Goal: Information Seeking & Learning: Check status

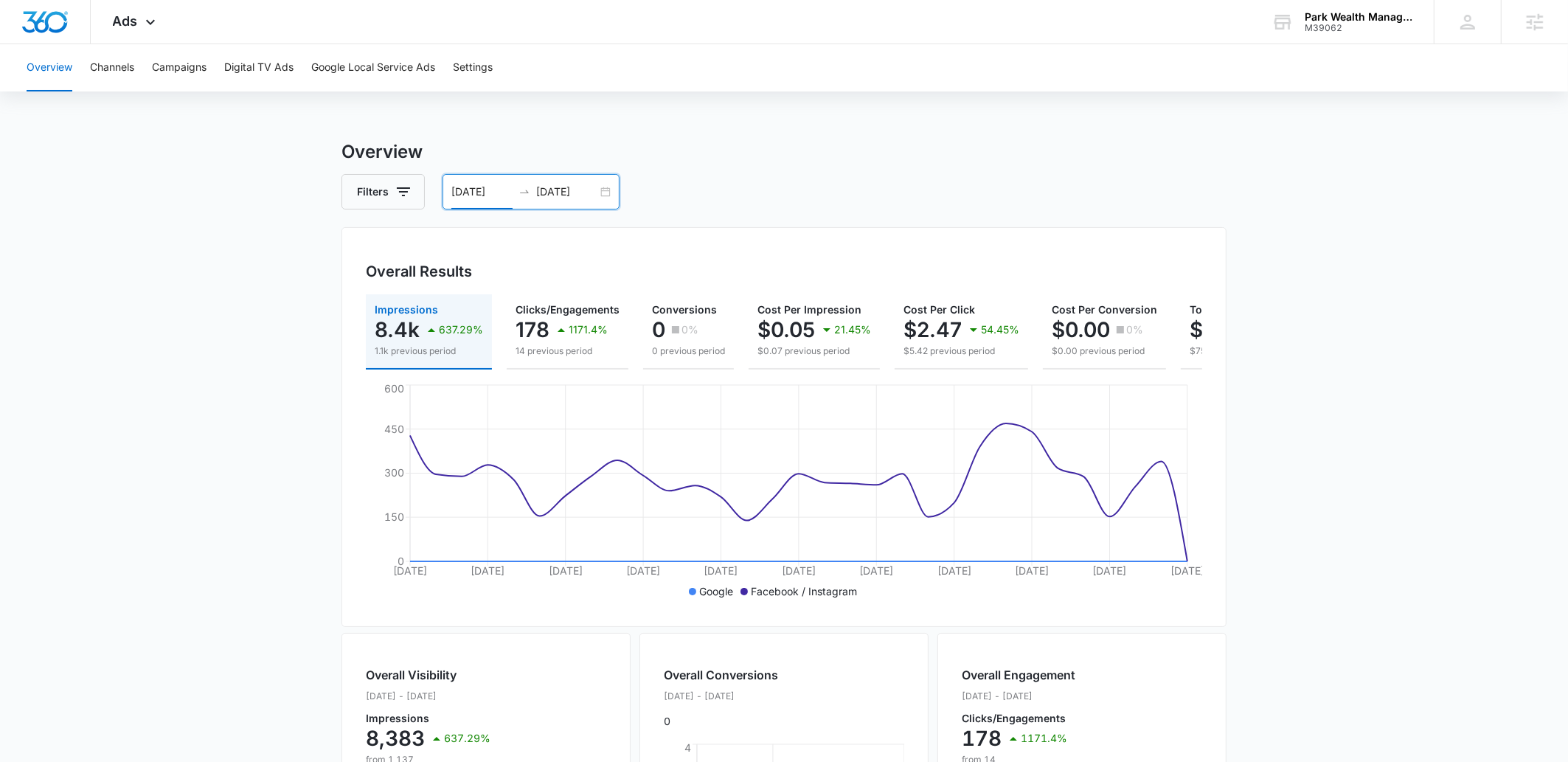
scroll to position [0, 143]
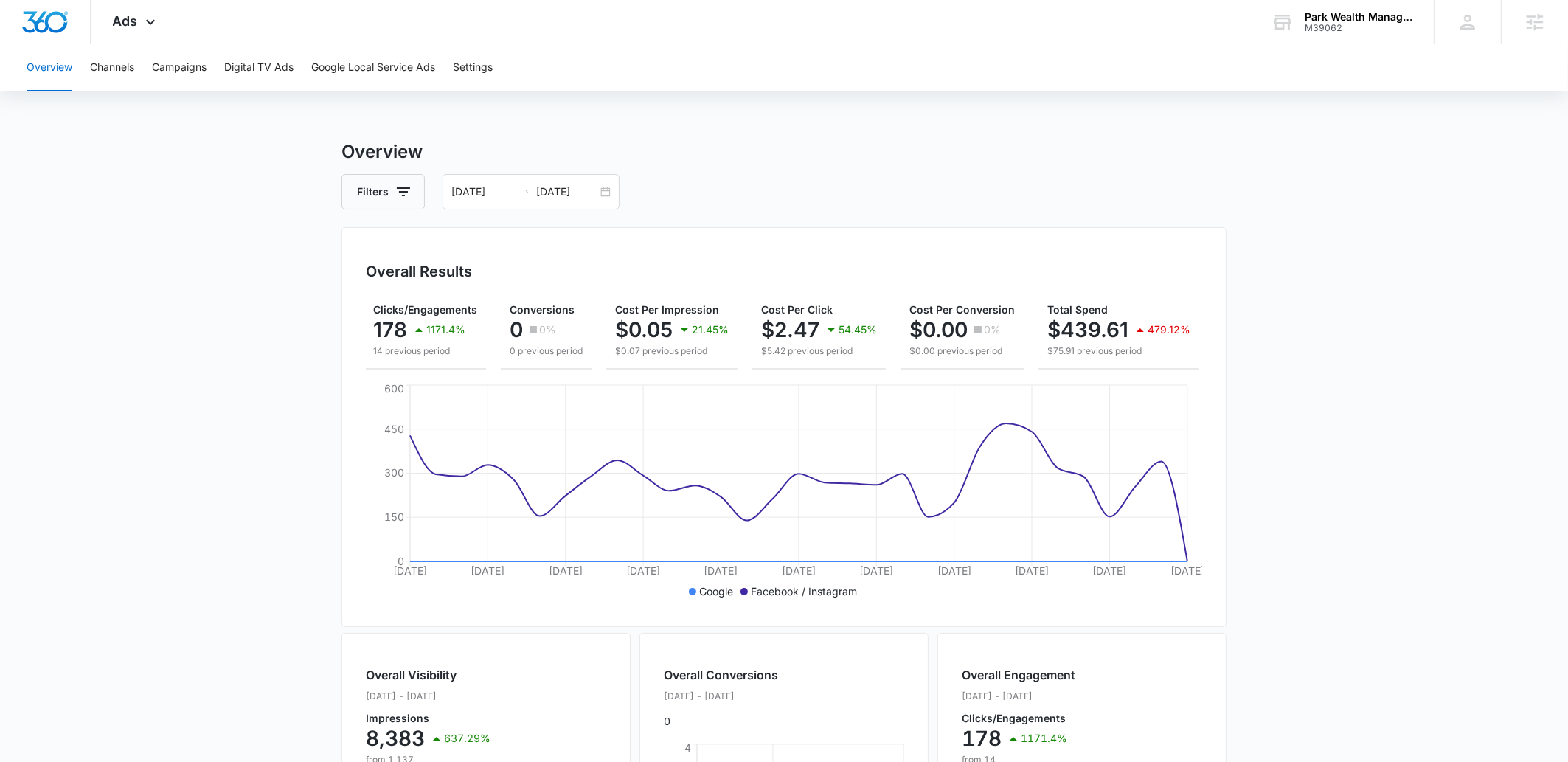
click at [1404, 559] on main "Overview Filters 09/07/2025 10/07/2025 Overall Results Impressions 8.4k 637.29%…" at bounding box center [784, 668] width 1568 height 1059
click at [573, 190] on input "[DATE]" at bounding box center [567, 192] width 61 height 16
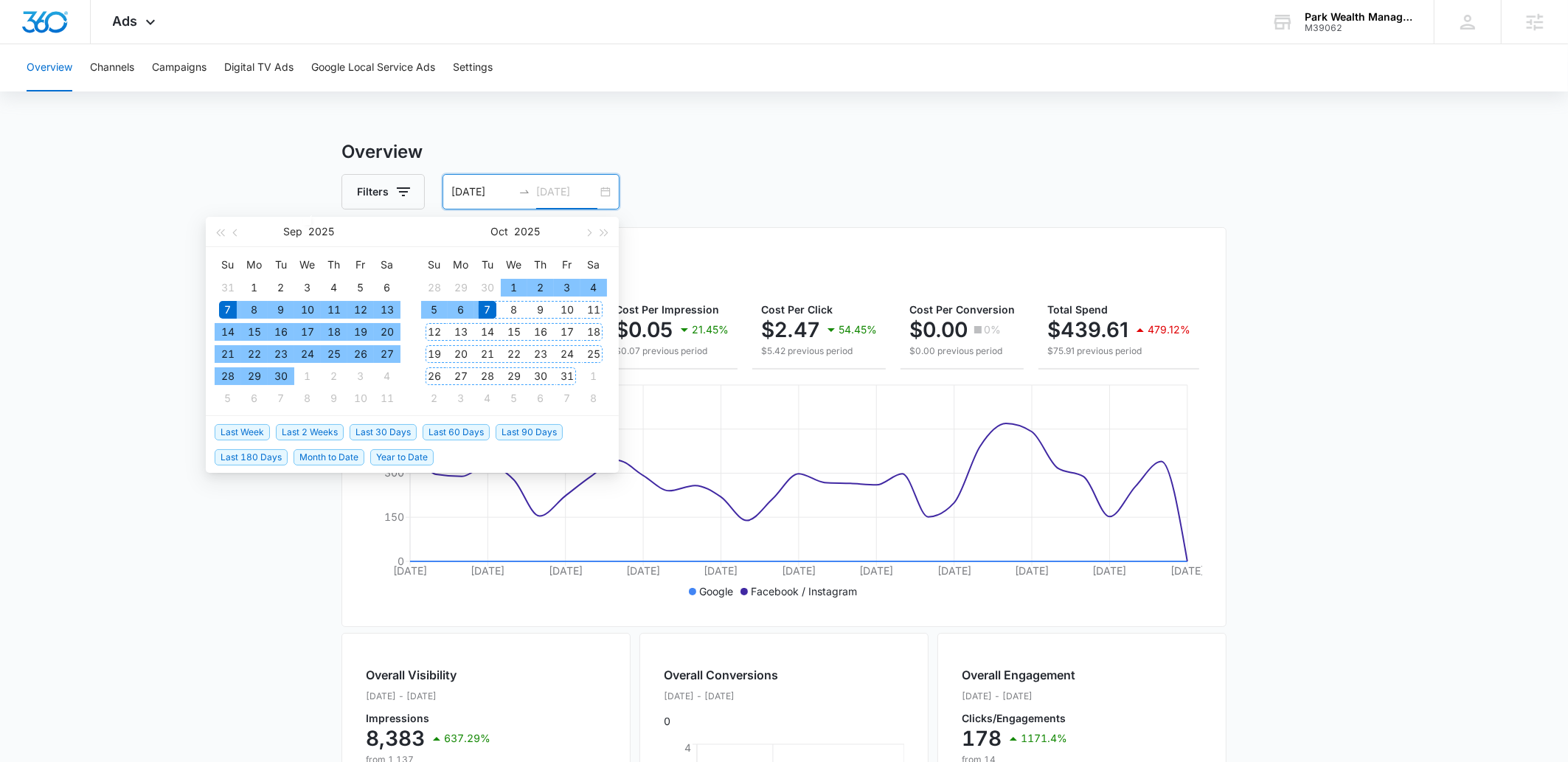
type input "[DATE]"
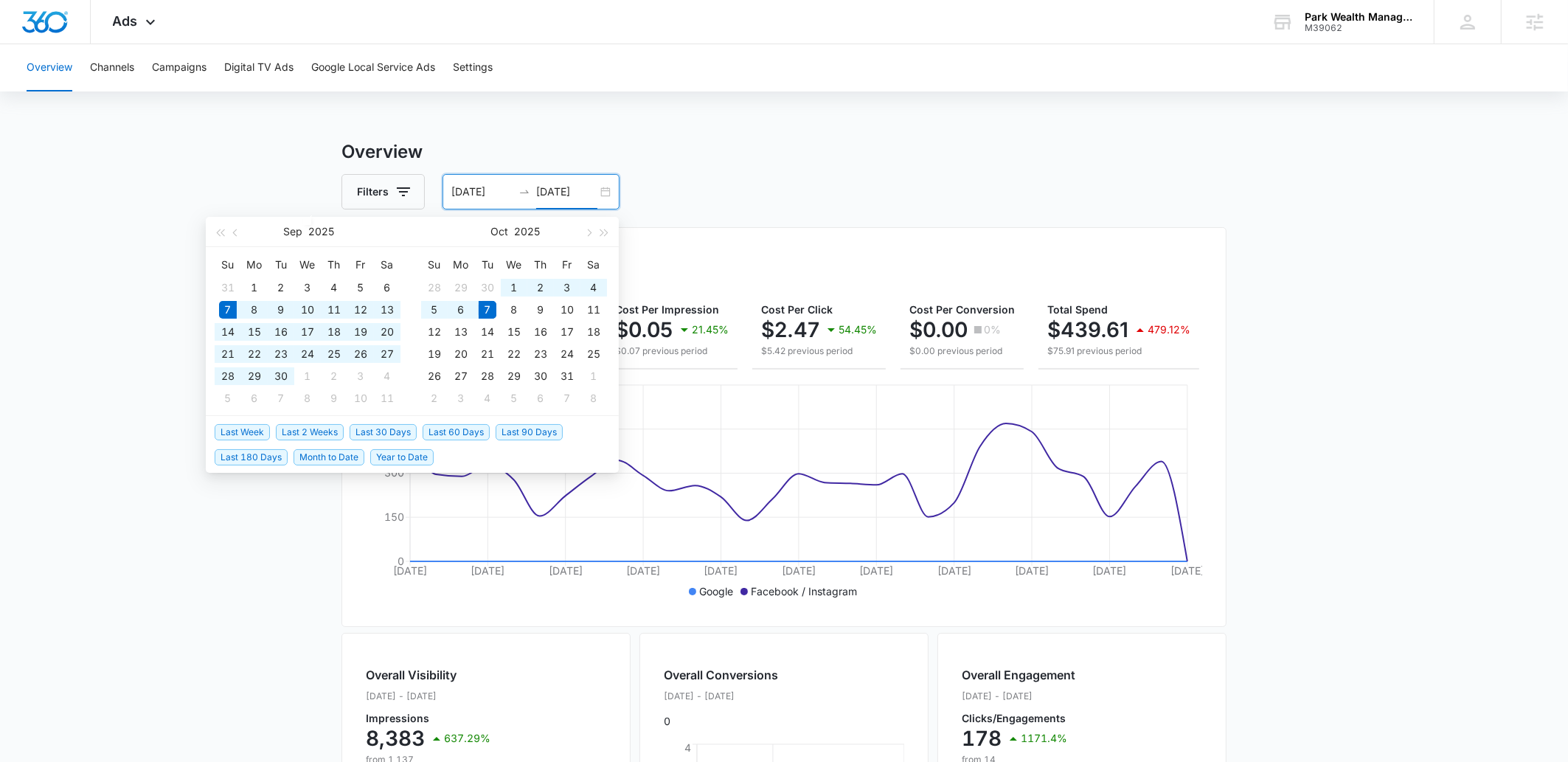
click at [393, 436] on span "Last 30 Days" at bounding box center [383, 432] width 67 height 16
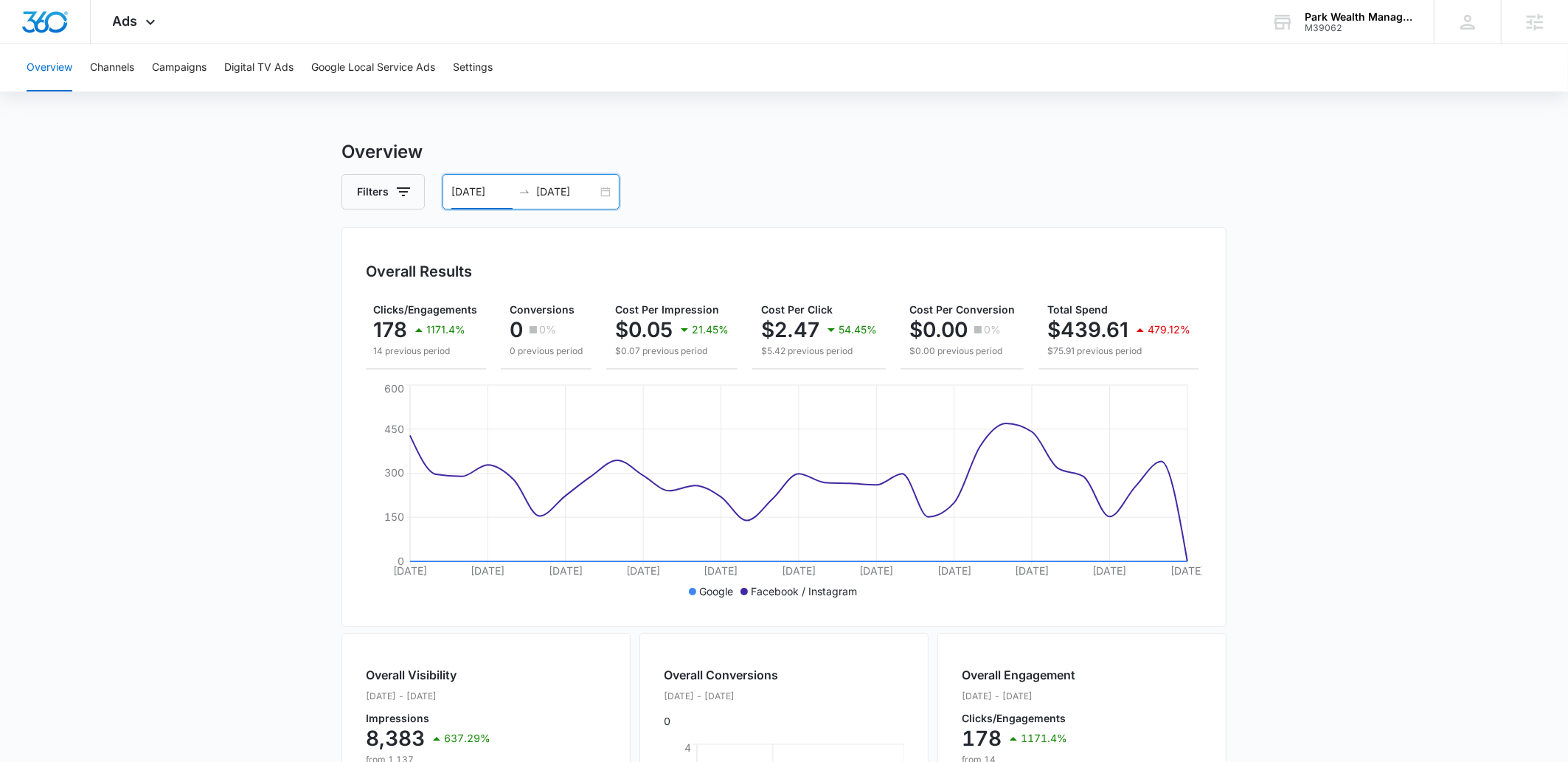
click at [485, 192] on input "[DATE]" at bounding box center [482, 192] width 61 height 16
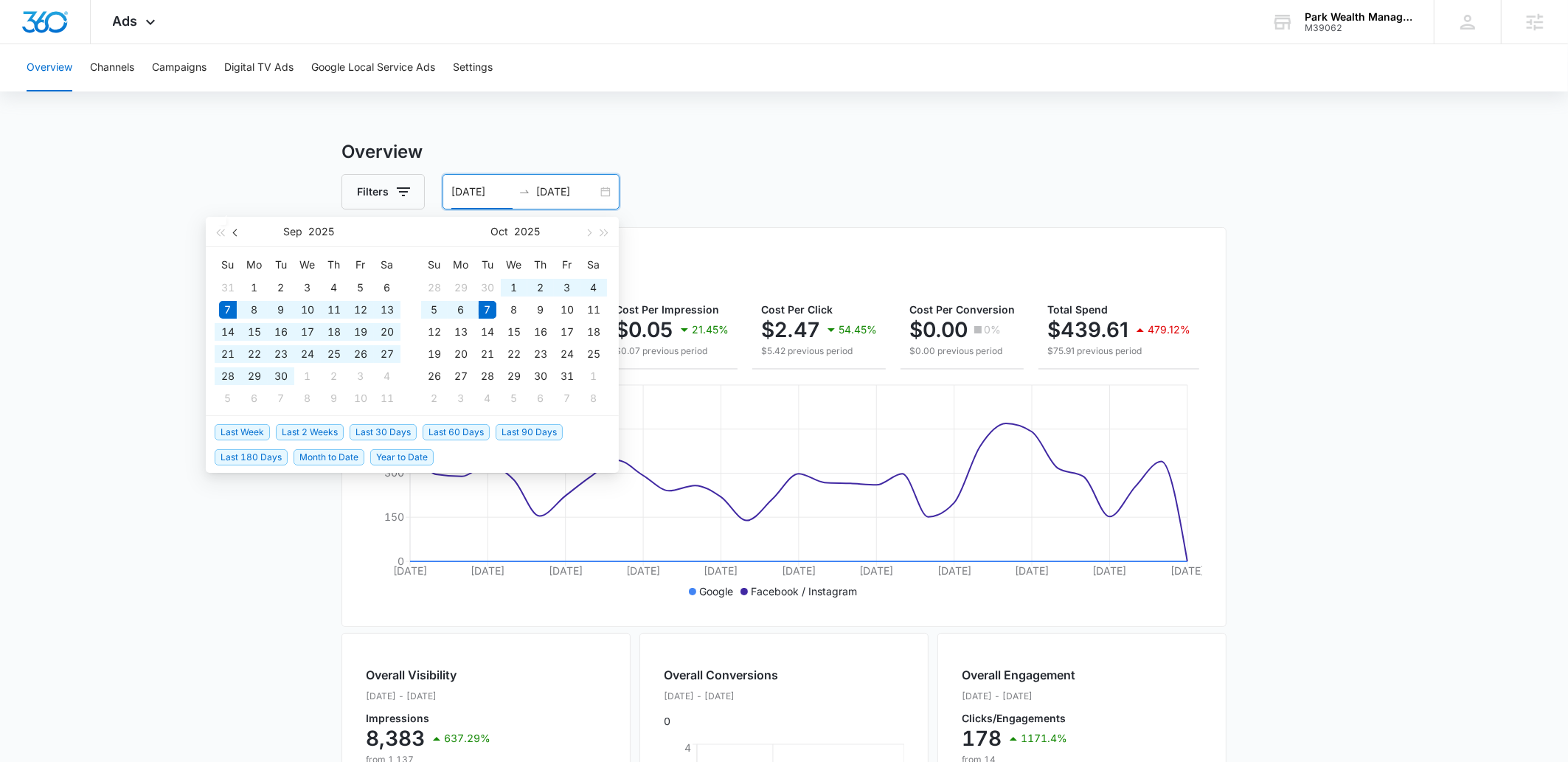
click at [237, 234] on span "button" at bounding box center [237, 232] width 8 height 8
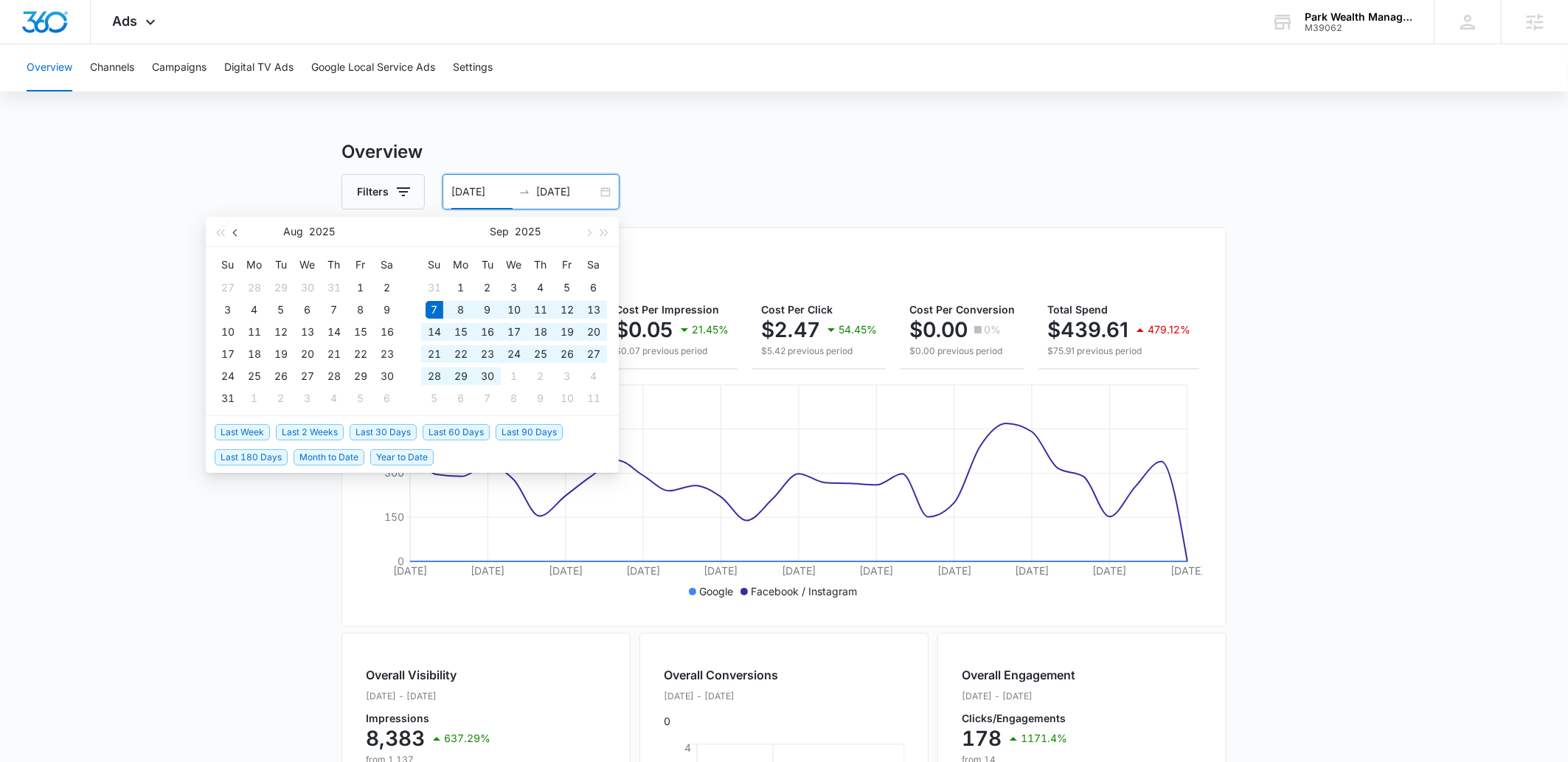
click at [237, 234] on span "button" at bounding box center [237, 232] width 8 height 8
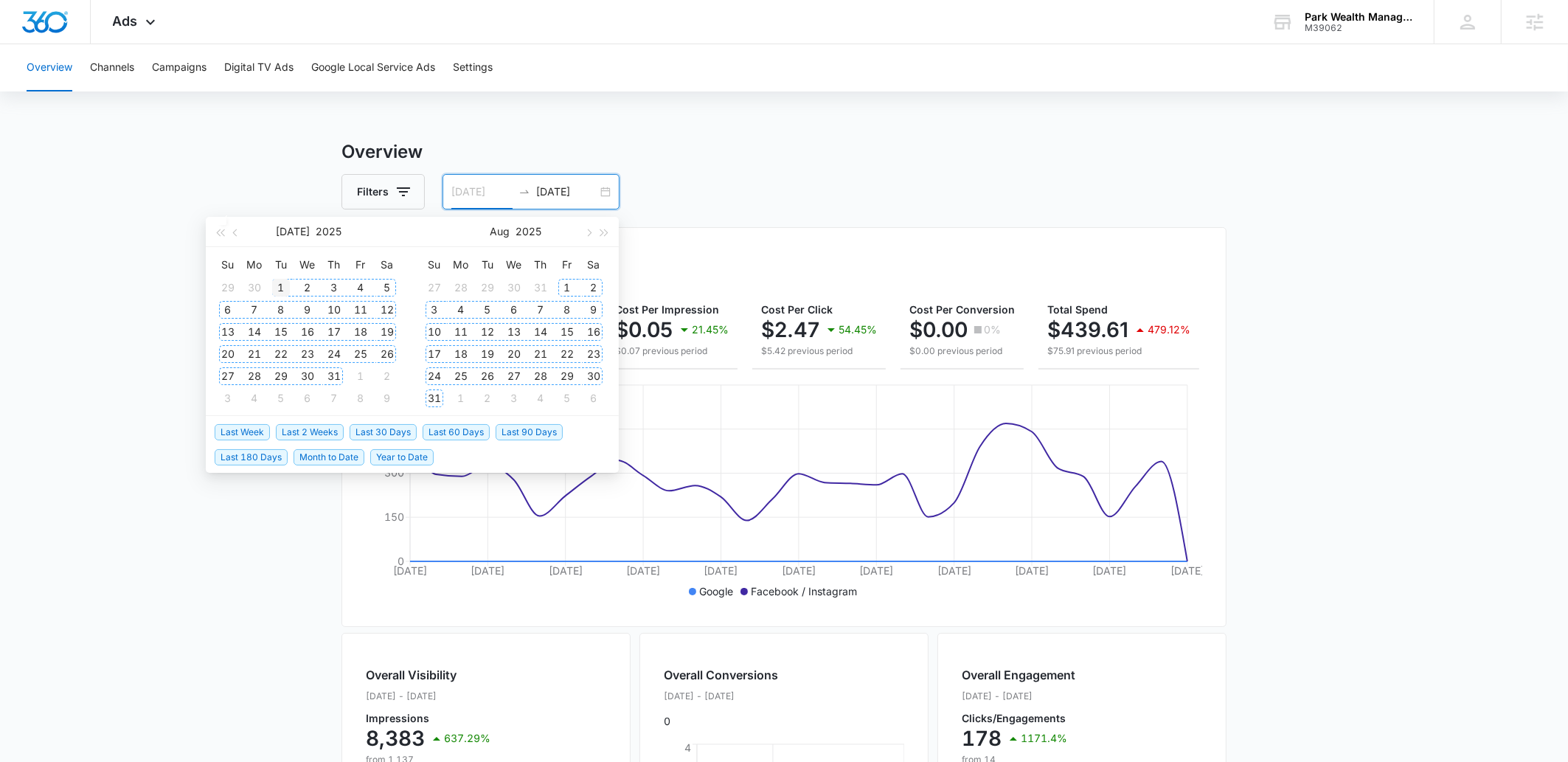
type input "07/01/2025"
click at [278, 291] on div "1" at bounding box center [281, 287] width 18 height 18
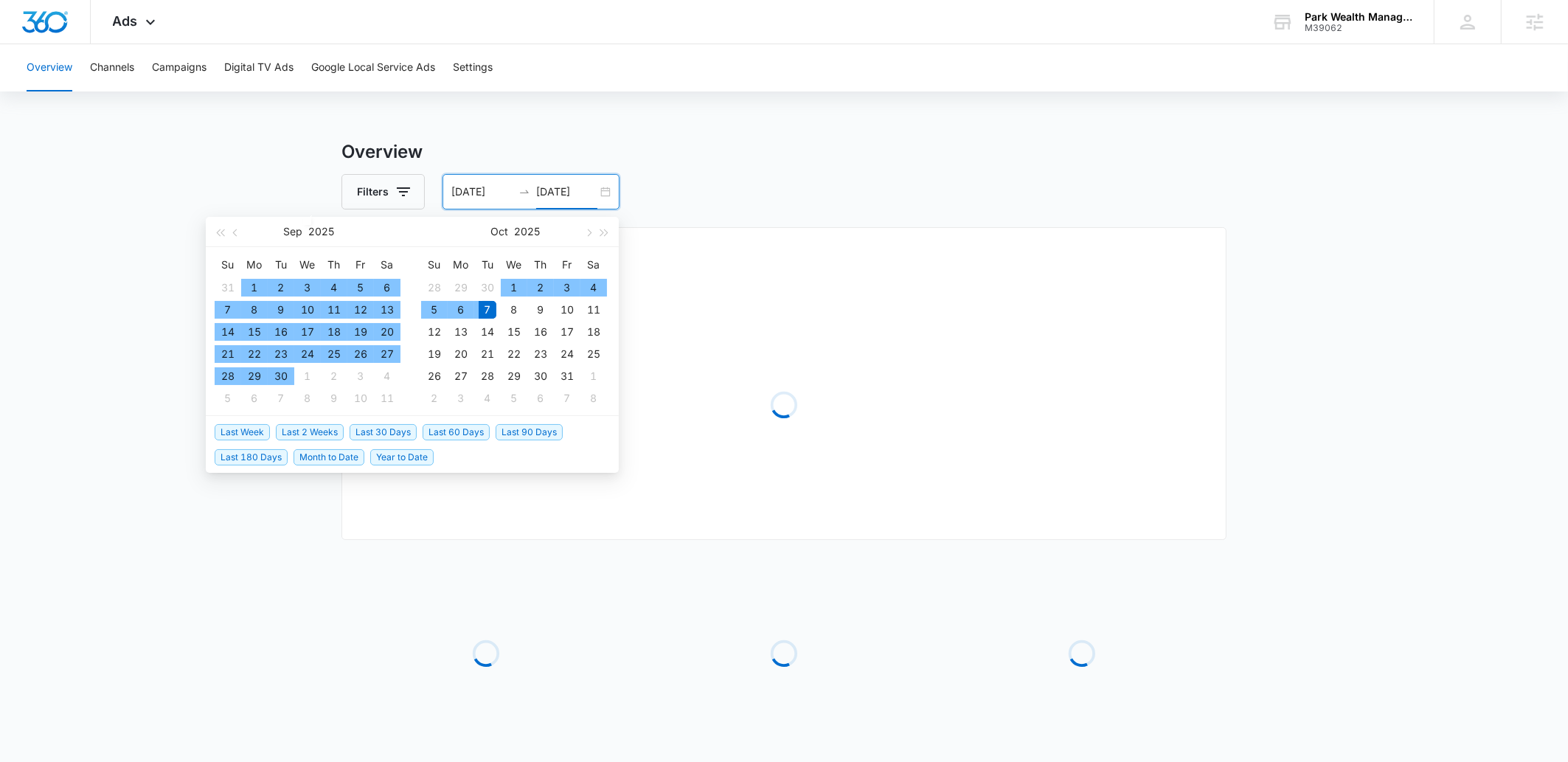
type input "10/07/2025"
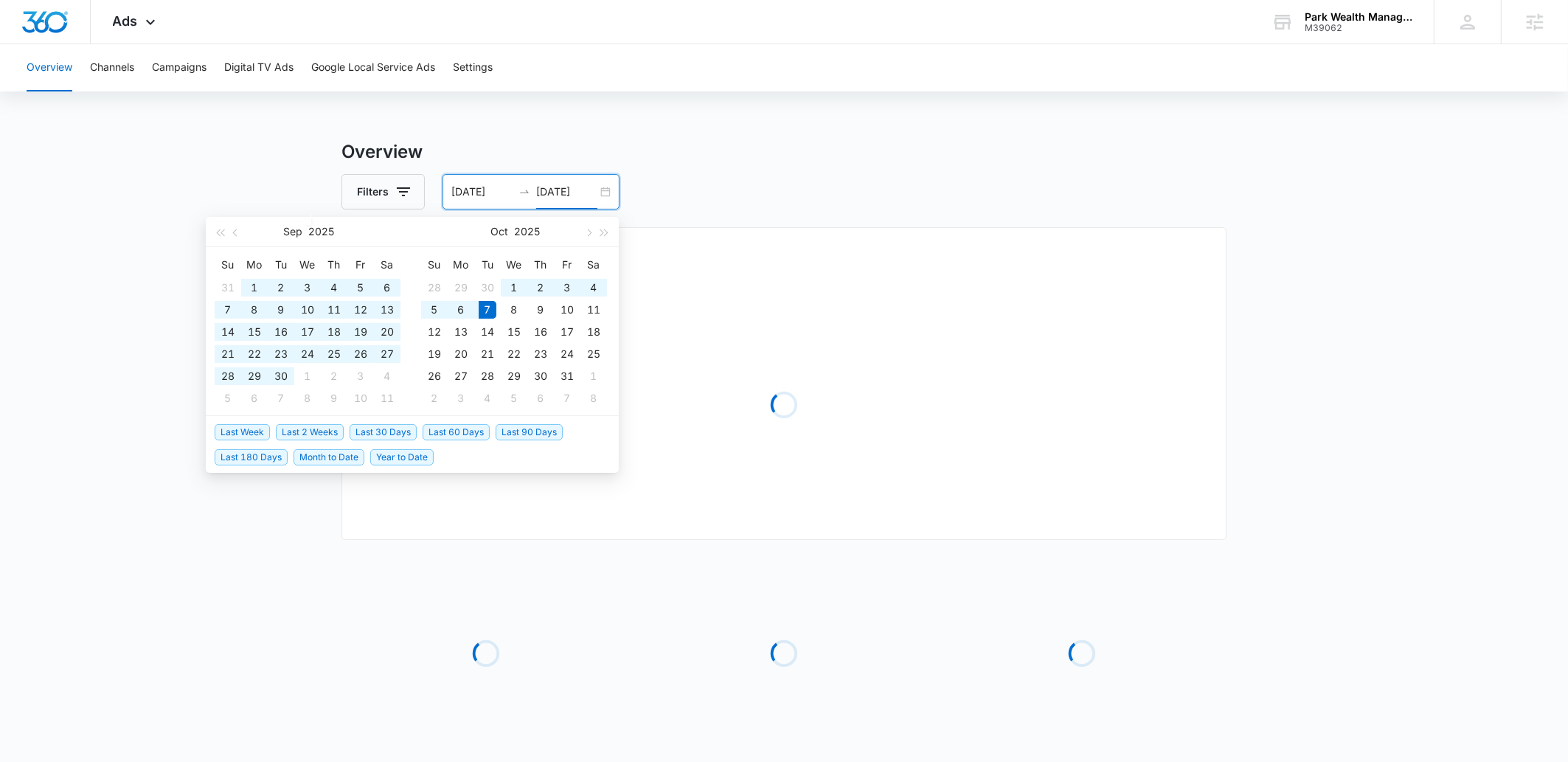
click at [200, 624] on main "Overview Filters 07/01/2025 10/07/2025 Overall Results Loading Loading Loading …" at bounding box center [784, 478] width 1568 height 679
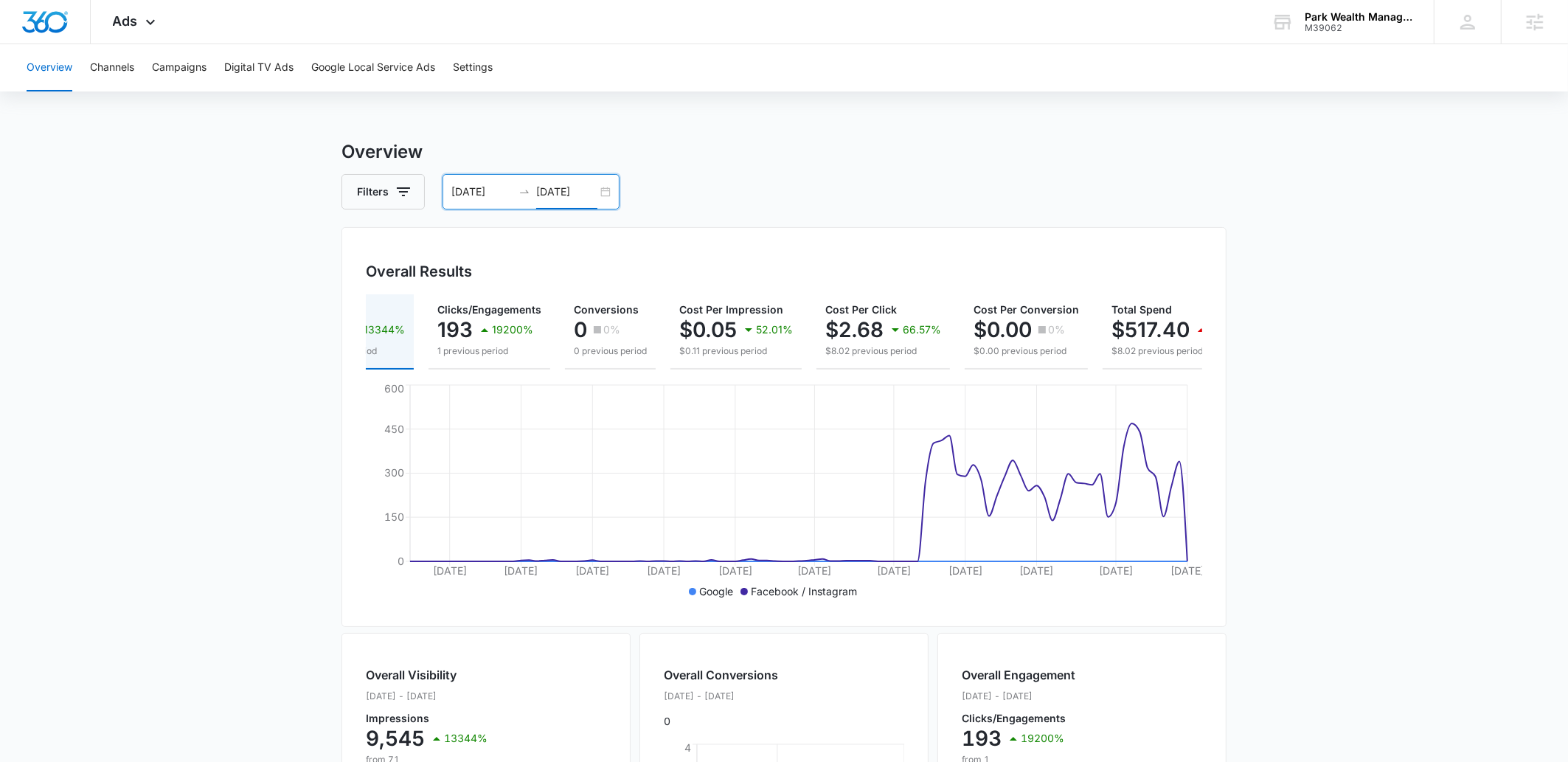
scroll to position [0, 135]
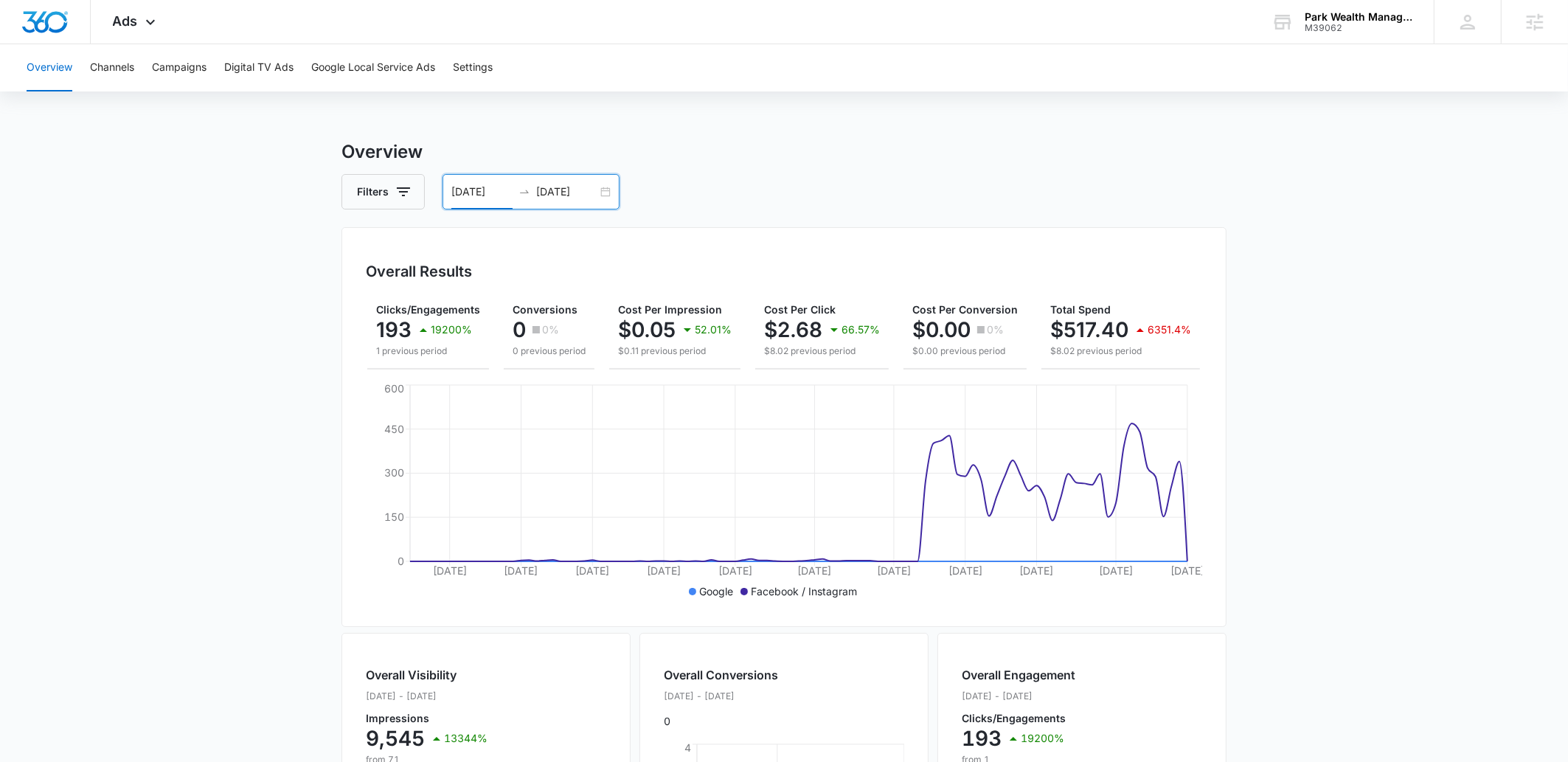
click at [496, 193] on input "07/01/2025" at bounding box center [482, 192] width 61 height 16
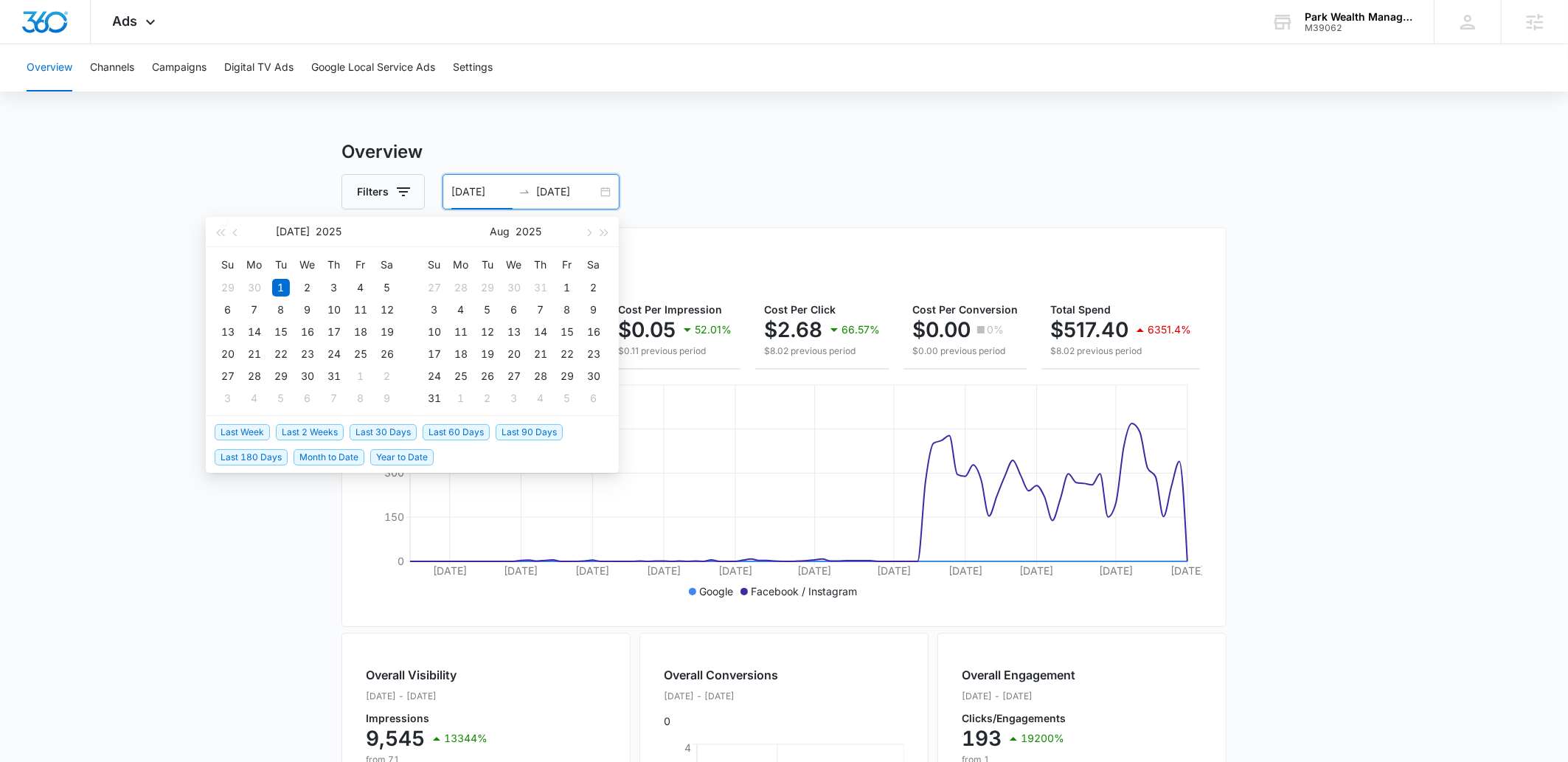
click at [400, 431] on span "Last 30 Days" at bounding box center [383, 432] width 67 height 16
type input "09/07/2025"
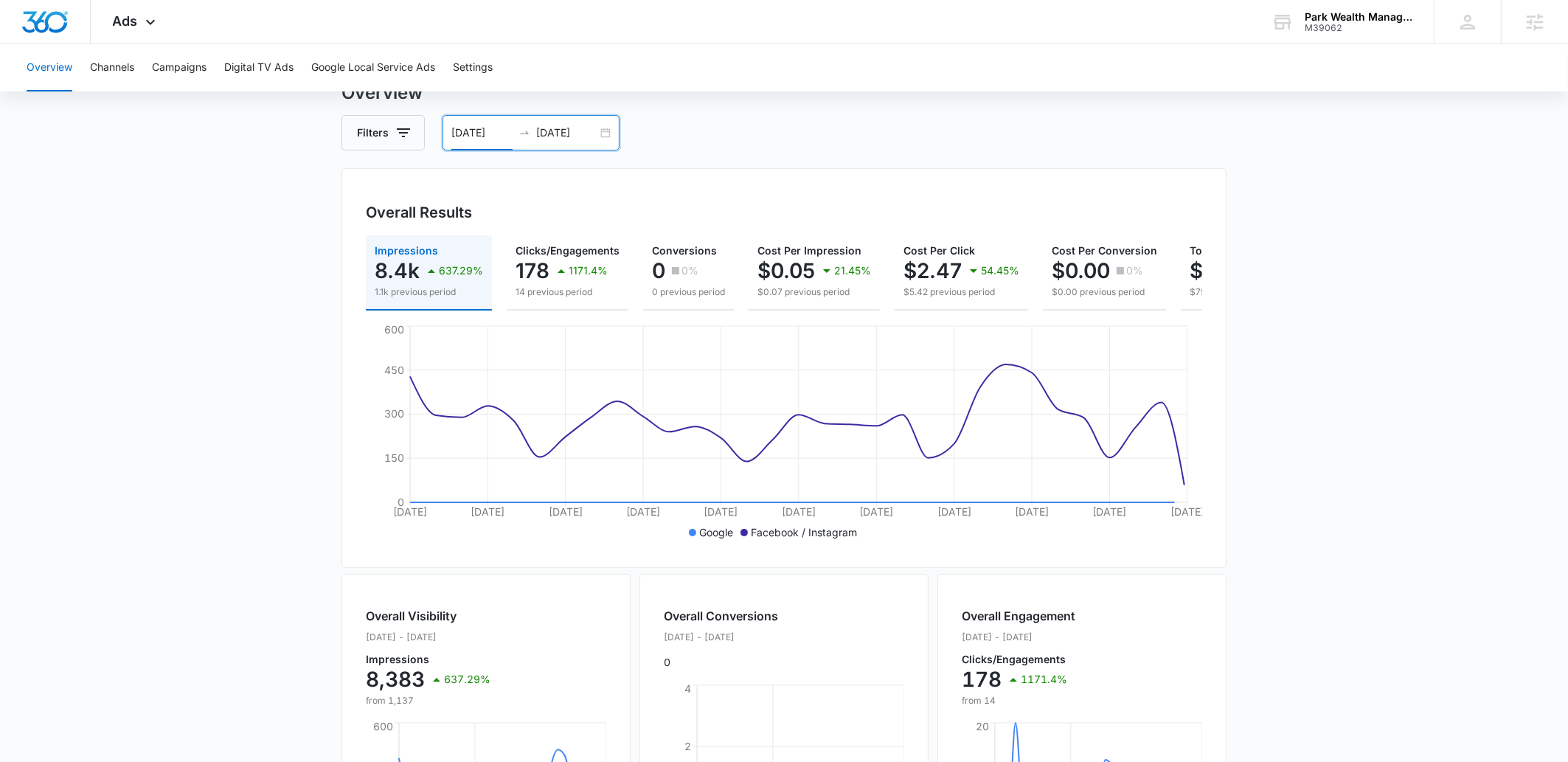
scroll to position [0, 0]
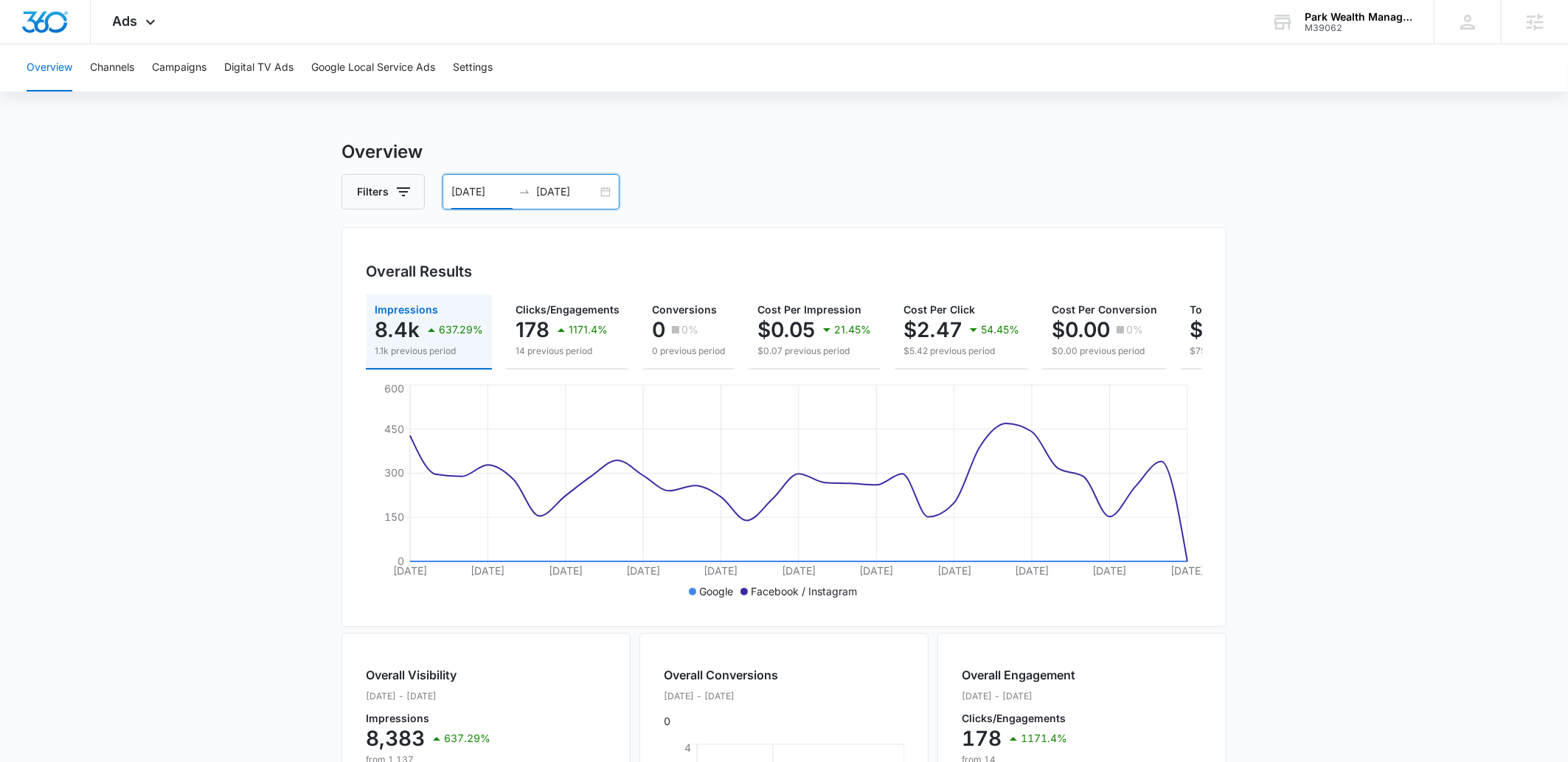
click at [555, 191] on input "10/07/2025" at bounding box center [567, 192] width 61 height 16
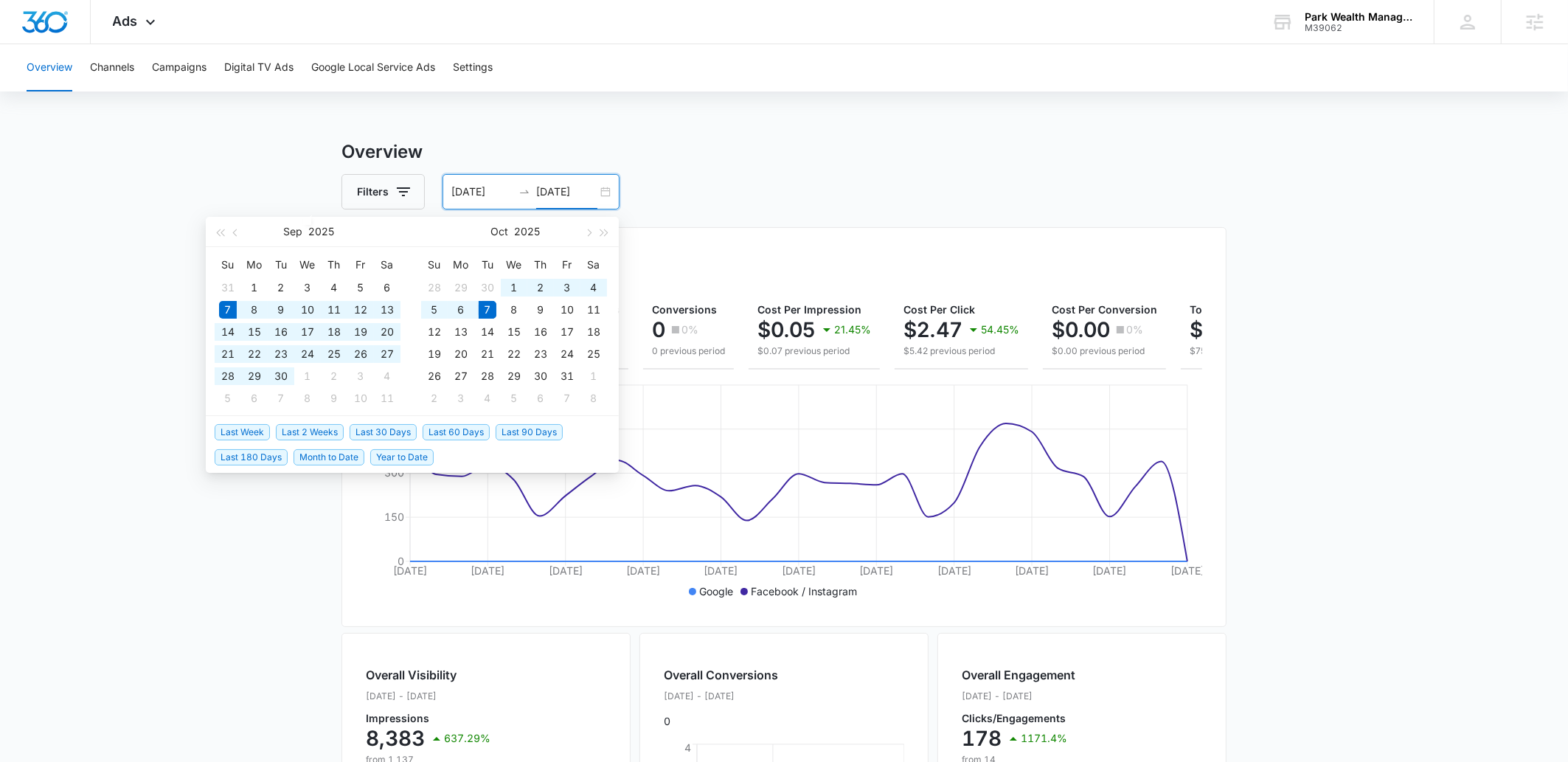
click at [919, 173] on div "Overview Filters 09/07/2025 10/07/2025 Overall Results Impressions 8.4k 637.29%…" at bounding box center [784, 668] width 885 height 1059
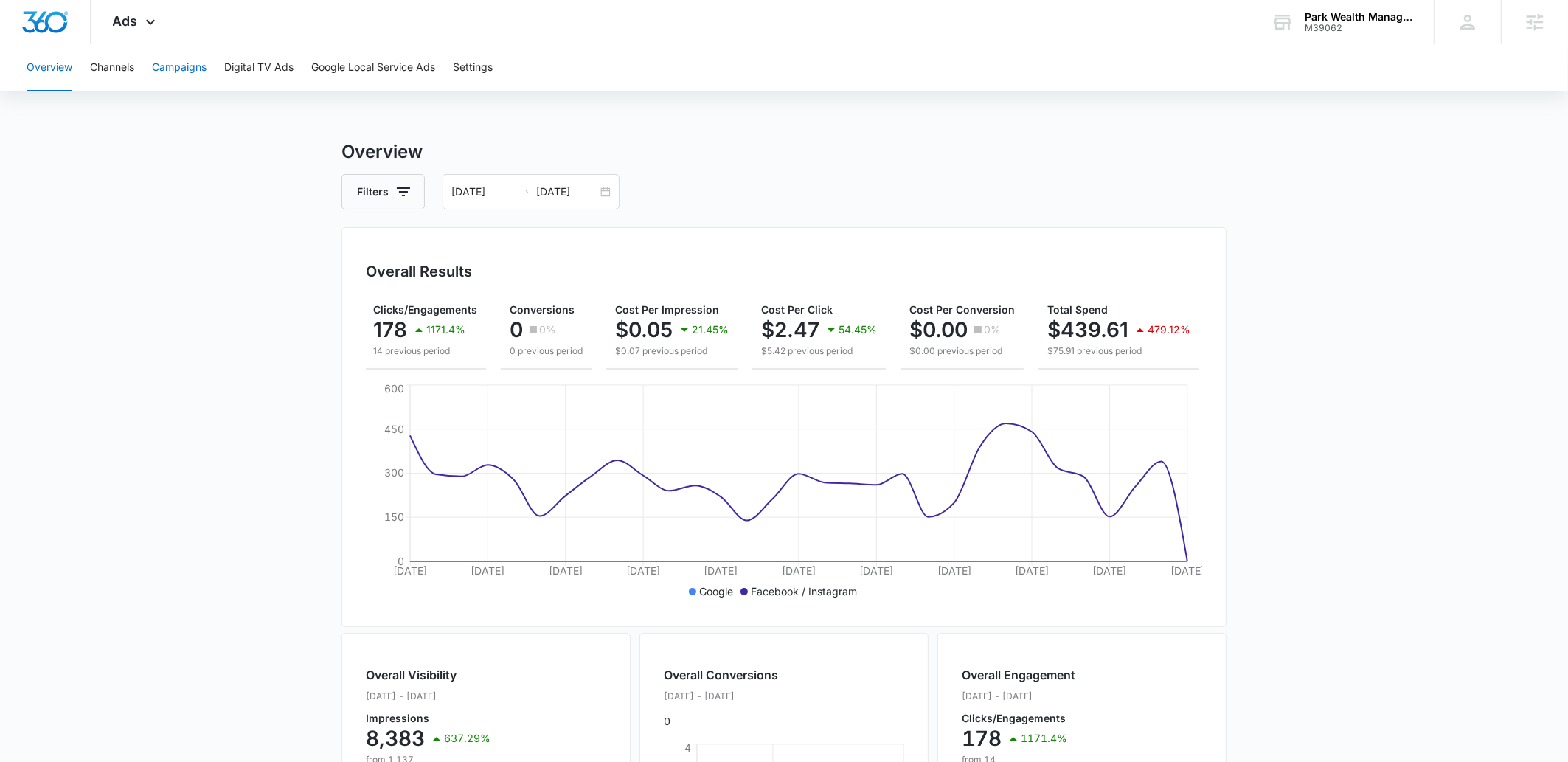
click at [199, 64] on button "Campaigns" at bounding box center [179, 68] width 55 height 47
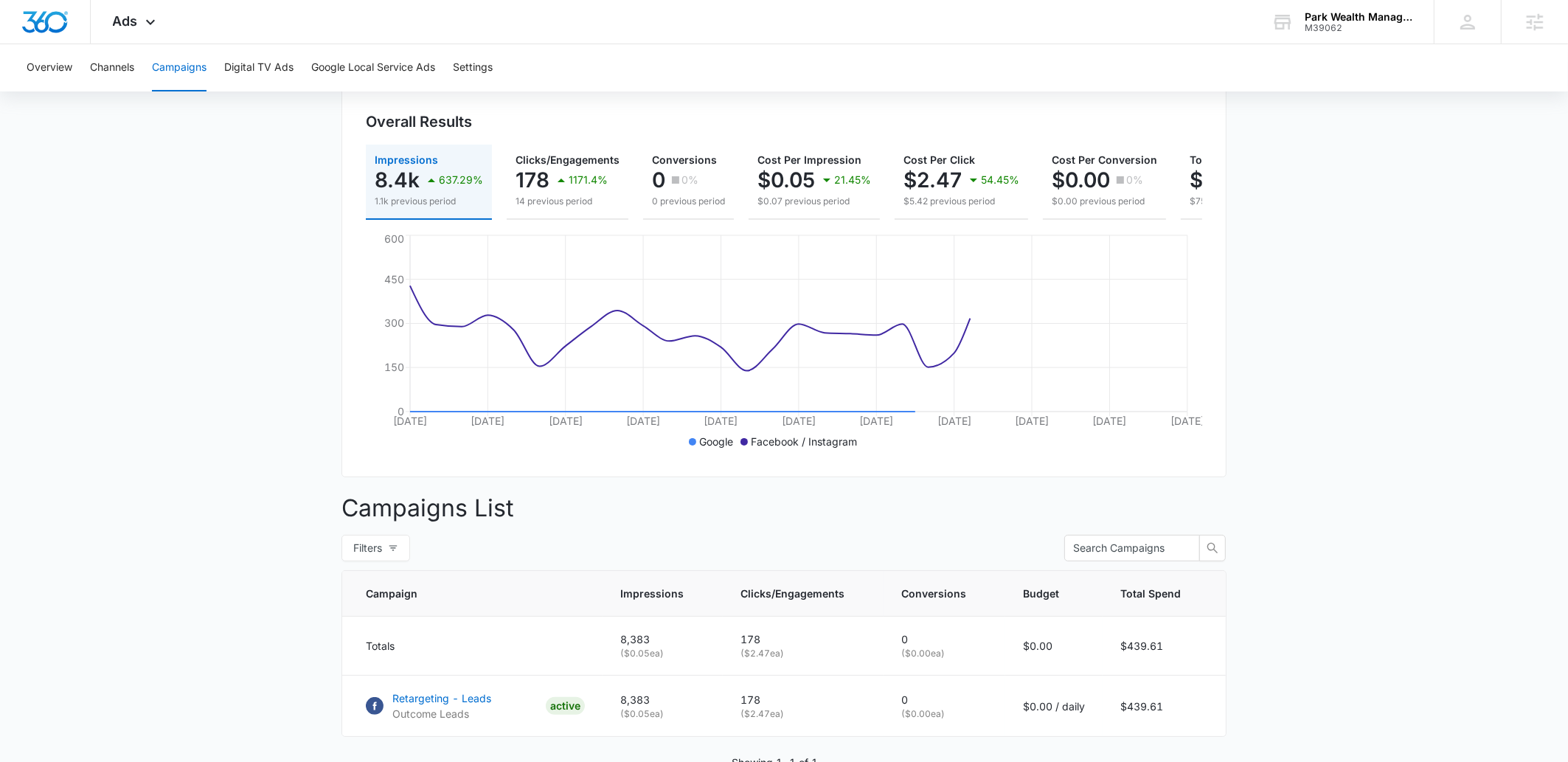
scroll to position [242, 0]
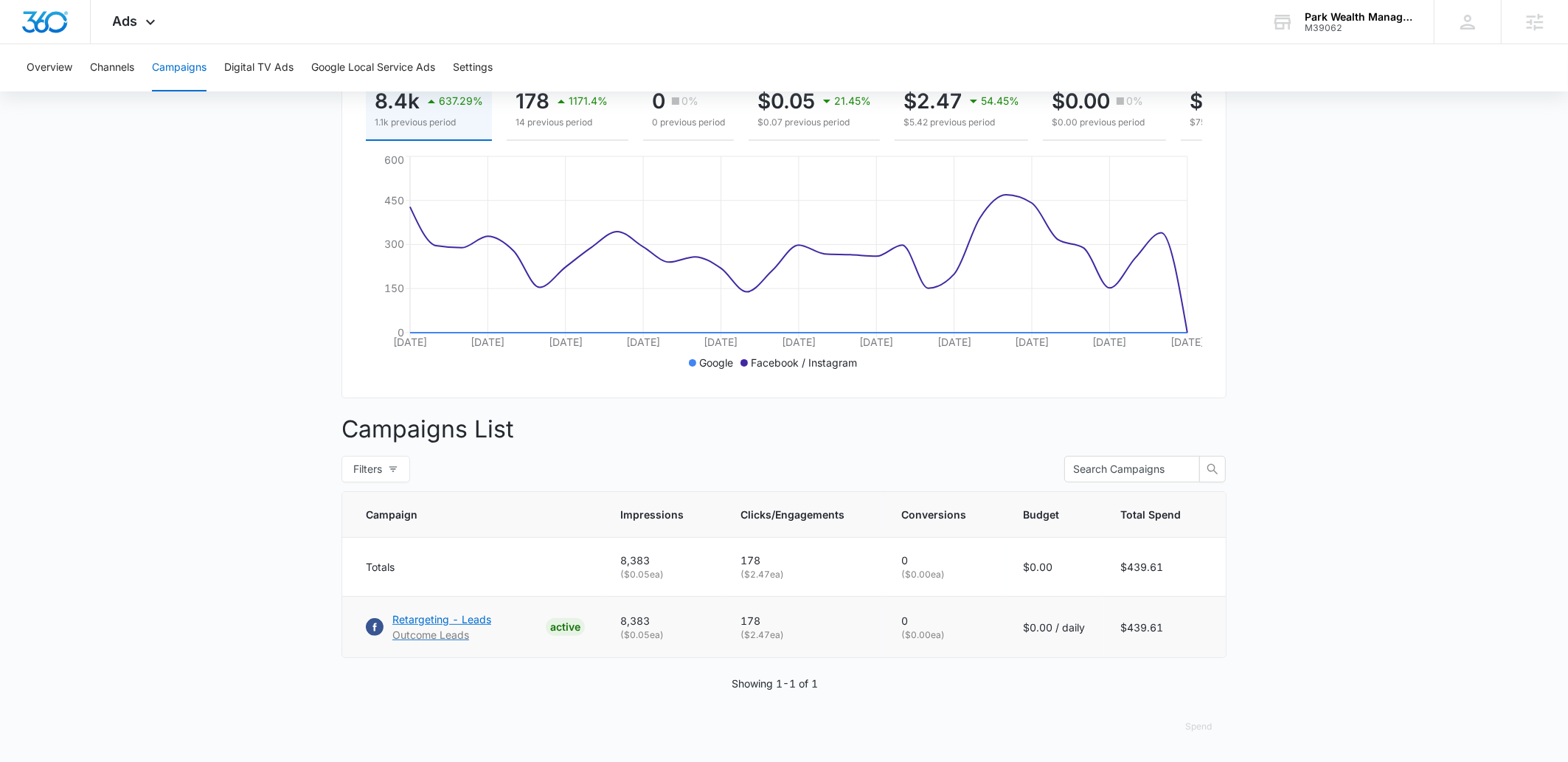
click at [459, 626] on p "Retargeting - Leads" at bounding box center [442, 619] width 99 height 15
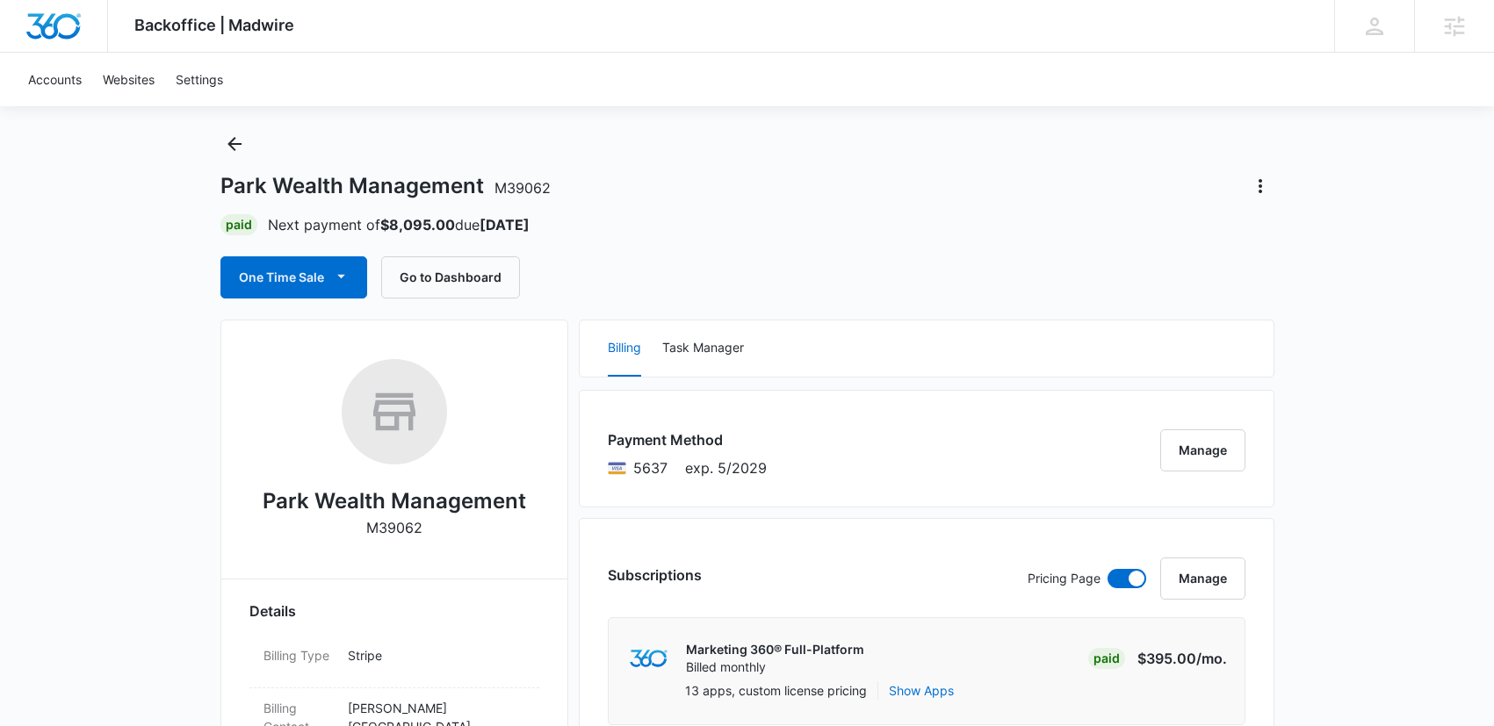
scroll to position [2, 0]
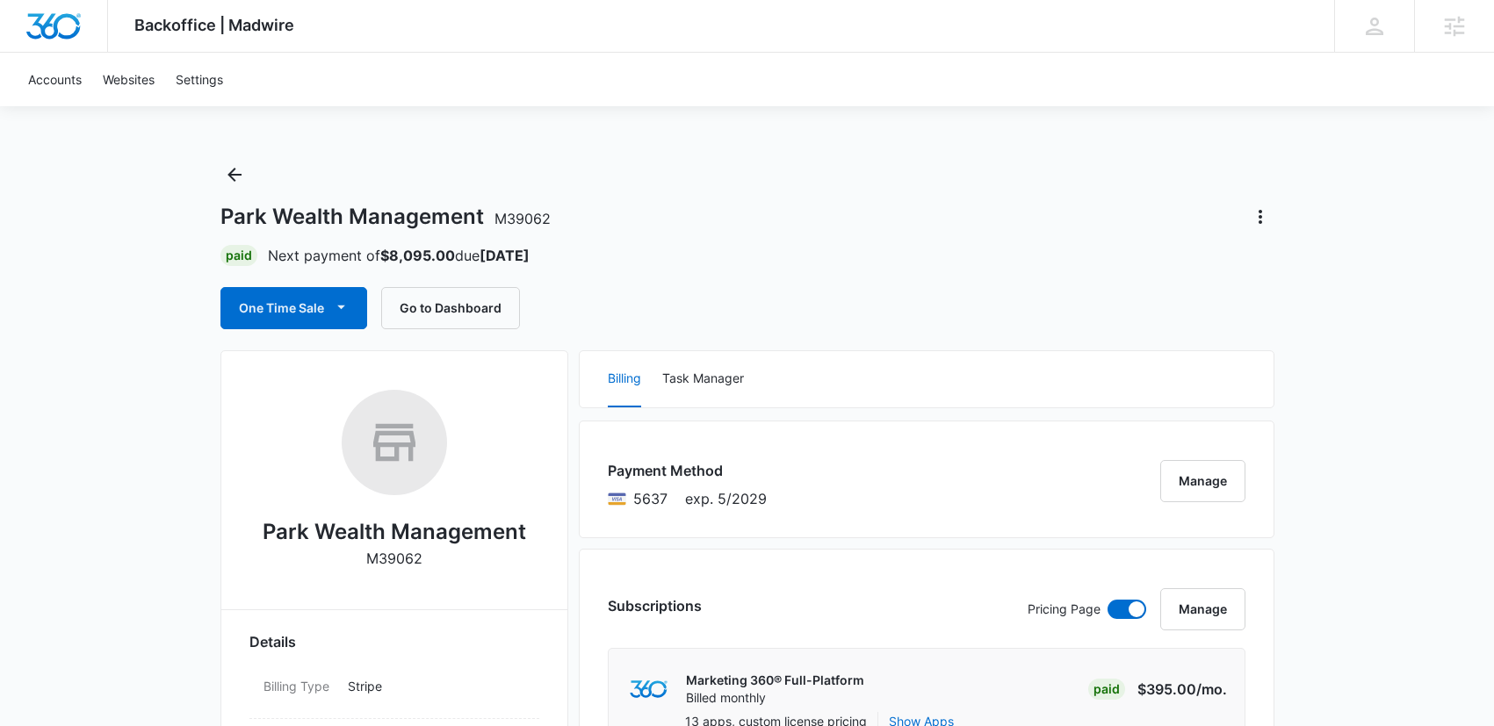
drag, startPoint x: 550, startPoint y: 219, endPoint x: 219, endPoint y: 214, distance: 331.2
click at [220, 214] on div "Park Wealth Management M39062" at bounding box center [747, 217] width 1054 height 28
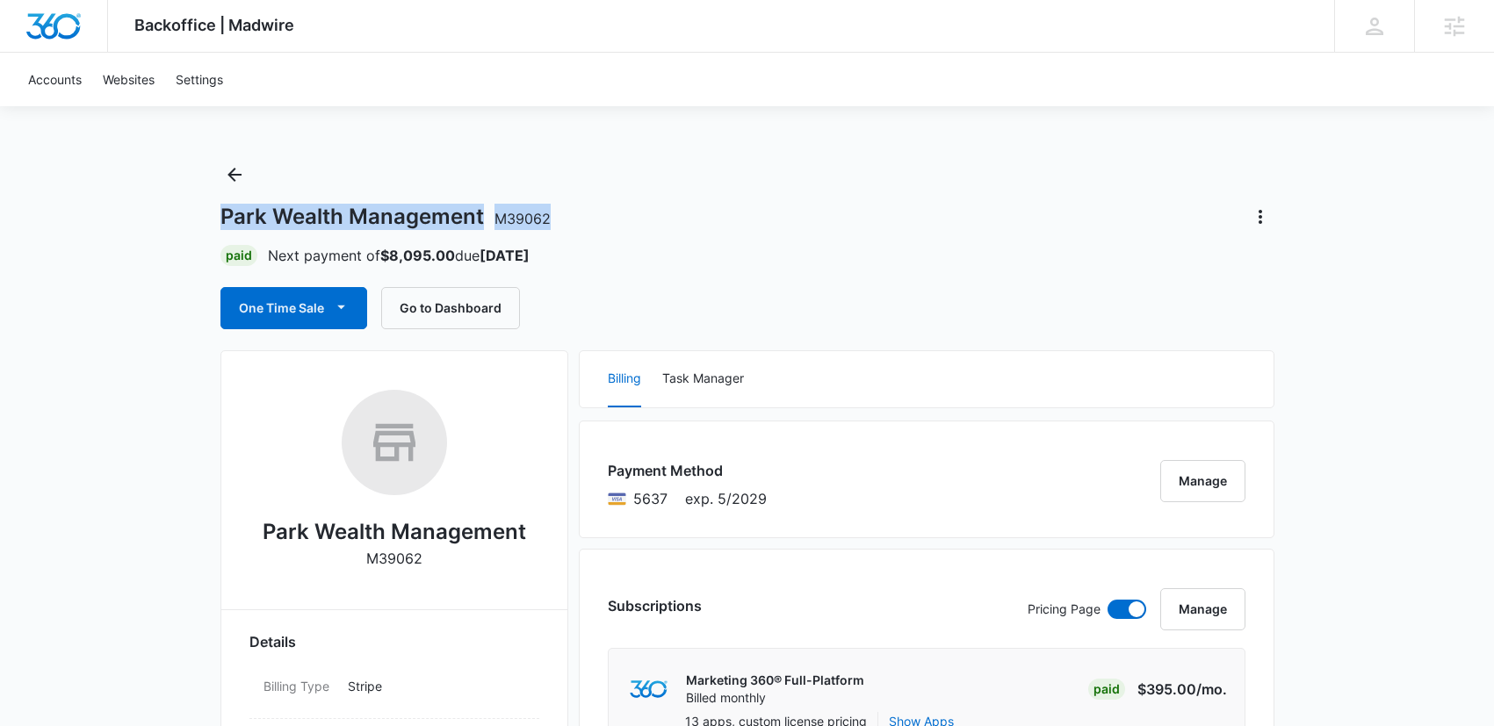
click at [603, 210] on div "Park Wealth Management M39062" at bounding box center [747, 217] width 1054 height 28
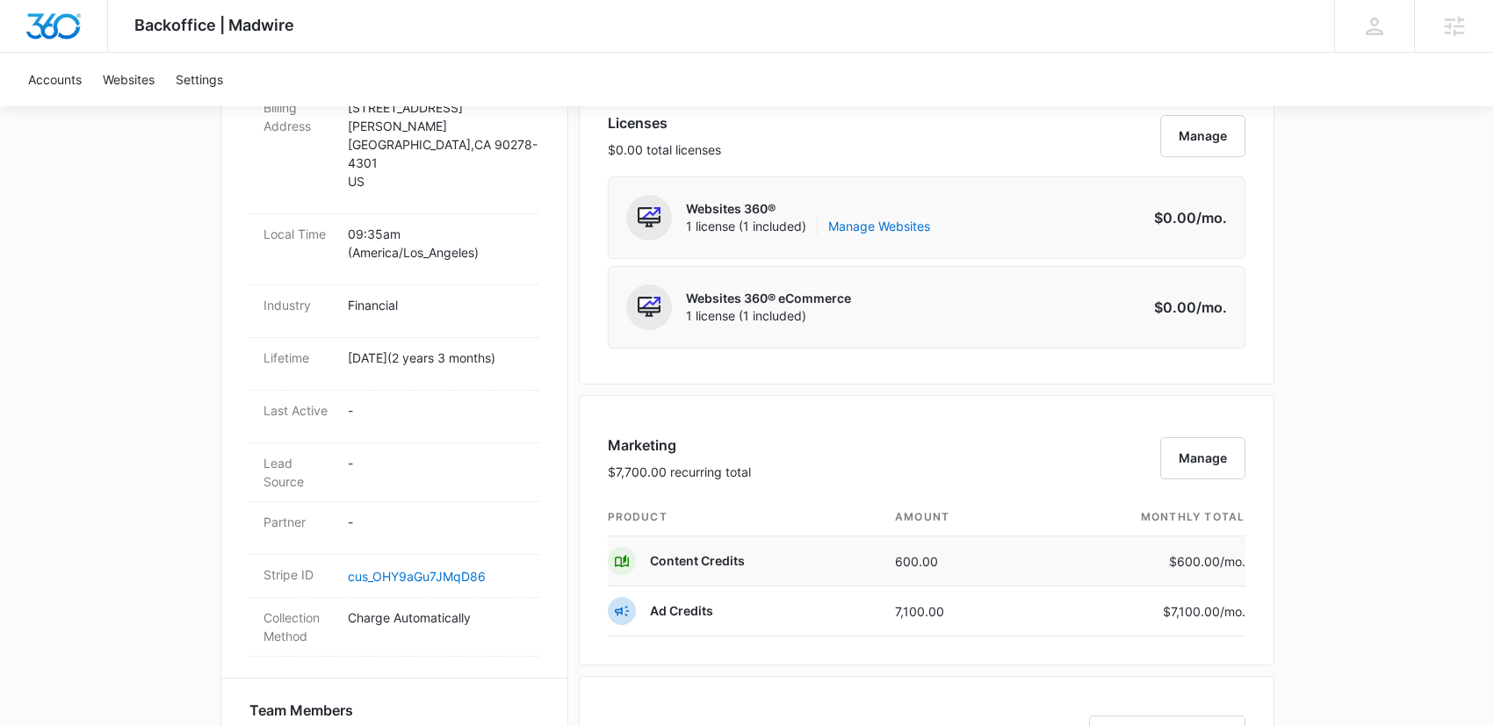
scroll to position [1012, 0]
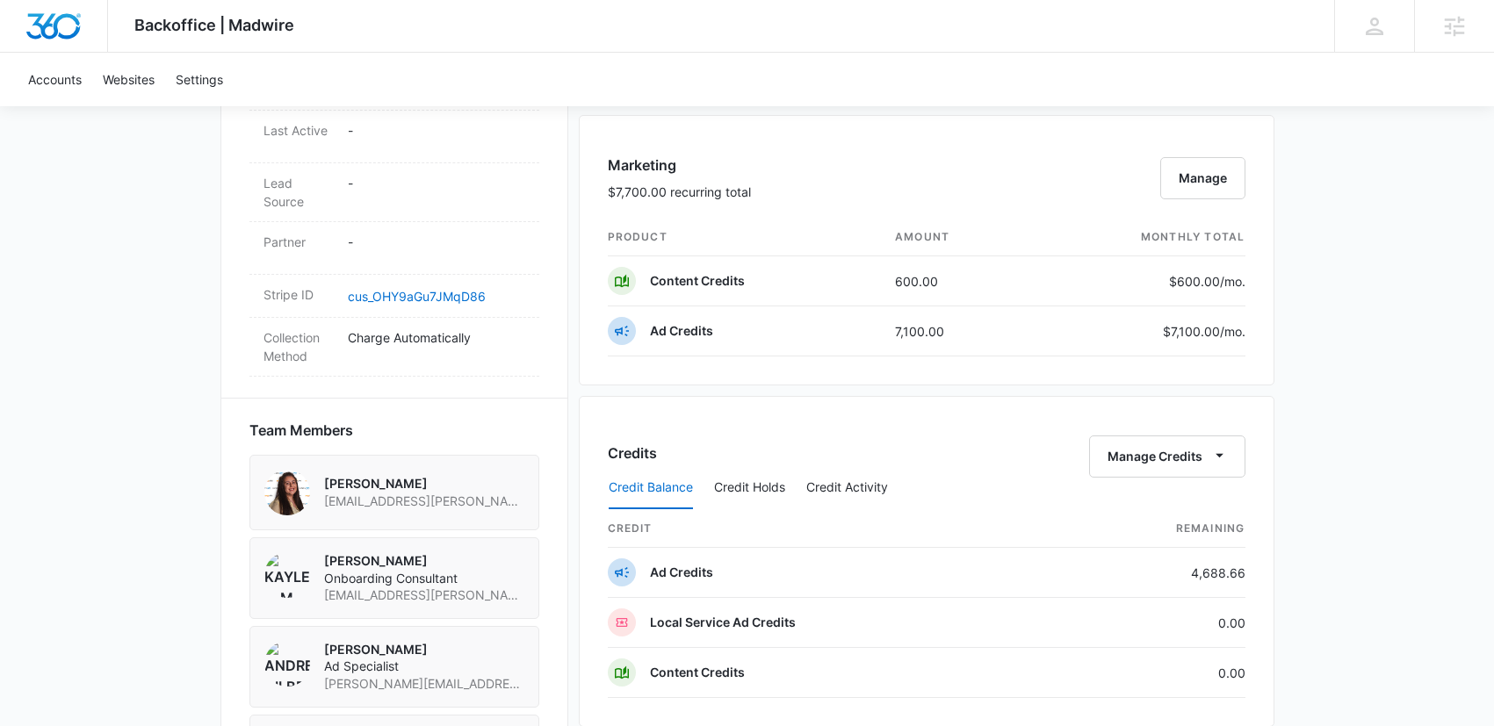
click at [1275, 448] on div "Backoffice | Madwire Apps Settings KK Kyle Kogl kyle.kogl@madwire.com My Profil…" at bounding box center [747, 201] width 1494 height 2427
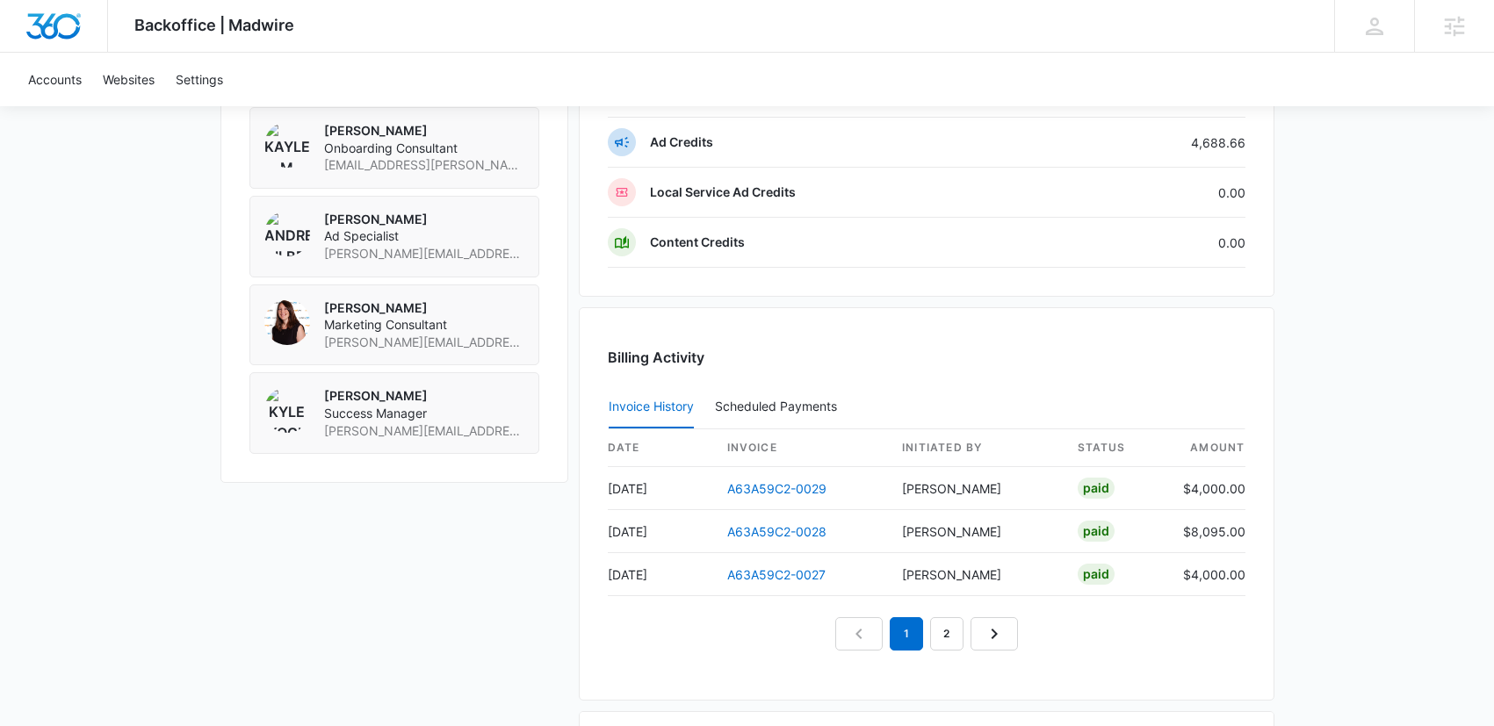
scroll to position [1457, 0]
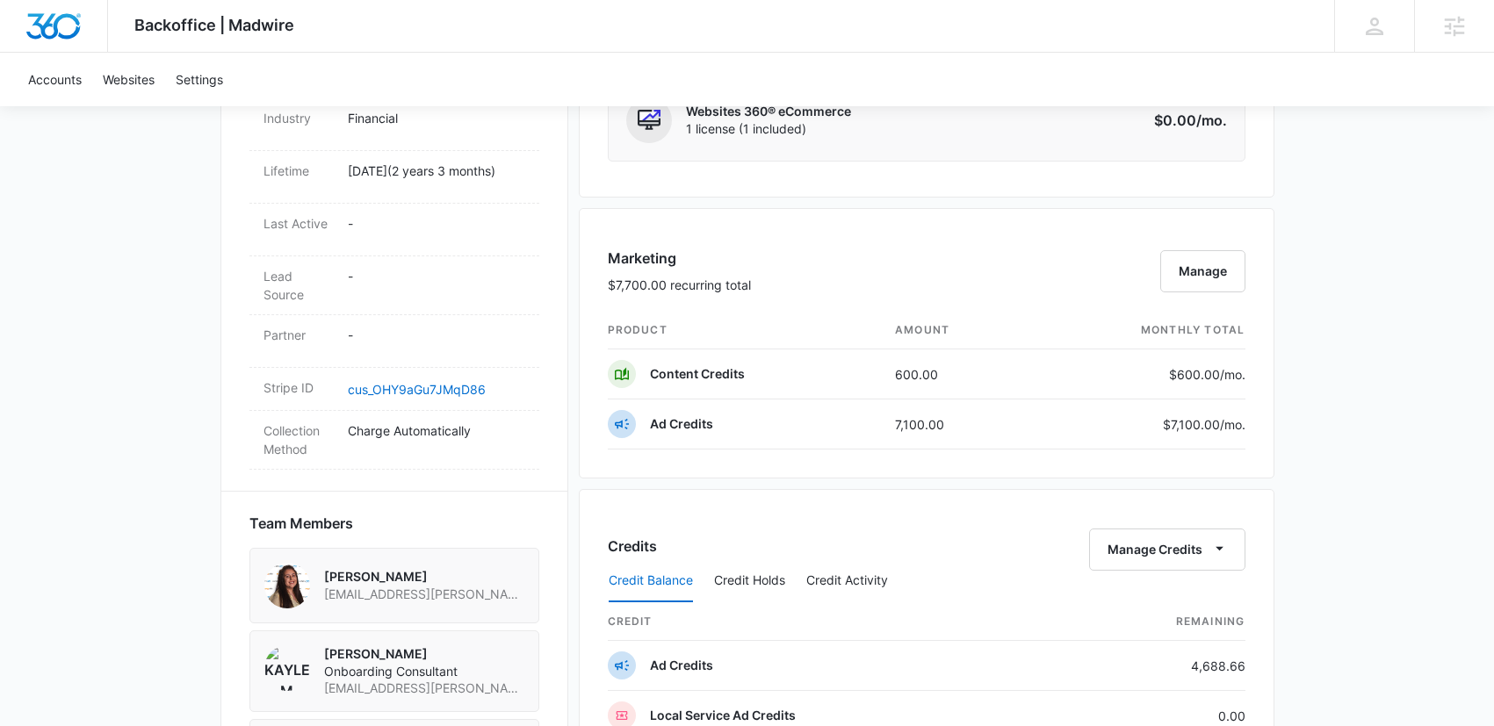
scroll to position [0, 0]
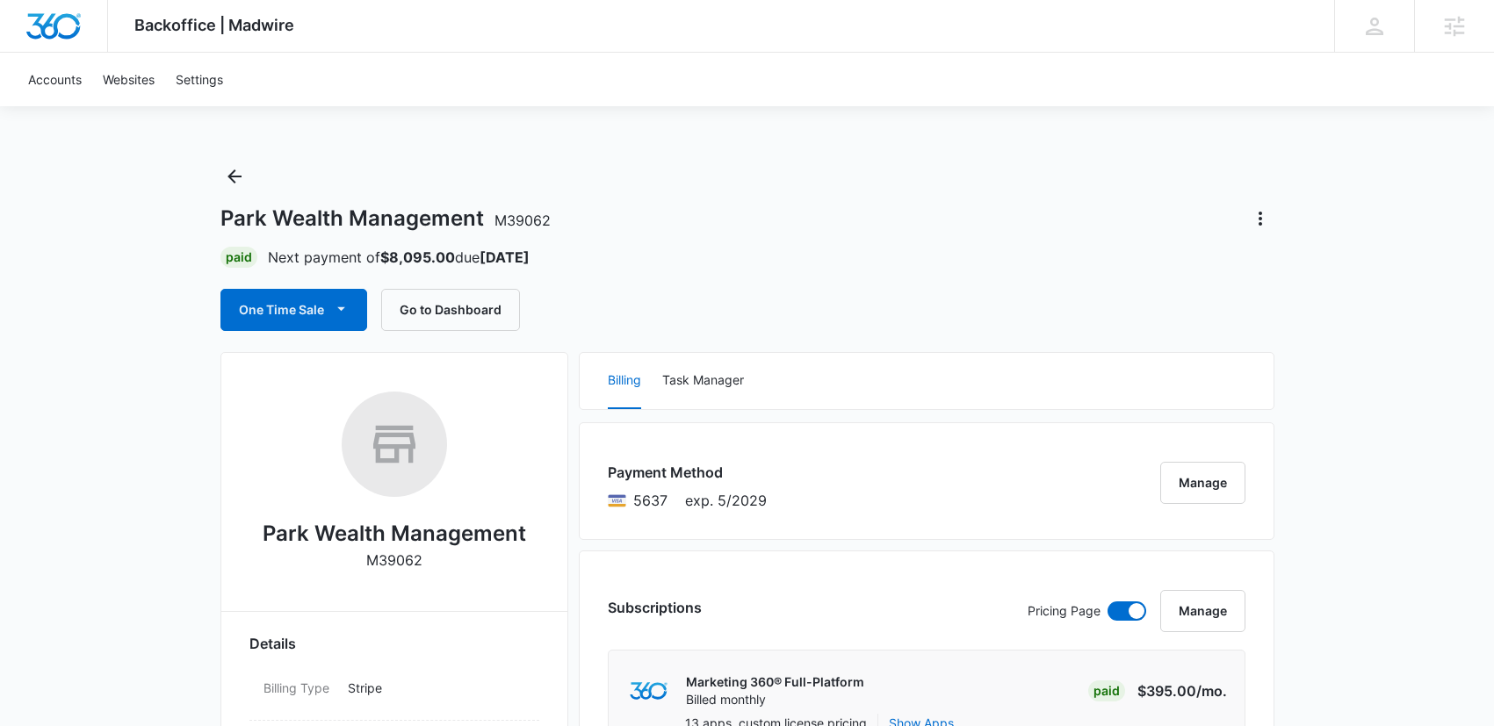
click at [111, 77] on link "Websites" at bounding box center [128, 80] width 73 height 54
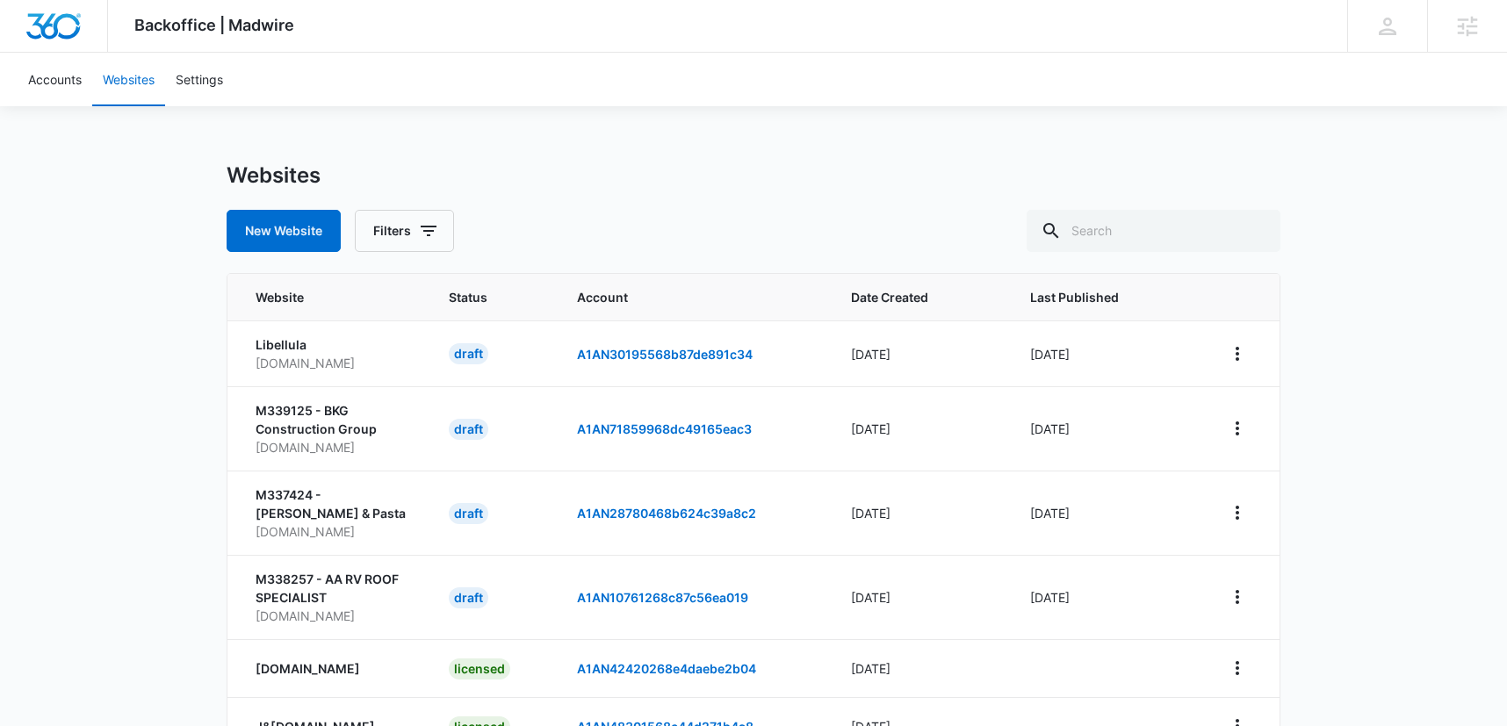
click at [1436, 406] on div "Backoffice | Madwire Apps Settings KK Kyle Kogl kyle.kogl@madwire.com My Profil…" at bounding box center [753, 558] width 1507 height 1116
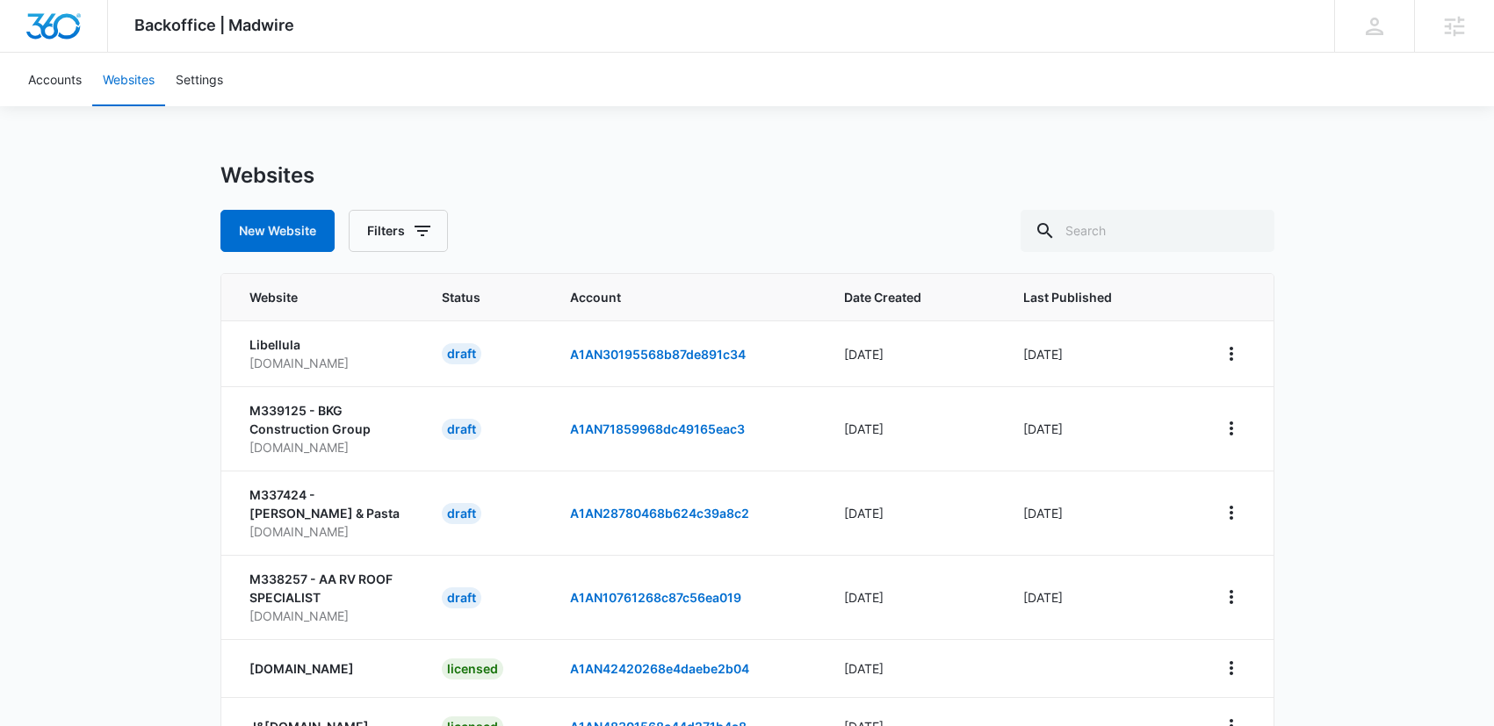
click at [1435, 405] on div "Backoffice | Madwire Apps Settings KK Kyle Kogl kyle.kogl@madwire.com My Profil…" at bounding box center [747, 558] width 1494 height 1116
click at [58, 94] on link "Accounts" at bounding box center [55, 80] width 75 height 54
click at [655, 196] on div "Websites New Website Filters" at bounding box center [747, 208] width 1054 height 90
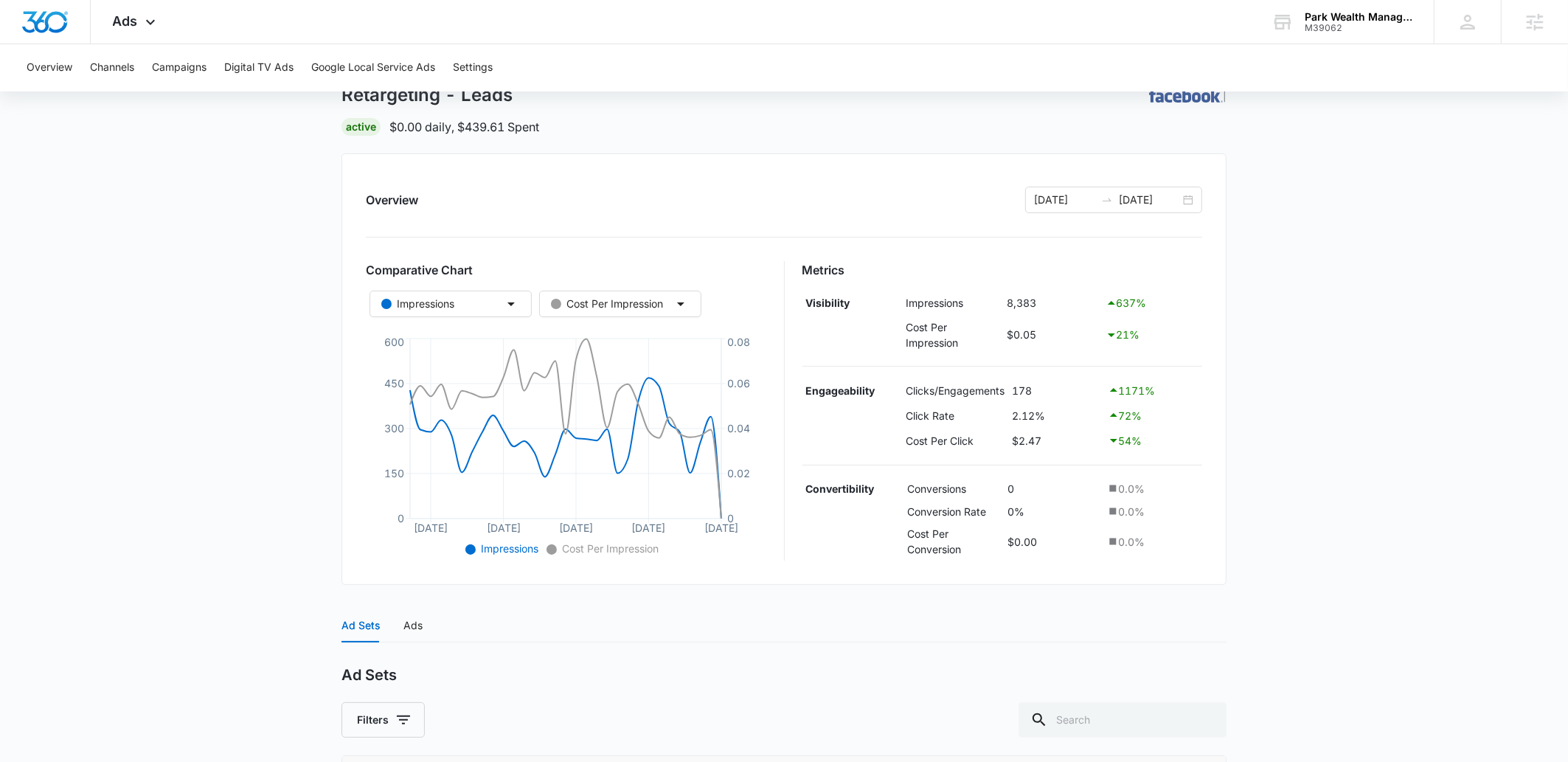
scroll to position [112, 0]
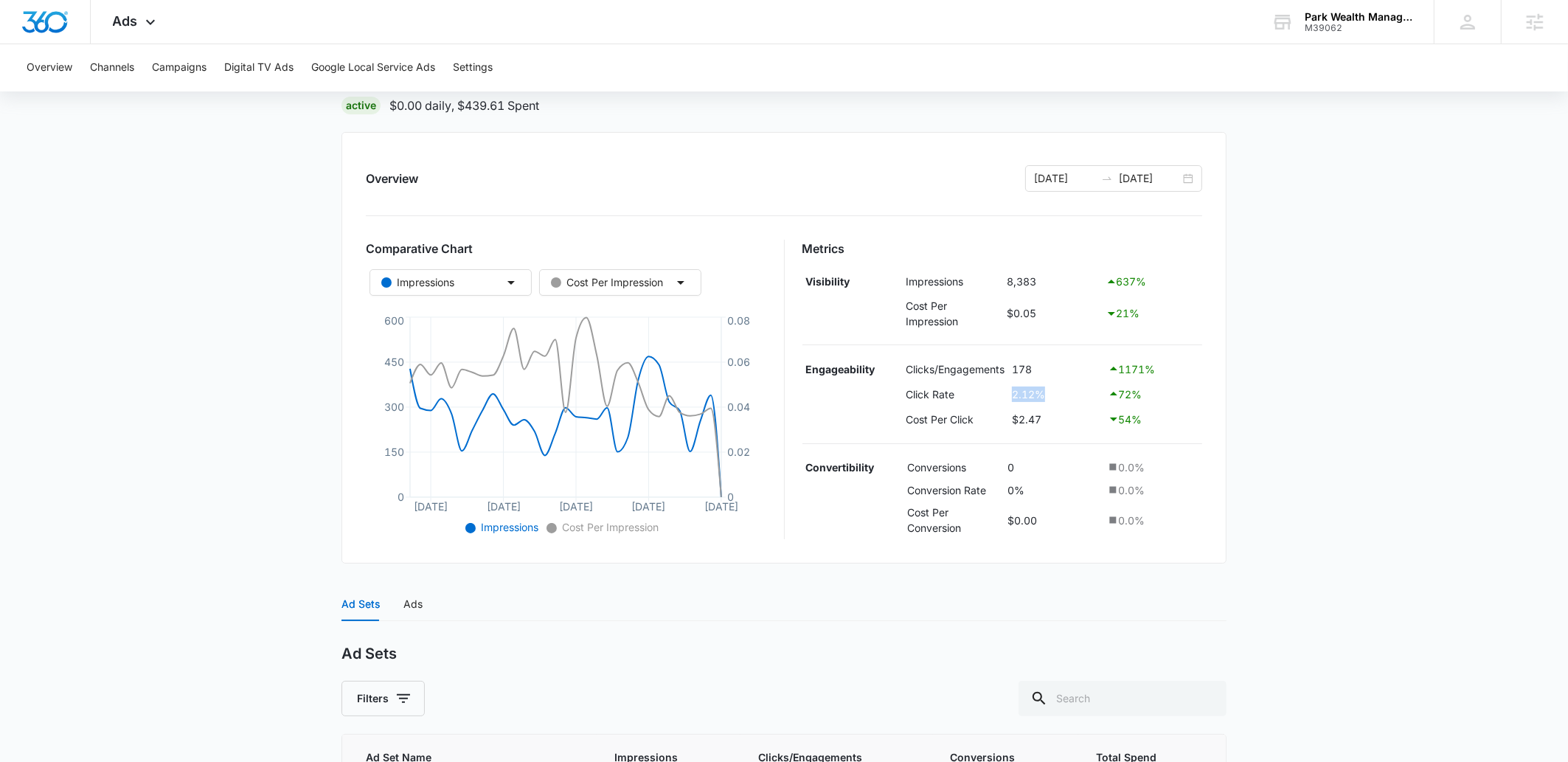
drag, startPoint x: 1053, startPoint y: 398, endPoint x: 1009, endPoint y: 399, distance: 44.0
click at [1009, 399] on td "2.12%" at bounding box center [1057, 394] width 96 height 25
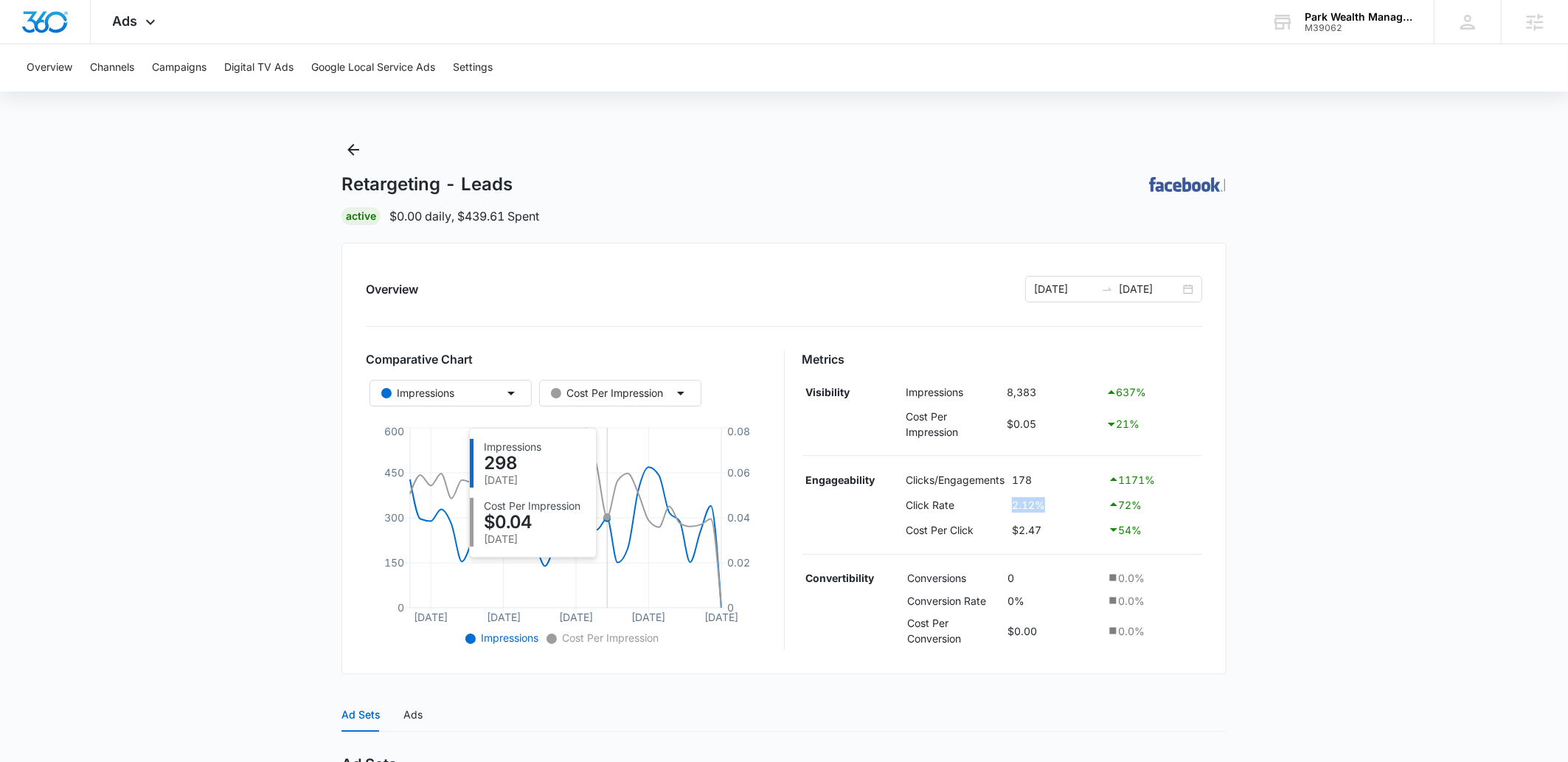
scroll to position [0, 0]
click at [361, 151] on icon "Back" at bounding box center [353, 150] width 18 height 18
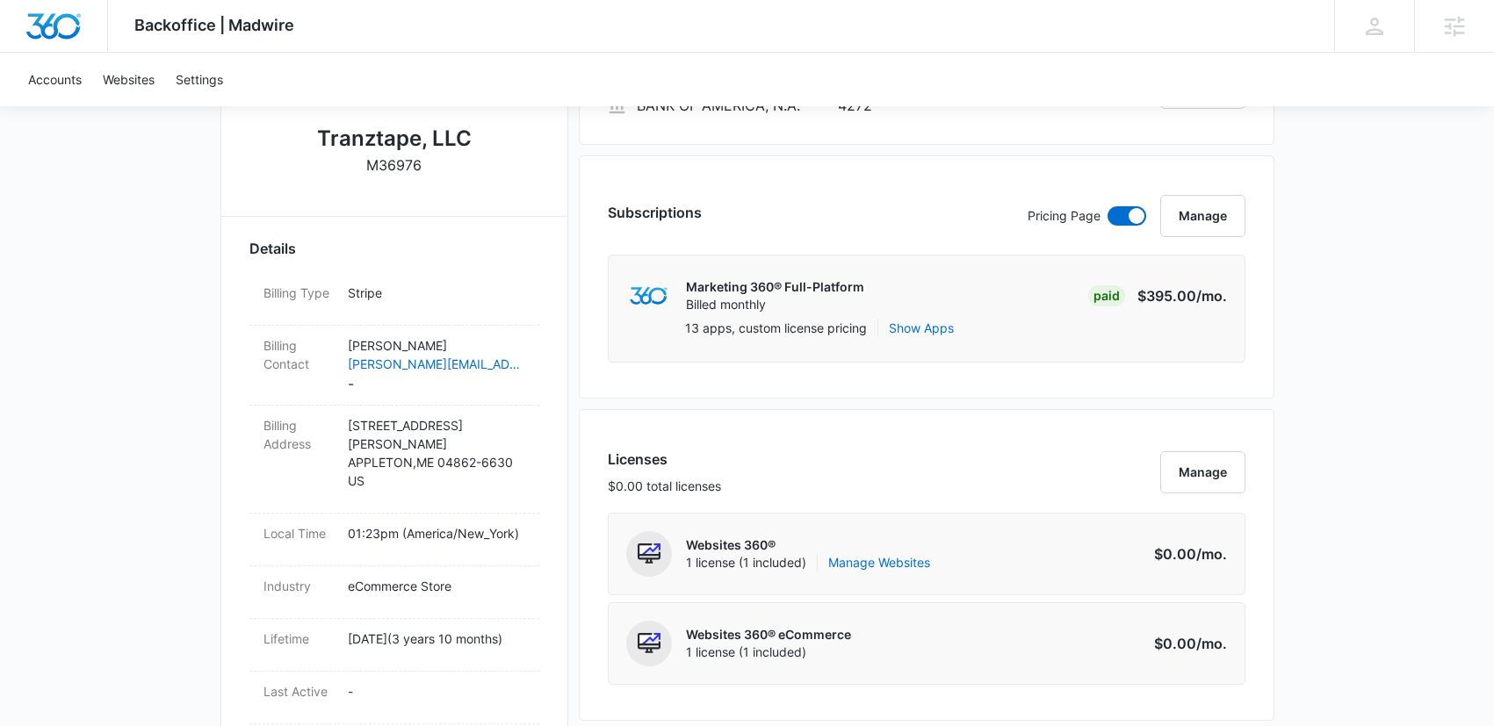
scroll to position [1426, 0]
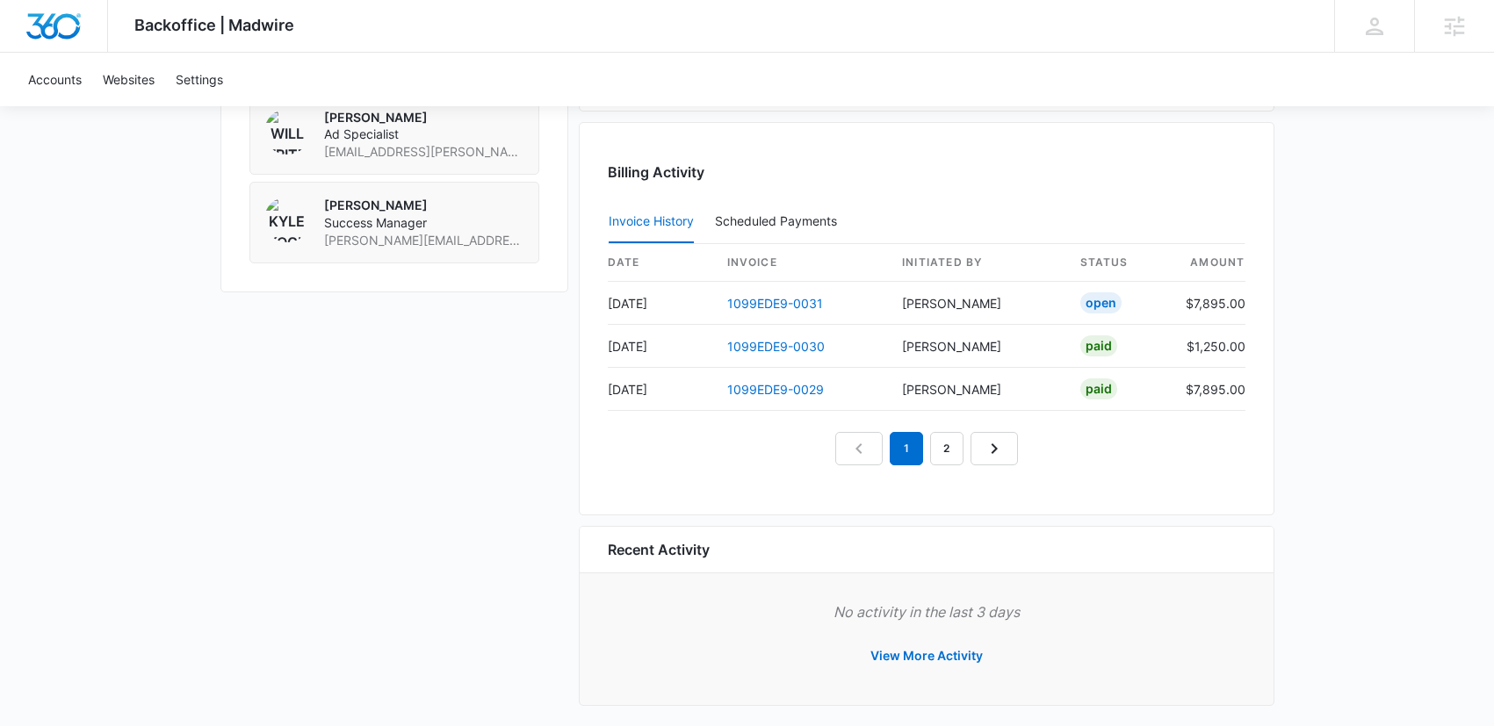
scroll to position [1591, 0]
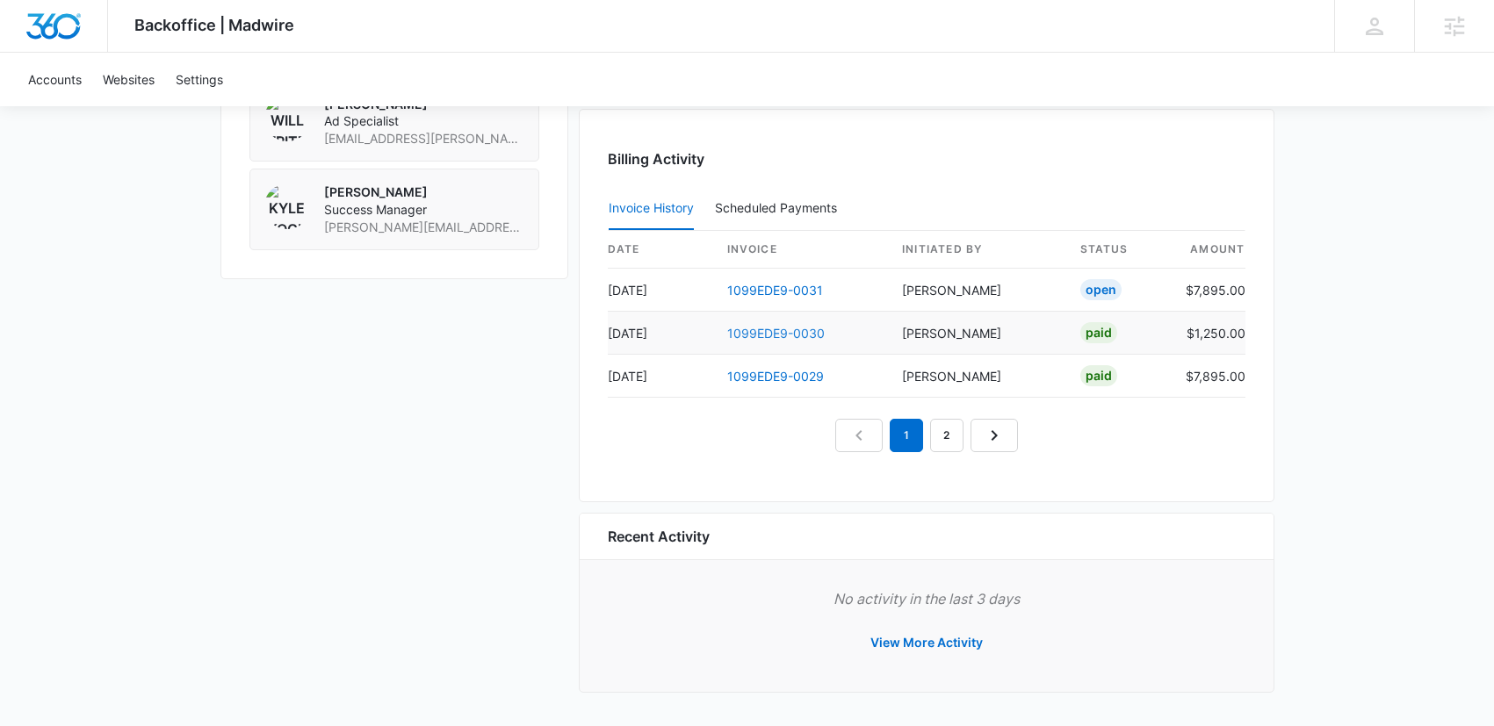
click at [779, 329] on link "1099EDE9-0030" at bounding box center [776, 333] width 98 height 15
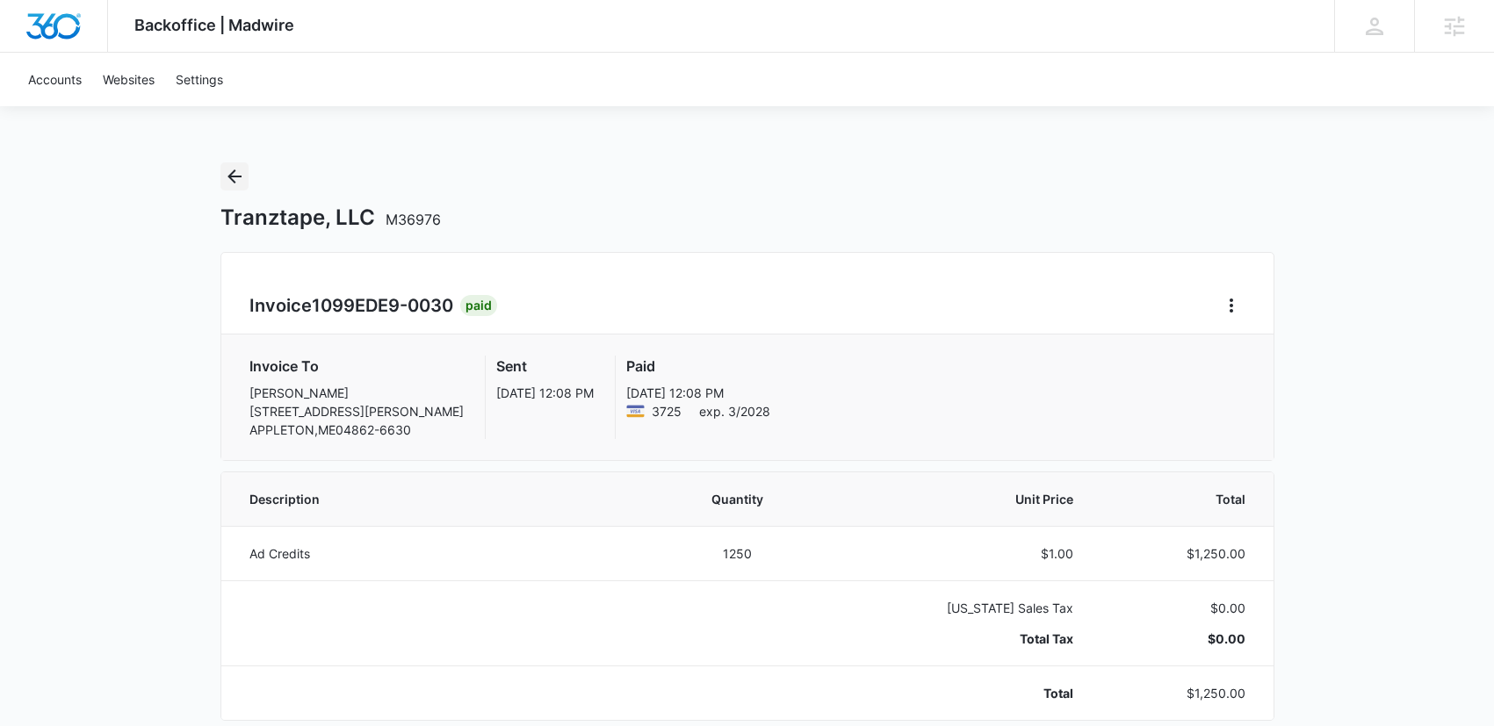
click at [238, 177] on icon "Back" at bounding box center [235, 177] width 14 height 14
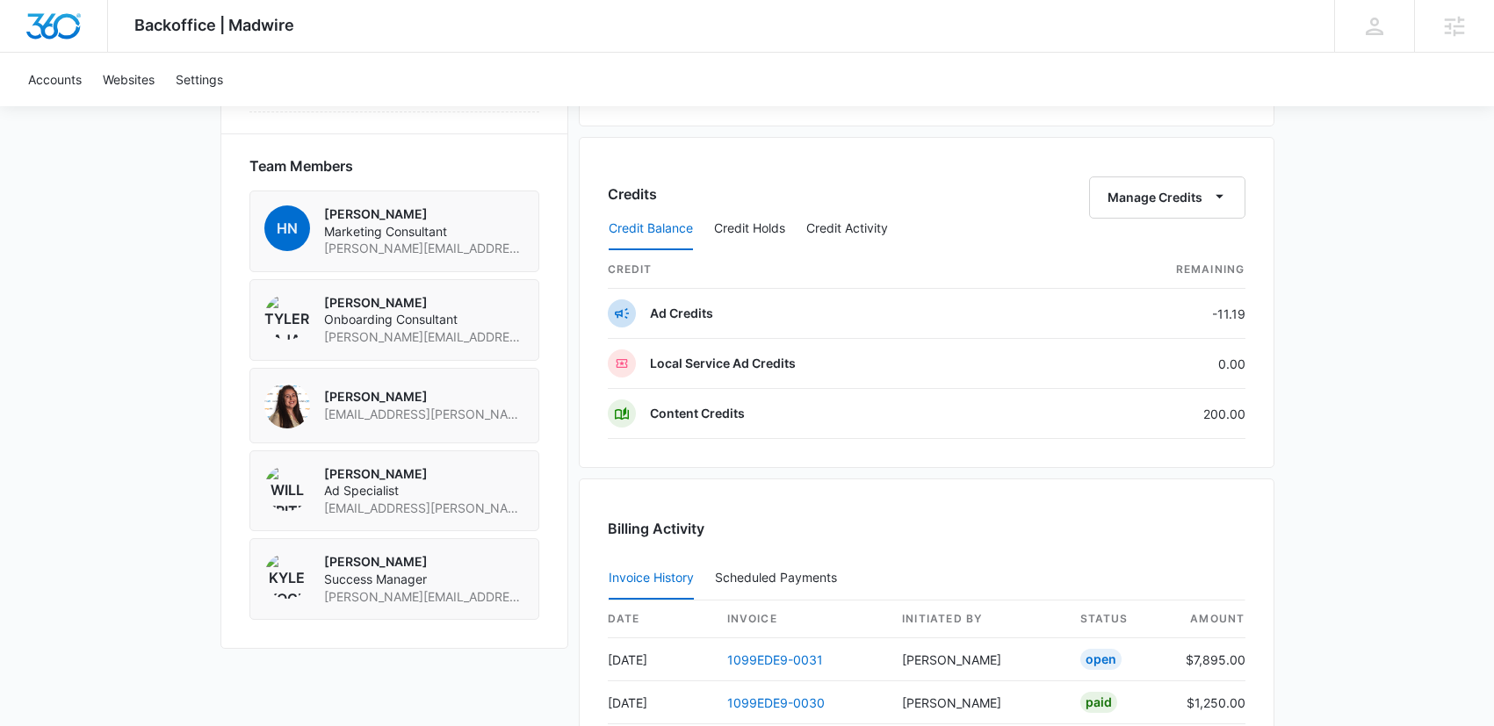
scroll to position [1304, 0]
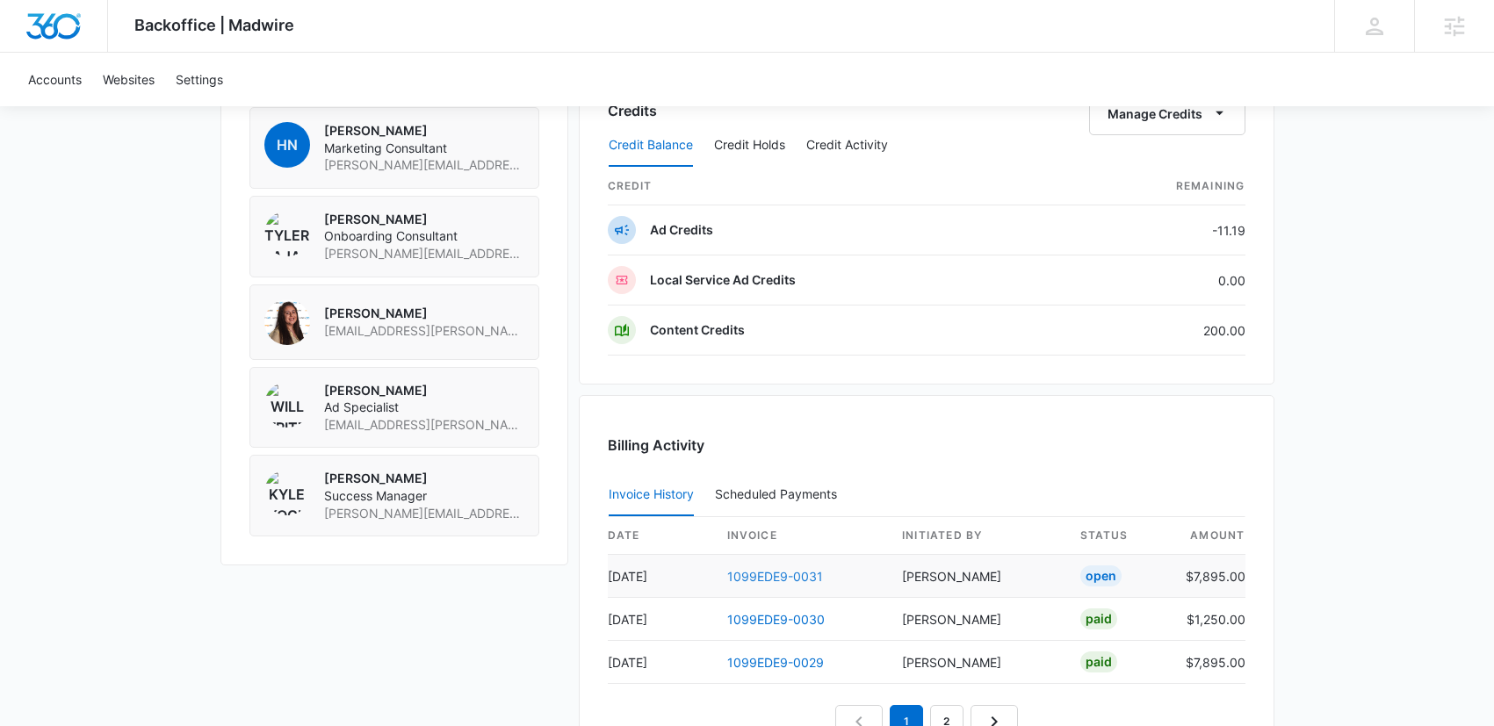
click at [782, 577] on link "1099EDE9-0031" at bounding box center [775, 576] width 96 height 15
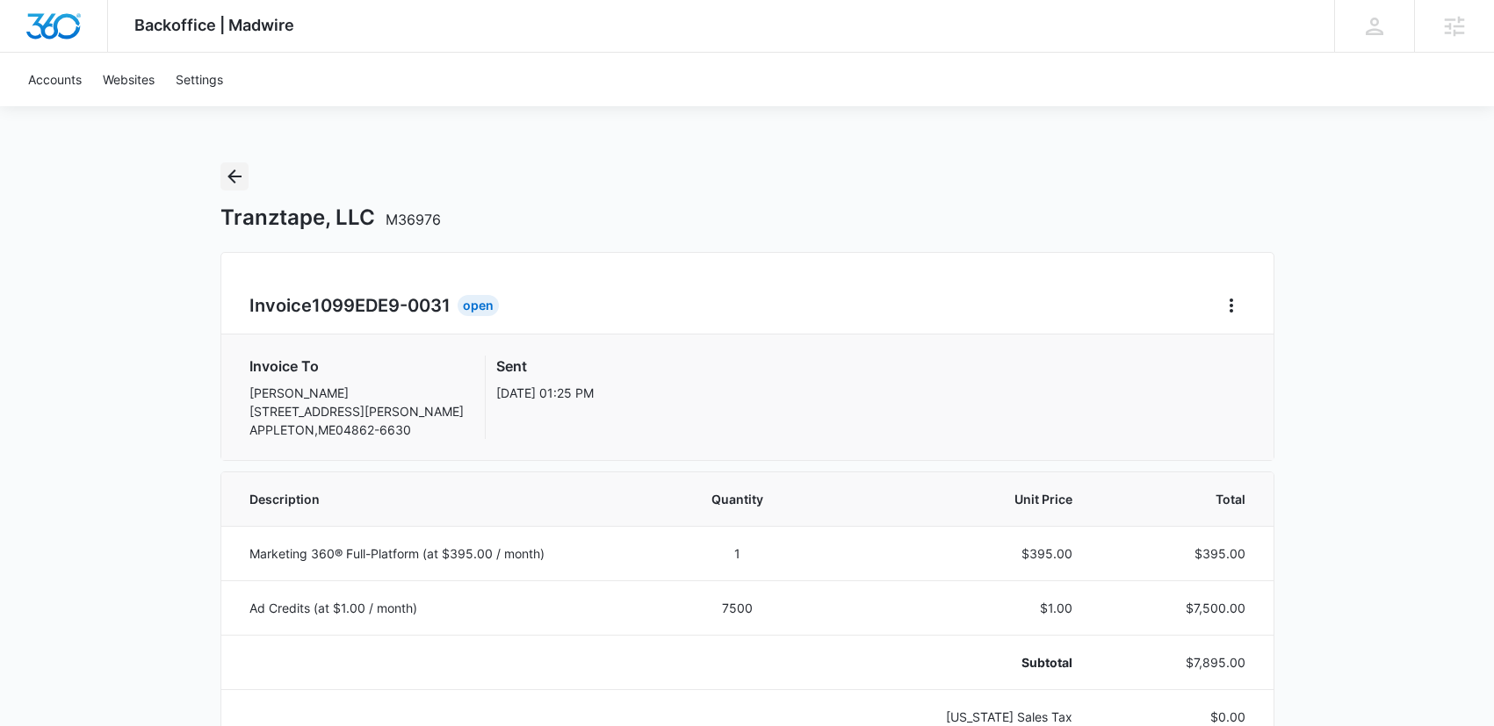
click at [228, 171] on icon "Back" at bounding box center [234, 176] width 21 height 21
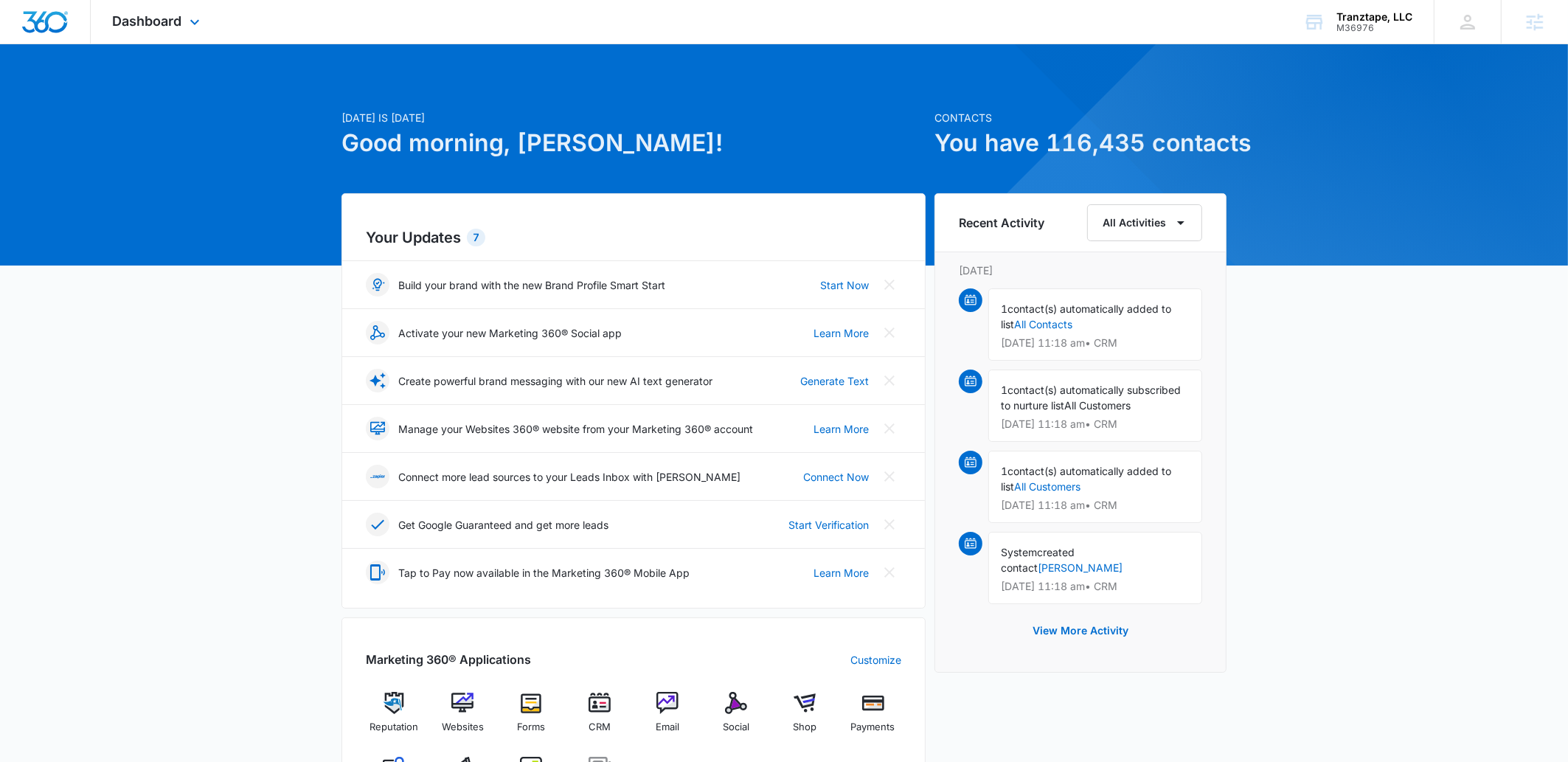
click at [143, 34] on div "Dashboard Apps Reputation Websites Forms CRM Email Social Shop Payments POS Con…" at bounding box center [158, 22] width 135 height 44
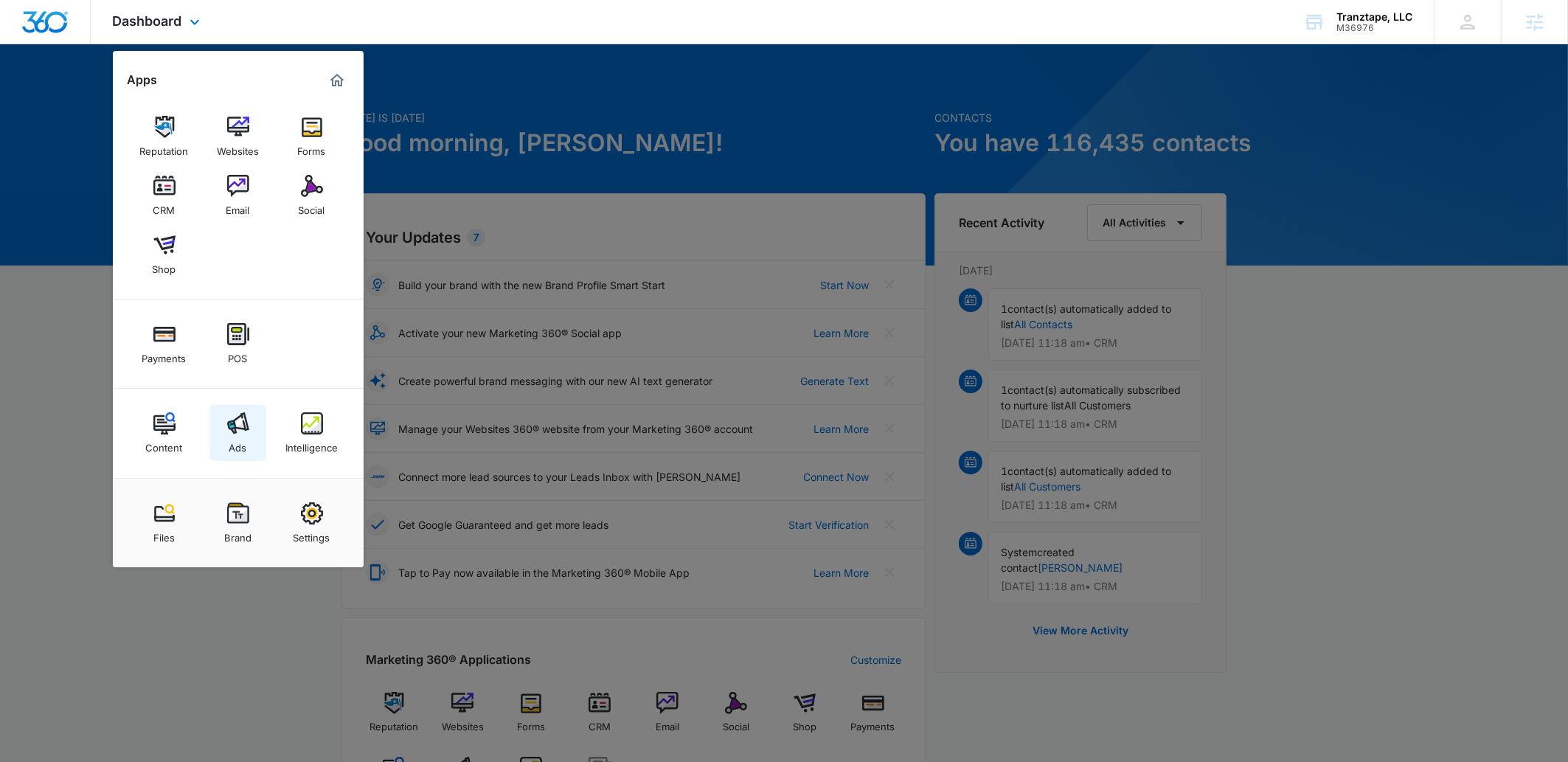
click at [253, 434] on link "Ads" at bounding box center [238, 433] width 56 height 56
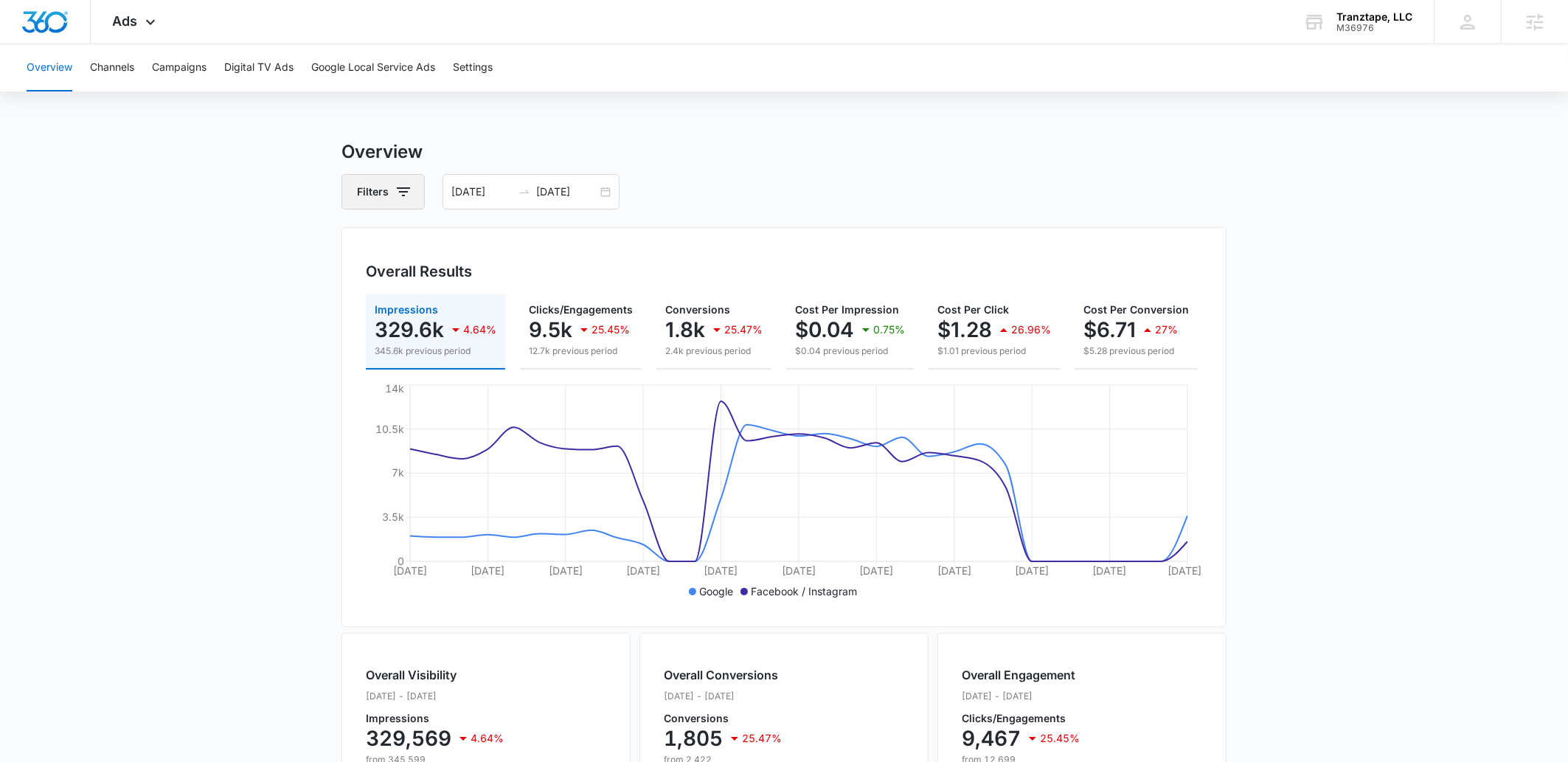
click at [396, 205] on button "Filters" at bounding box center [383, 192] width 83 height 35
click at [421, 245] on div "2" at bounding box center [422, 246] width 32 height 18
click at [417, 248] on div "2" at bounding box center [422, 246] width 32 height 18
click at [520, 250] on icon "Show Channel filters" at bounding box center [518, 246] width 18 height 18
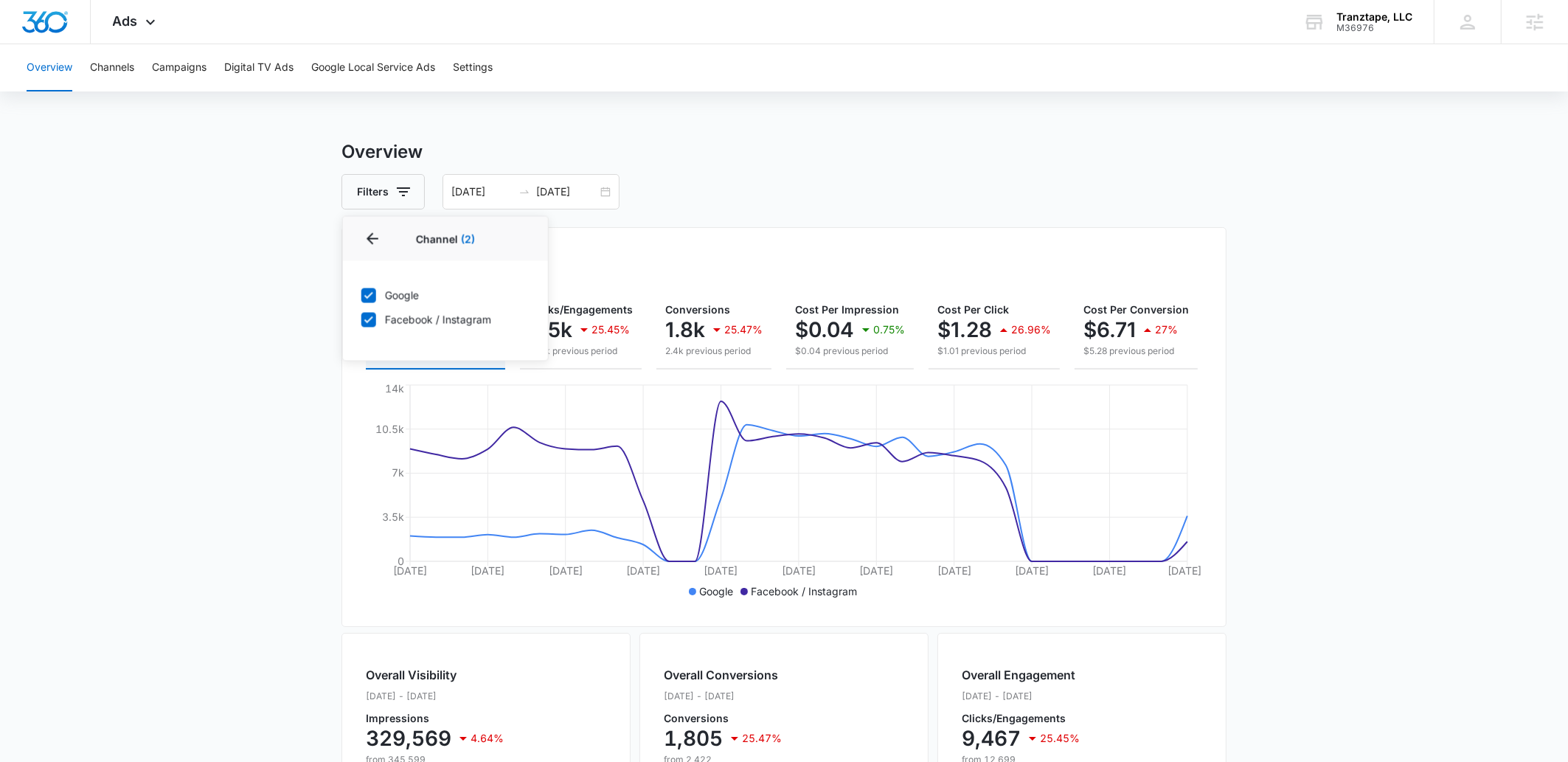
click at [364, 297] on icon at bounding box center [369, 295] width 13 height 13
click at [361, 296] on input "Google" at bounding box center [361, 295] width 1 height 1
checkbox input "false"
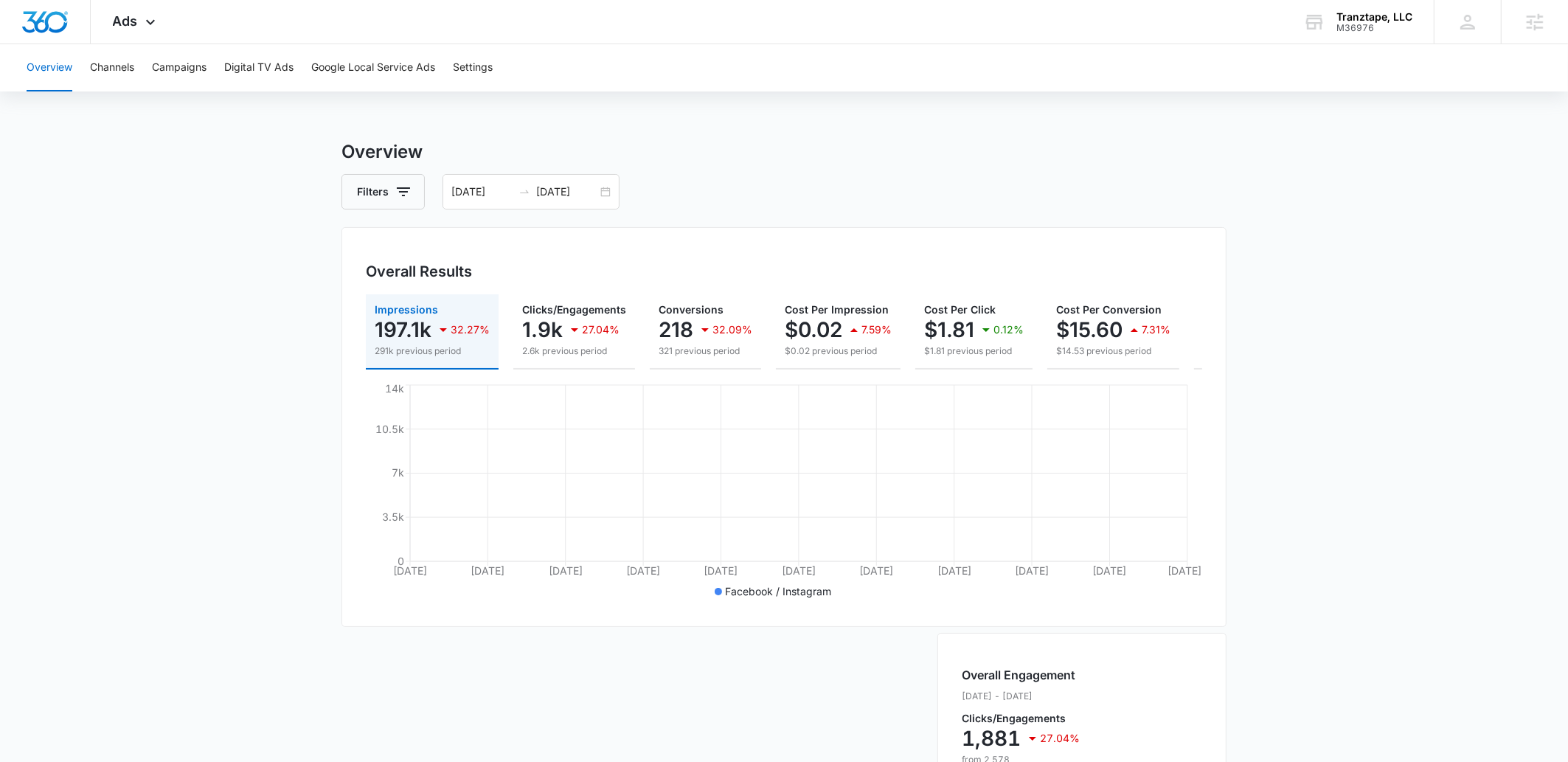
click at [294, 403] on main "Overview Filters 08/27/2025 09/26/2025 Overall Results Impressions 197.1k 32.27…" at bounding box center [784, 668] width 1568 height 1059
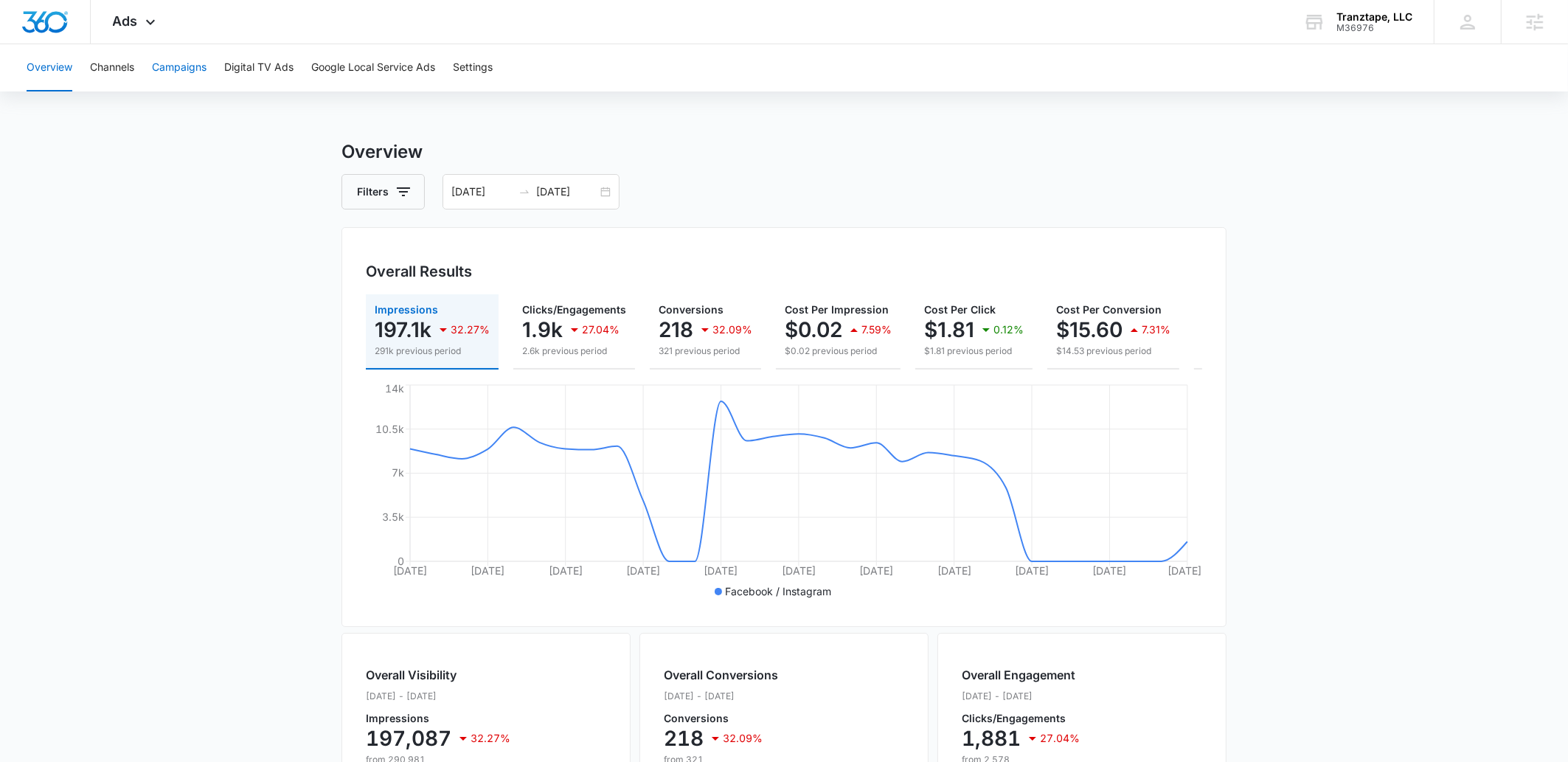
click at [197, 66] on button "Campaigns" at bounding box center [179, 68] width 55 height 47
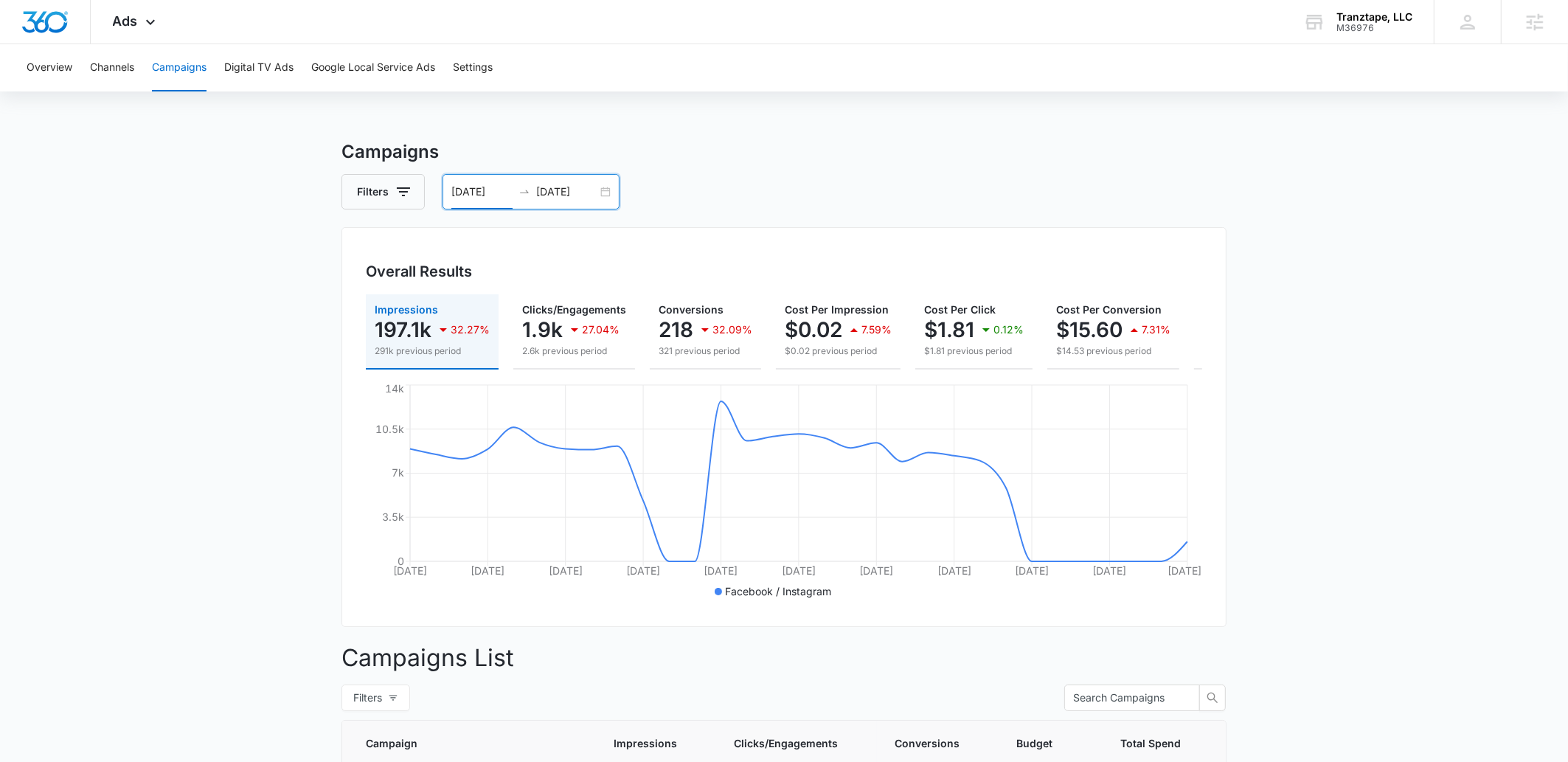
click at [483, 192] on input "08/27/2025" at bounding box center [482, 192] width 61 height 16
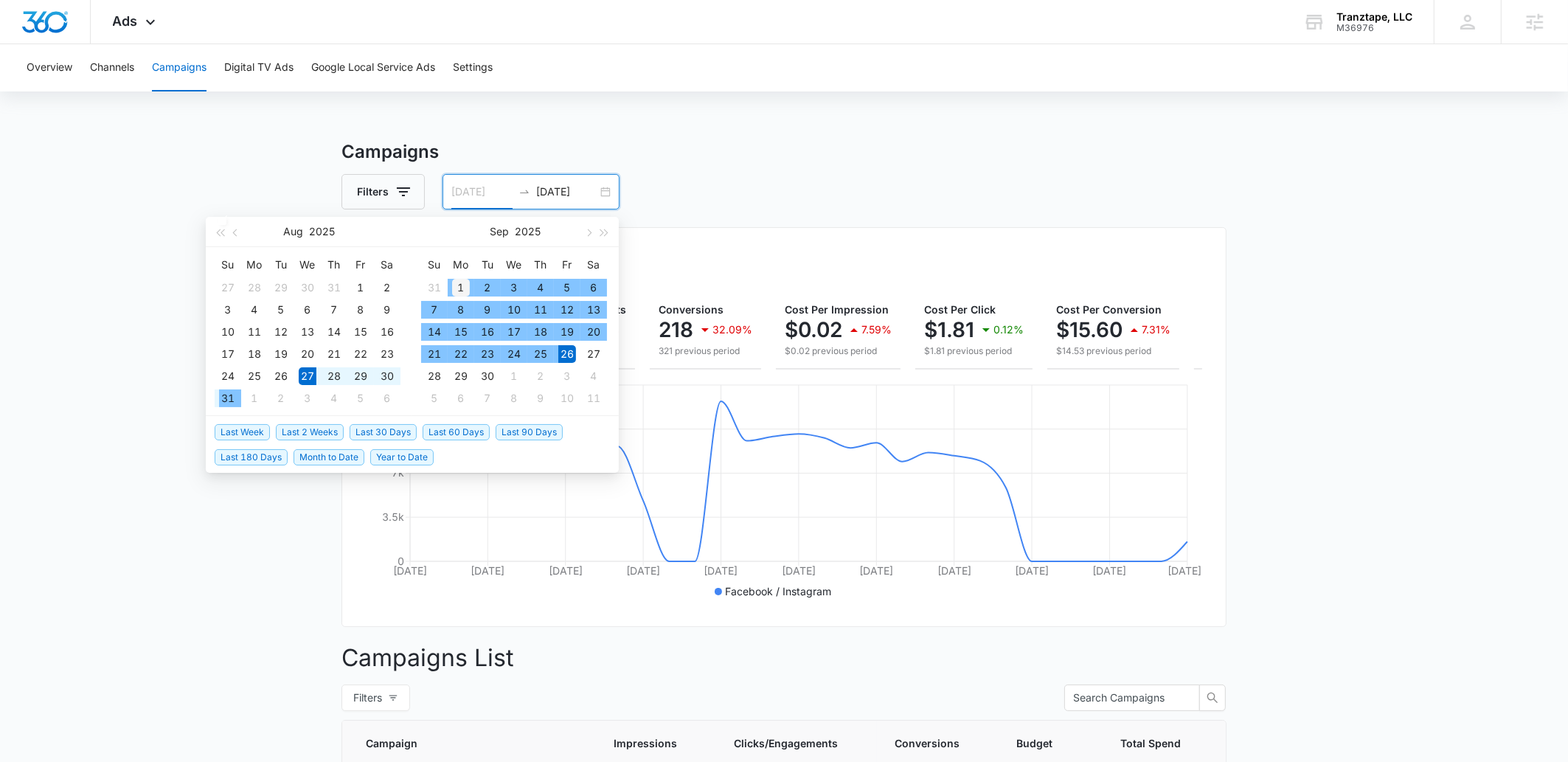
type input "09/01/2025"
click at [461, 285] on div "1" at bounding box center [460, 287] width 18 height 18
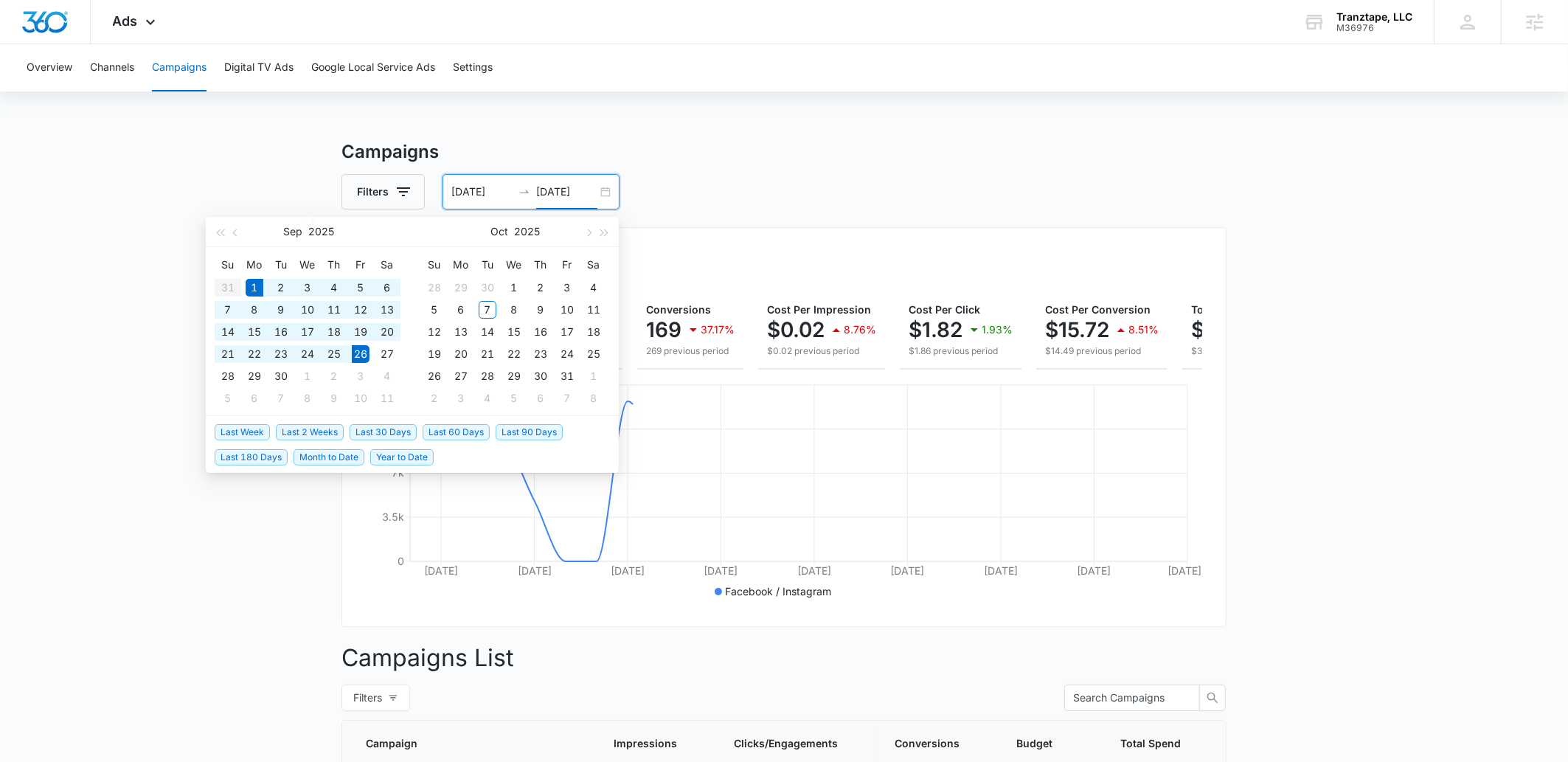
click at [550, 192] on input "09/26/2025" at bounding box center [567, 192] width 61 height 16
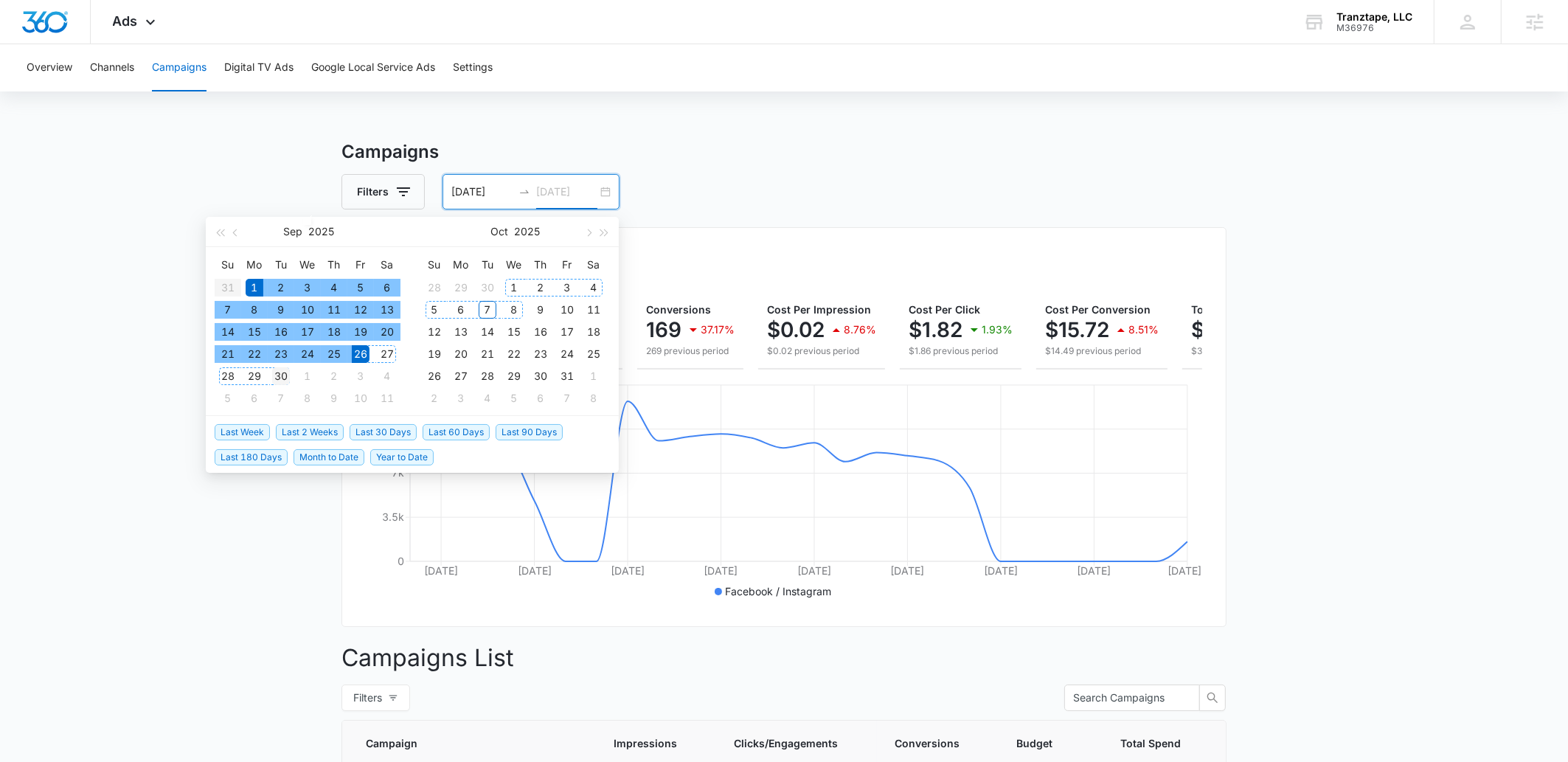
type input "09/30/2025"
click at [279, 373] on div "30" at bounding box center [281, 376] width 18 height 18
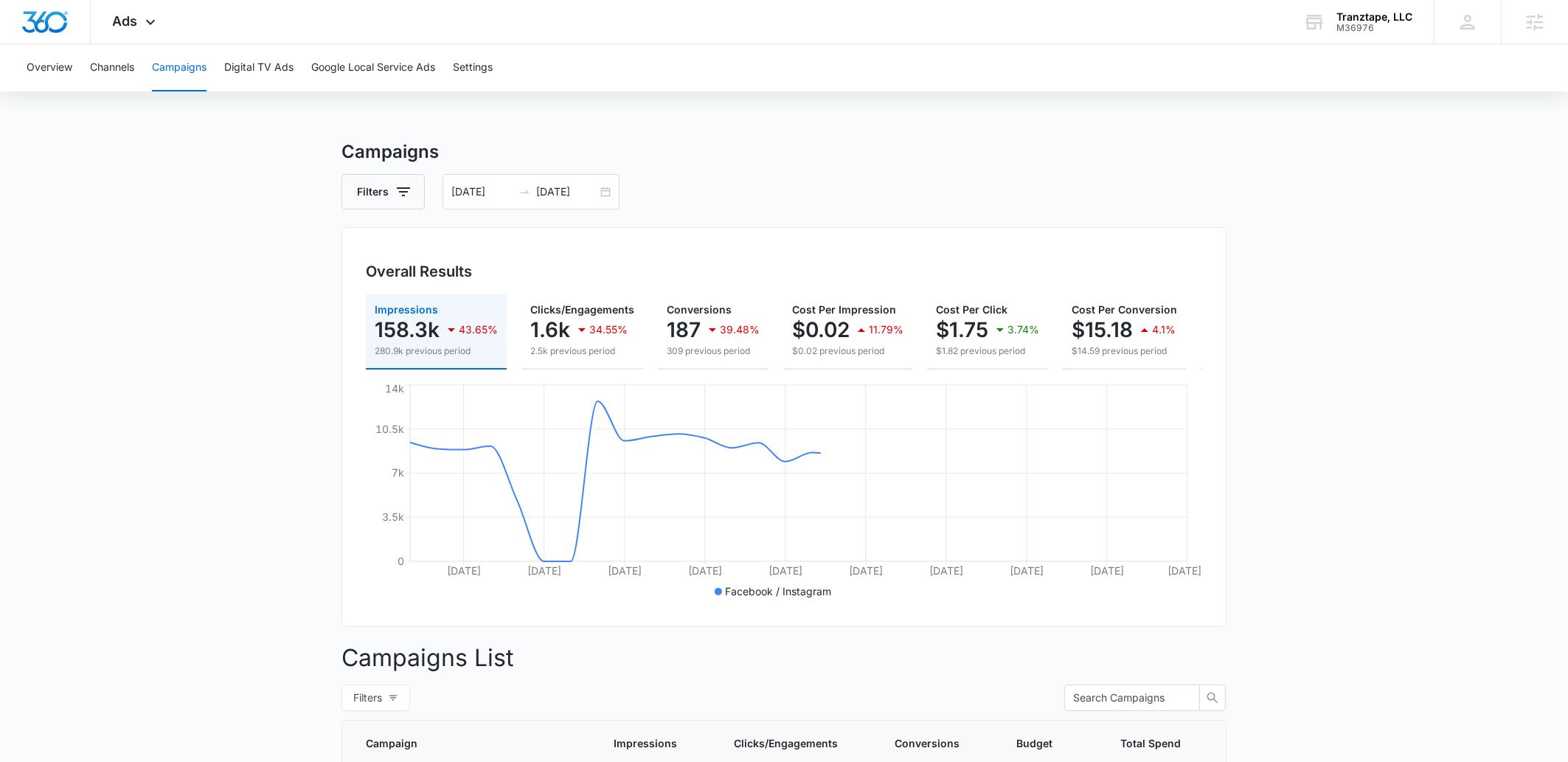
click at [1302, 502] on main "Campaigns Filters 09/01/2025 09/30/2025 Overall Results Impressions 158.3k 43.6…" at bounding box center [784, 702] width 1568 height 1128
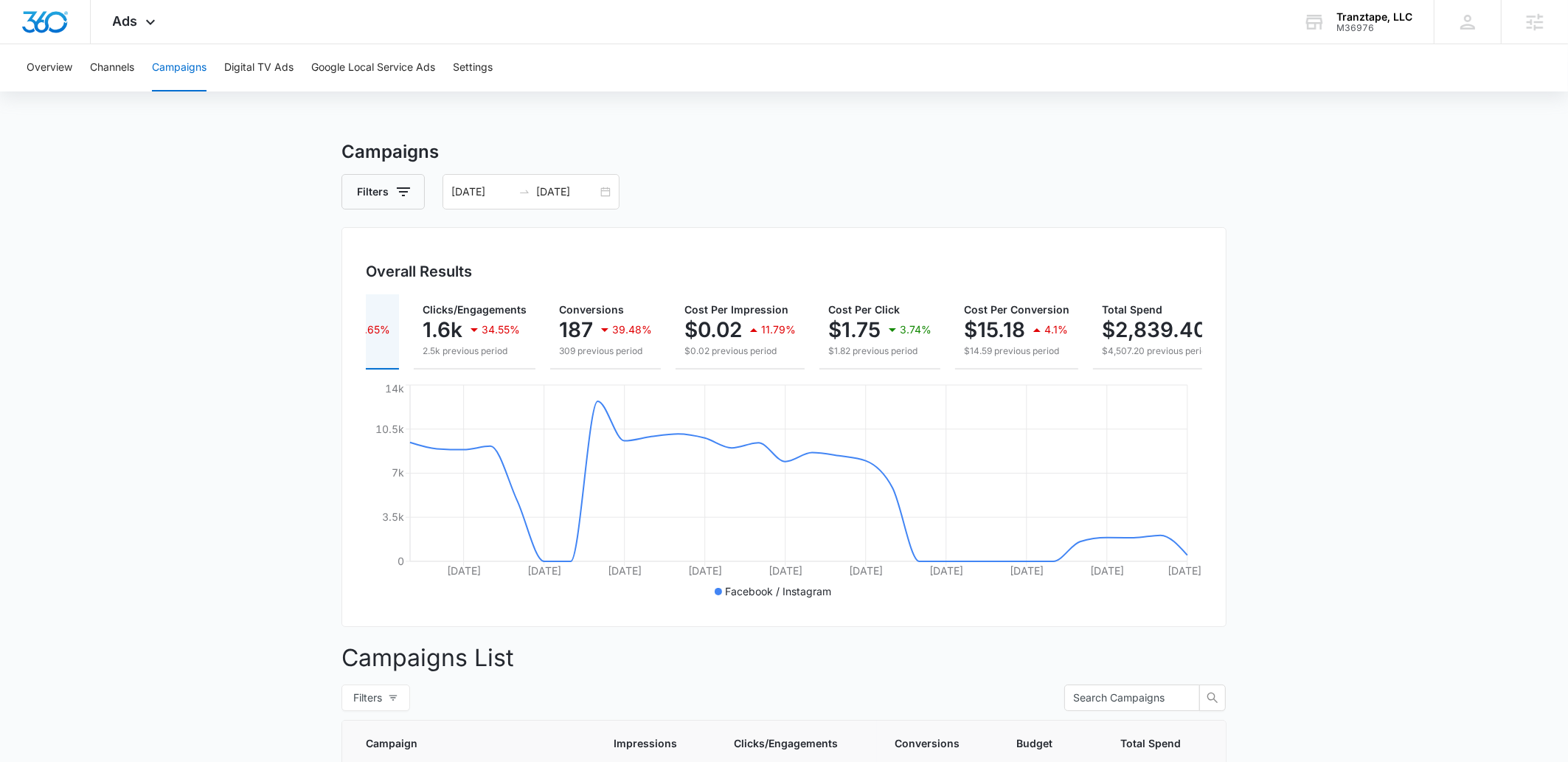
scroll to position [0, 166]
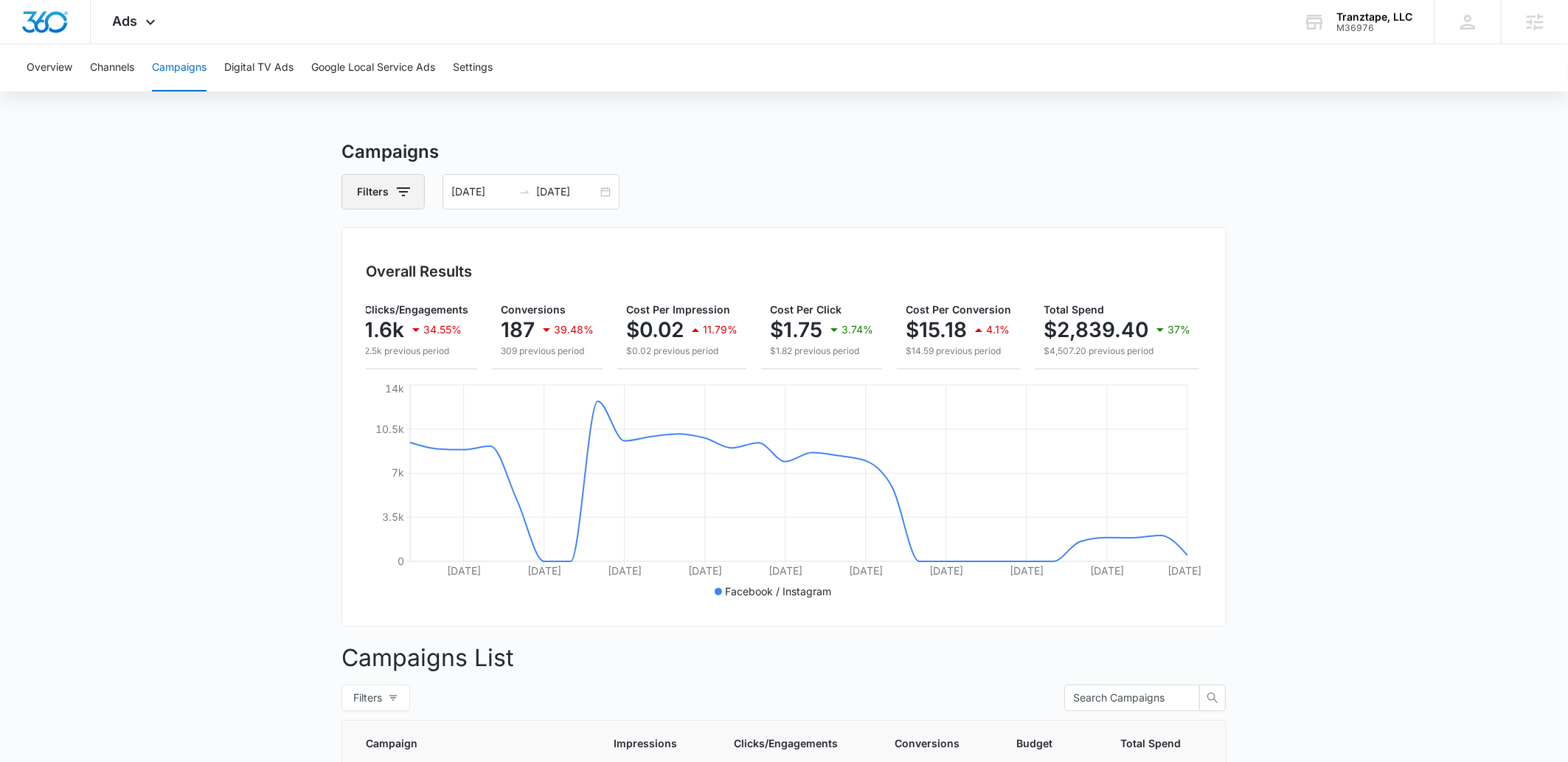
click at [412, 192] on button "Filters" at bounding box center [383, 192] width 83 height 35
click at [427, 244] on icon "Clear" at bounding box center [427, 246] width 11 height 11
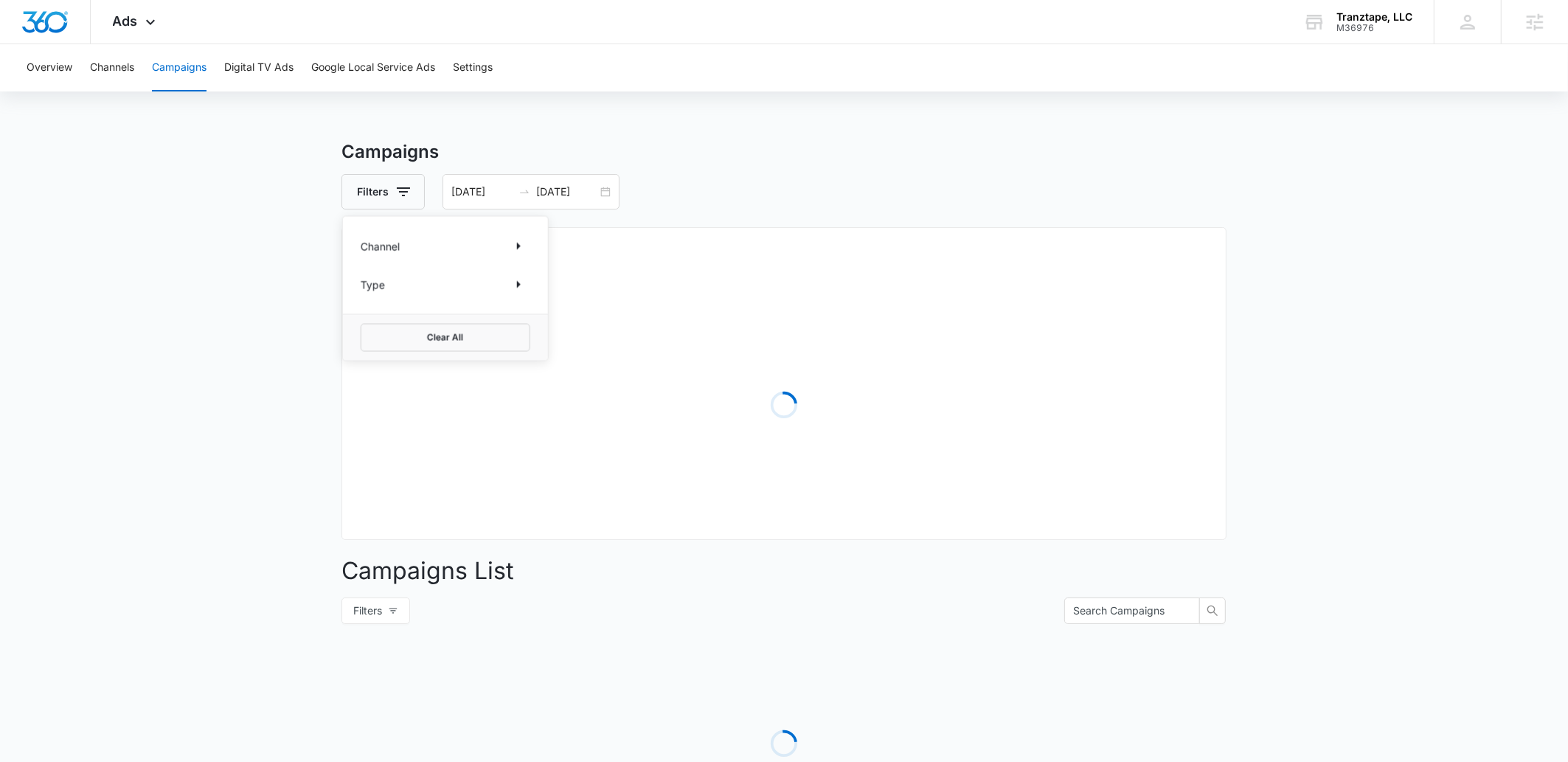
click at [430, 246] on div "Channel" at bounding box center [446, 246] width 170 height 24
click at [374, 248] on p "Channel" at bounding box center [380, 246] width 39 height 15
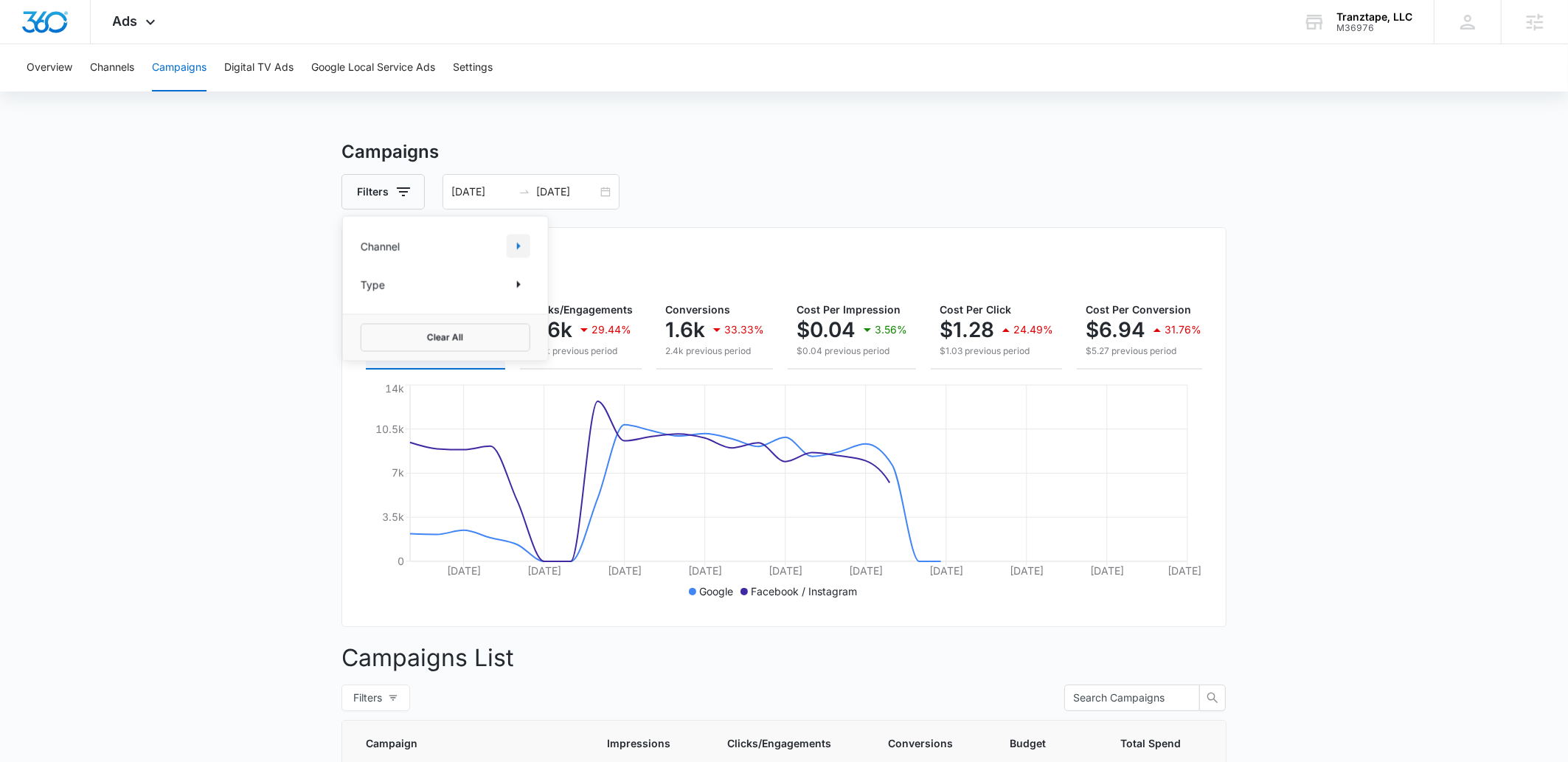
click at [525, 250] on icon "Show Channel filters" at bounding box center [518, 246] width 18 height 18
click at [416, 293] on label "Google" at bounding box center [446, 296] width 170 height 15
click at [361, 295] on input "Google" at bounding box center [361, 295] width 1 height 1
checkbox input "true"
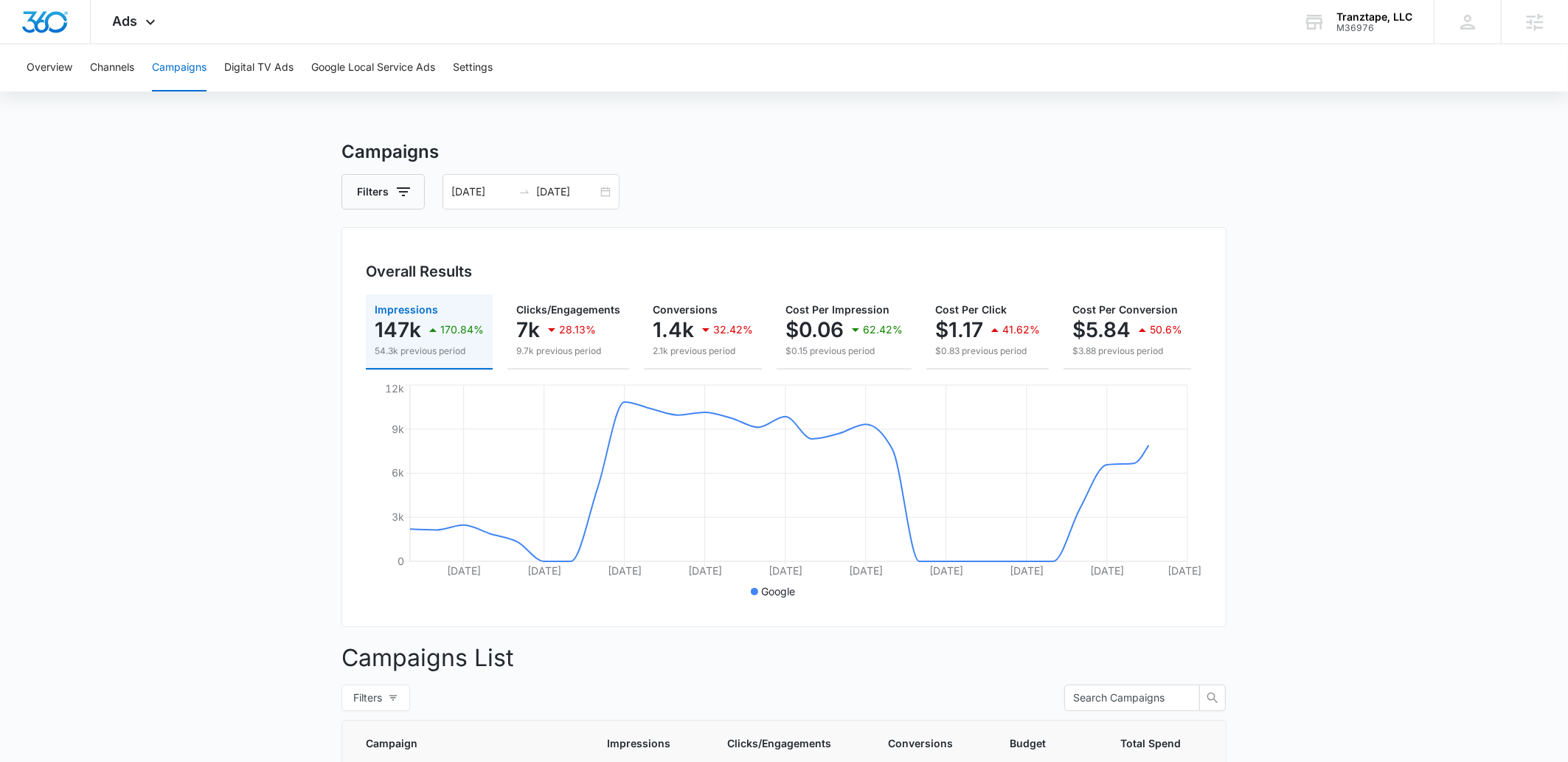
scroll to position [0, 162]
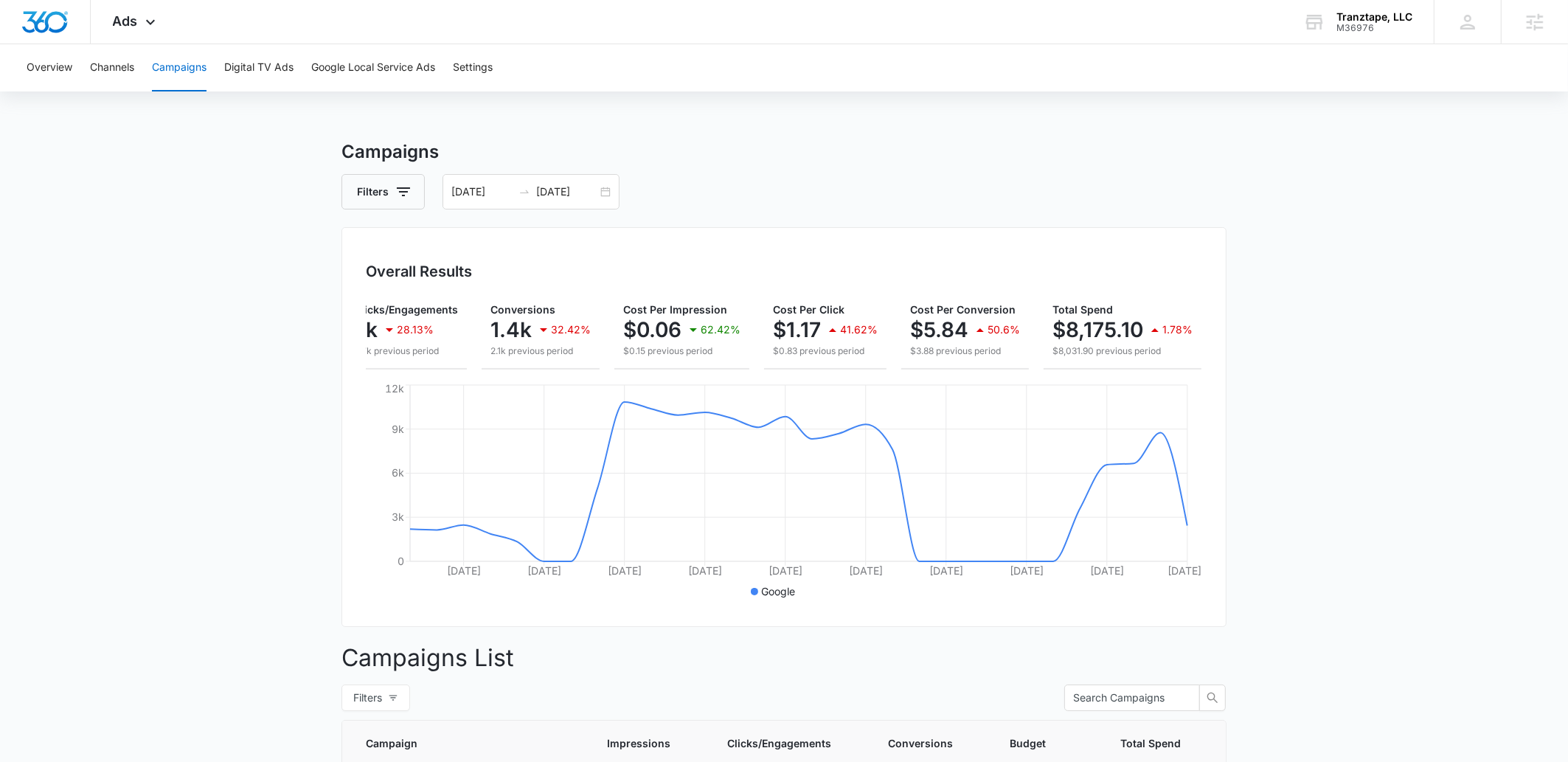
drag, startPoint x: 1170, startPoint y: 333, endPoint x: 1065, endPoint y: 323, distance: 105.5
click at [1065, 323] on div "$8,175.10 1.78%" at bounding box center [1122, 329] width 140 height 29
click at [1063, 330] on p "$8,175.10" at bounding box center [1098, 330] width 91 height 24
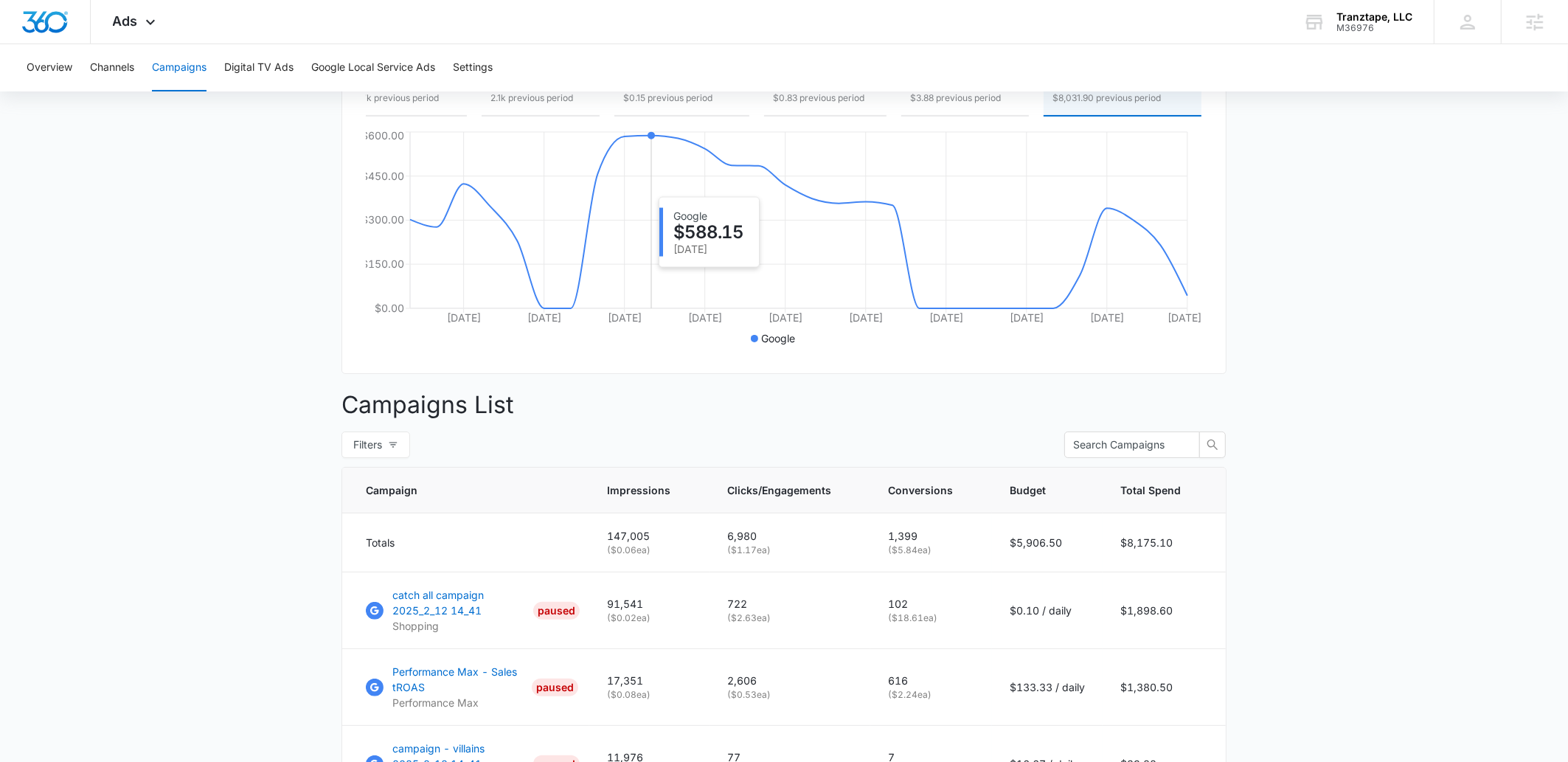
scroll to position [0, 0]
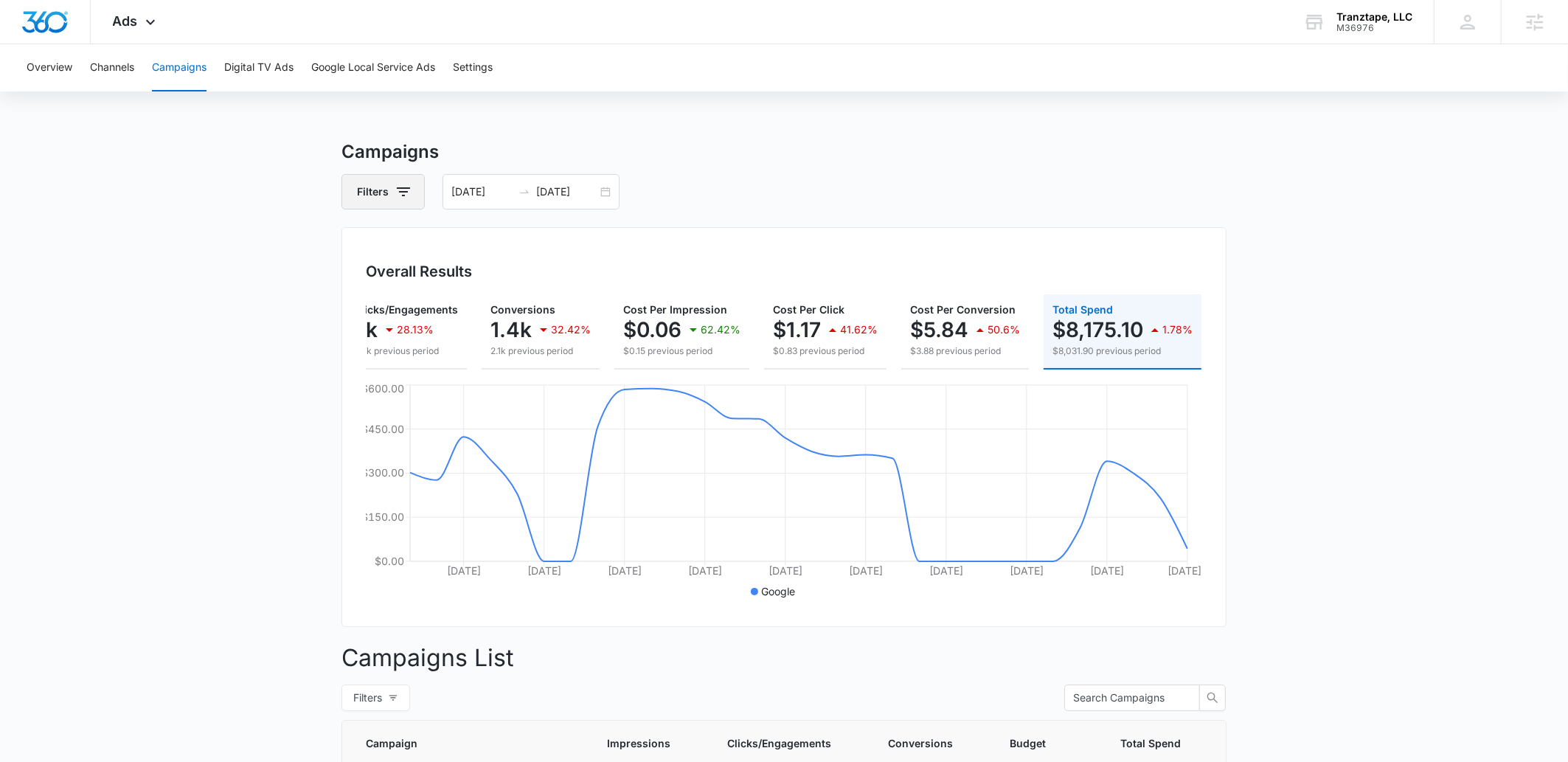
click at [401, 202] on button "Filters" at bounding box center [383, 192] width 83 height 35
click at [422, 244] on icon "Clear" at bounding box center [427, 246] width 11 height 11
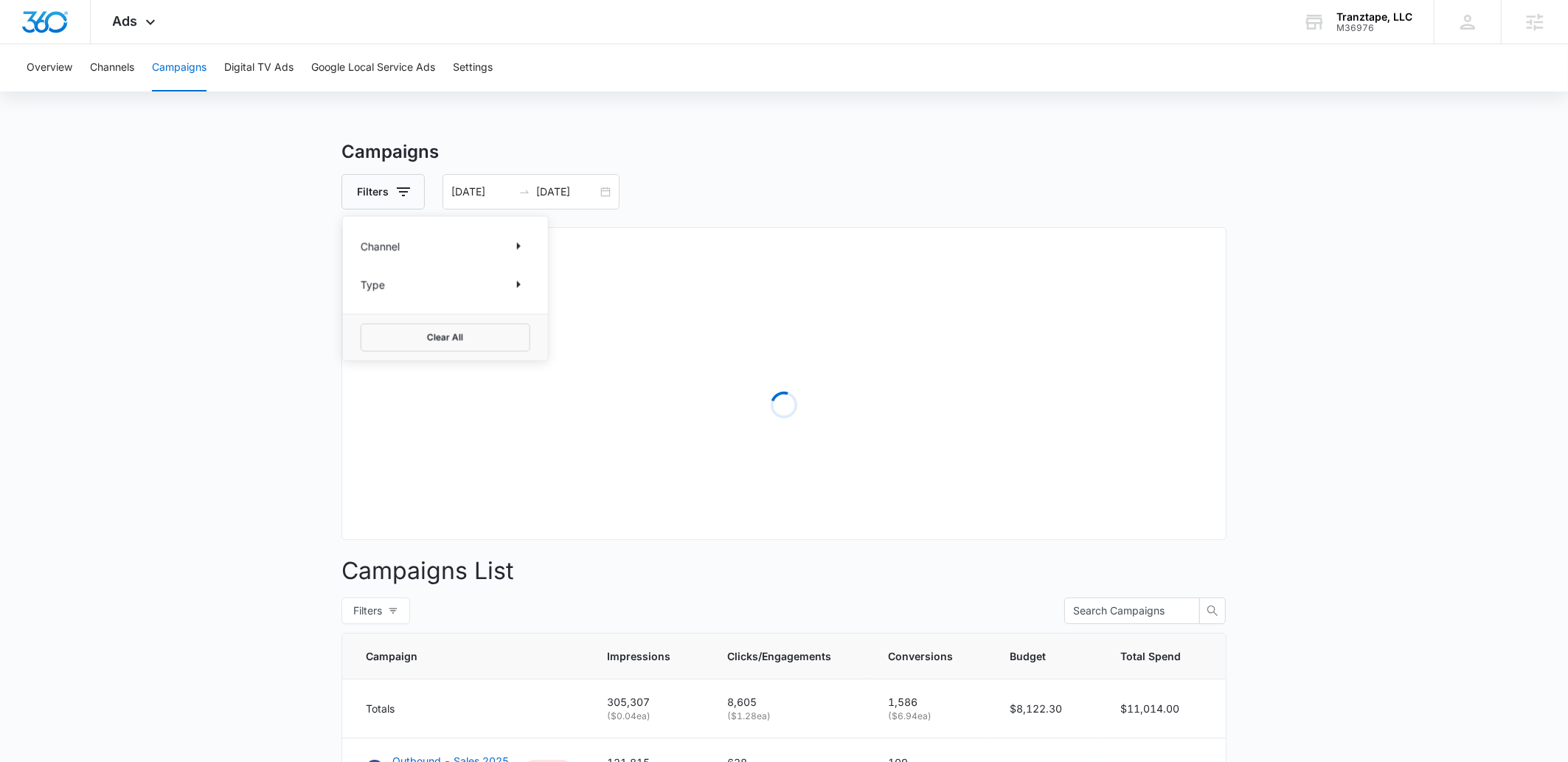
click at [470, 250] on div "Channel" at bounding box center [446, 246] width 170 height 24
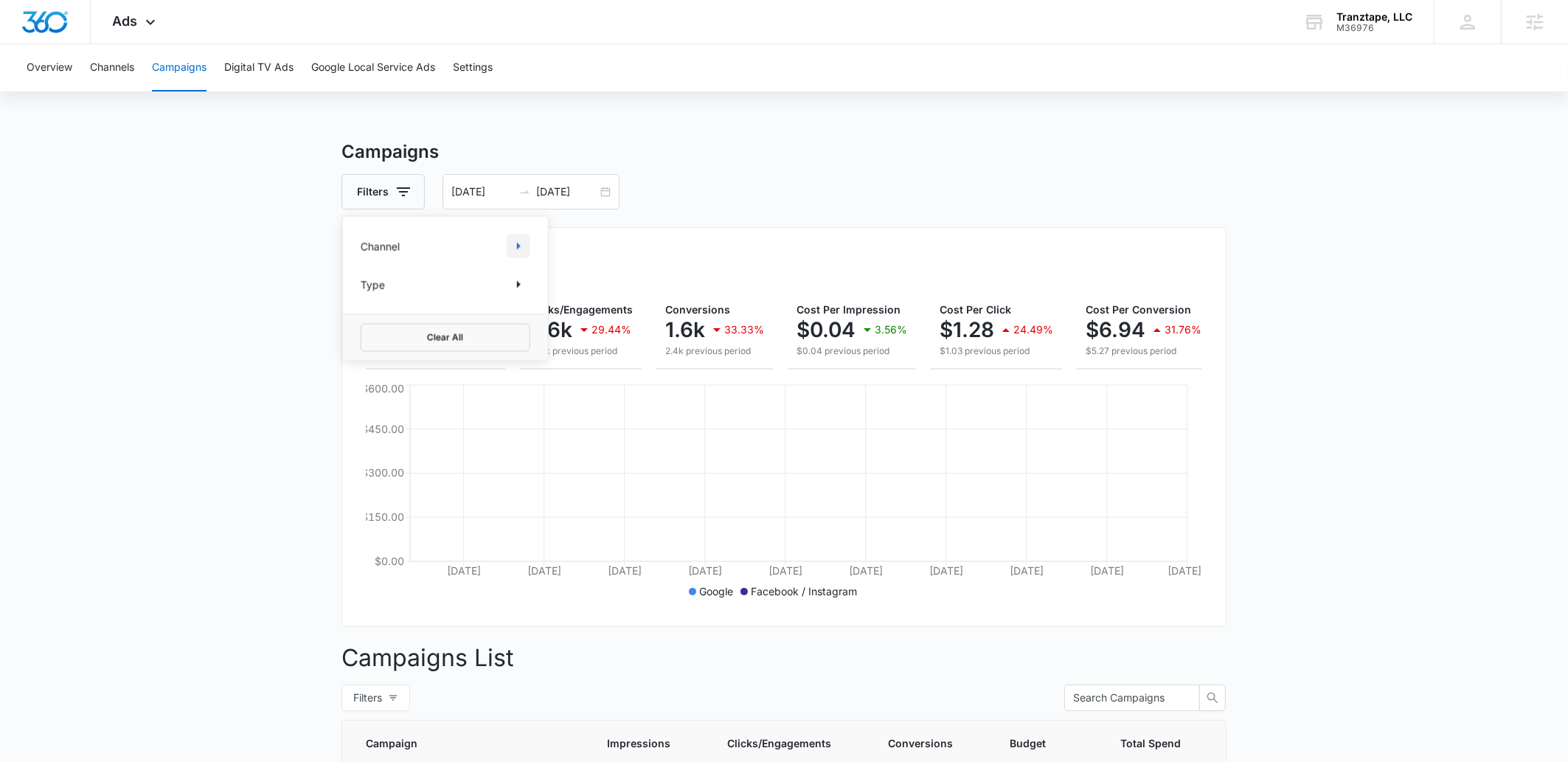
click at [511, 247] on icon "Show Channel filters" at bounding box center [518, 246] width 18 height 18
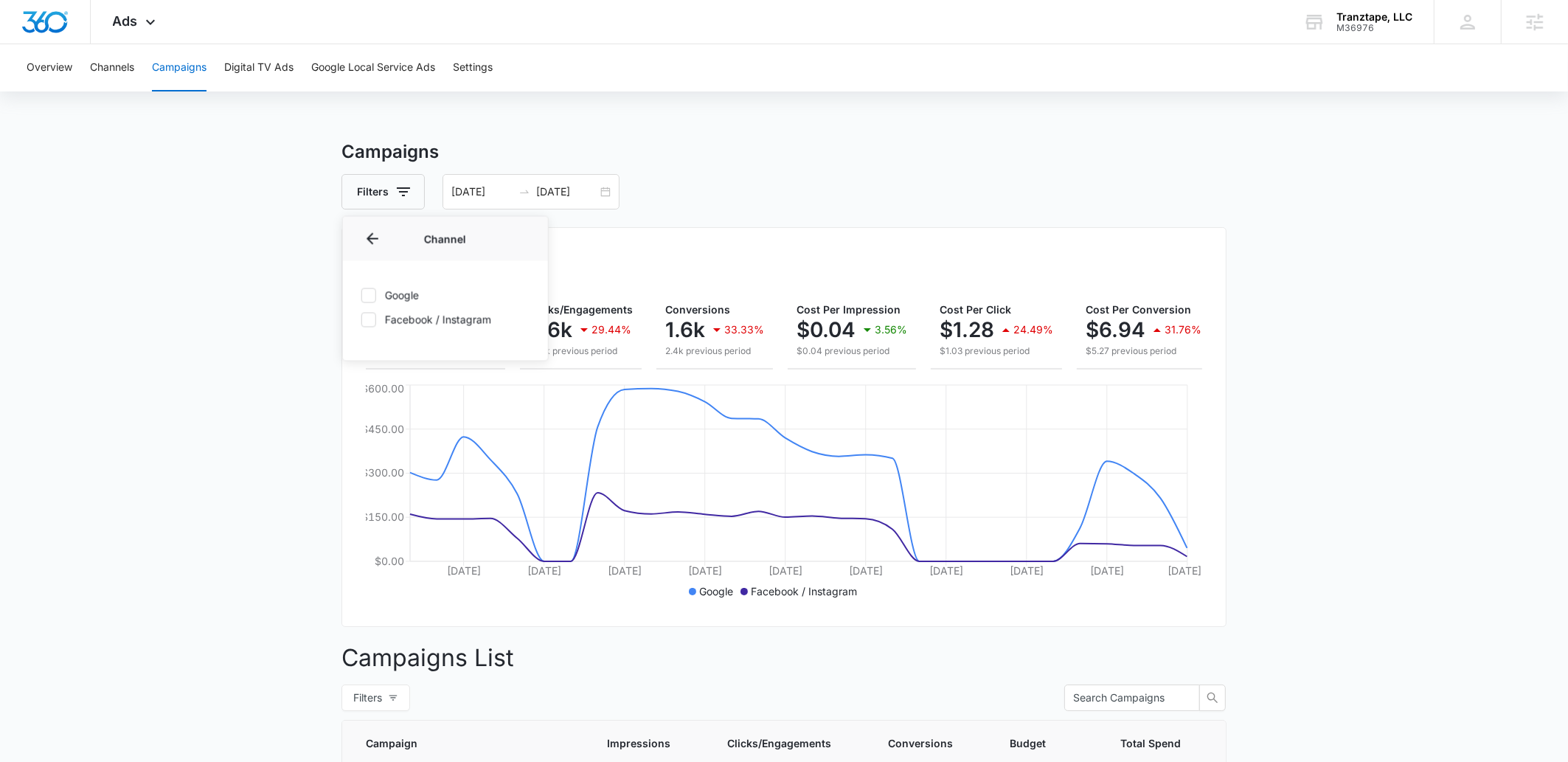
click at [409, 300] on label "Google" at bounding box center [446, 296] width 170 height 15
click at [361, 296] on input "Google" at bounding box center [361, 295] width 1 height 1
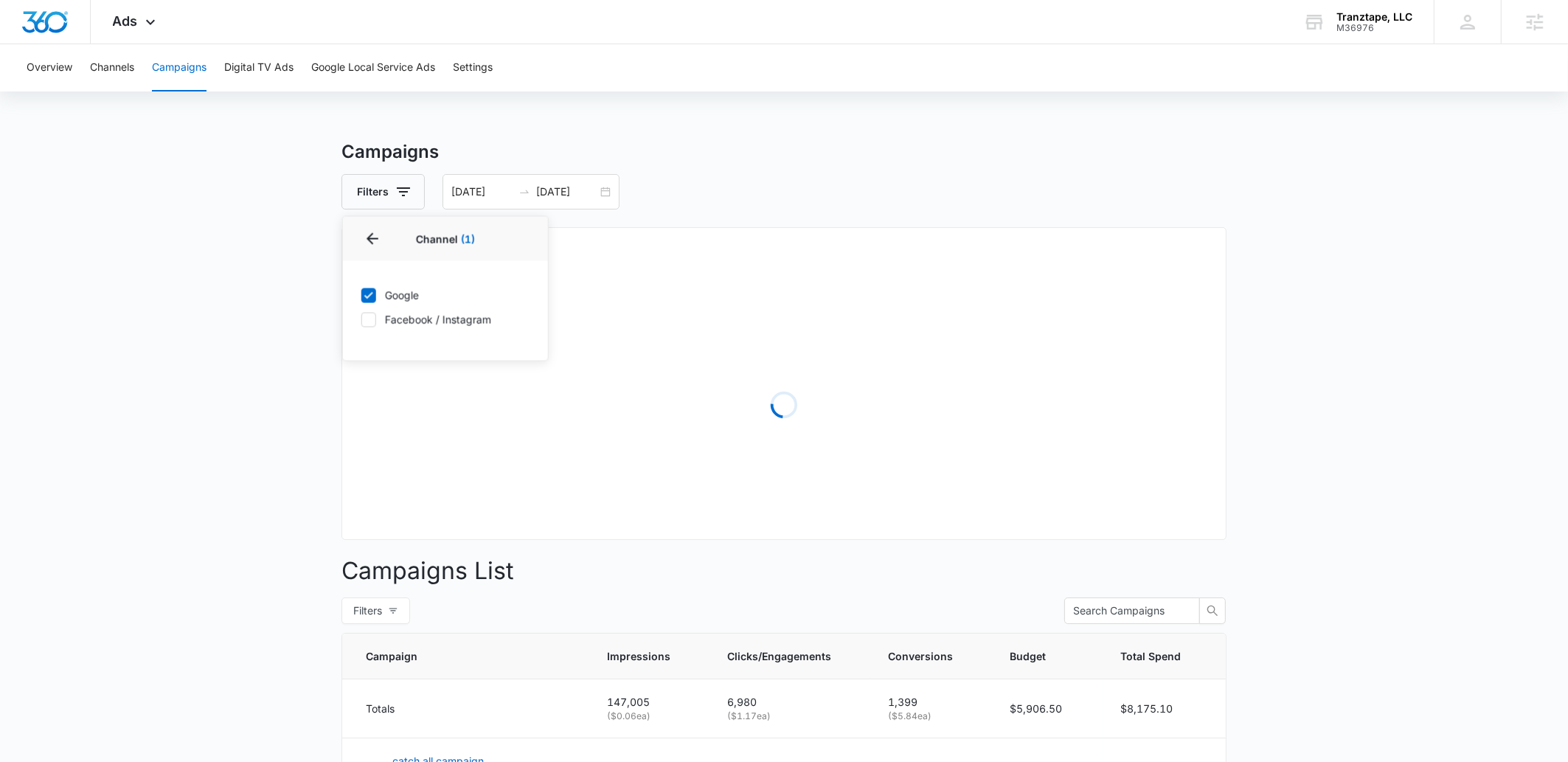
click at [401, 294] on label "Google" at bounding box center [446, 296] width 170 height 15
click at [361, 295] on input "Google" at bounding box center [361, 295] width 1 height 1
checkbox input "false"
click at [394, 320] on label "Facebook / Instagram" at bounding box center [446, 320] width 170 height 15
click at [361, 320] on input "Facebook / Instagram" at bounding box center [361, 319] width 1 height 1
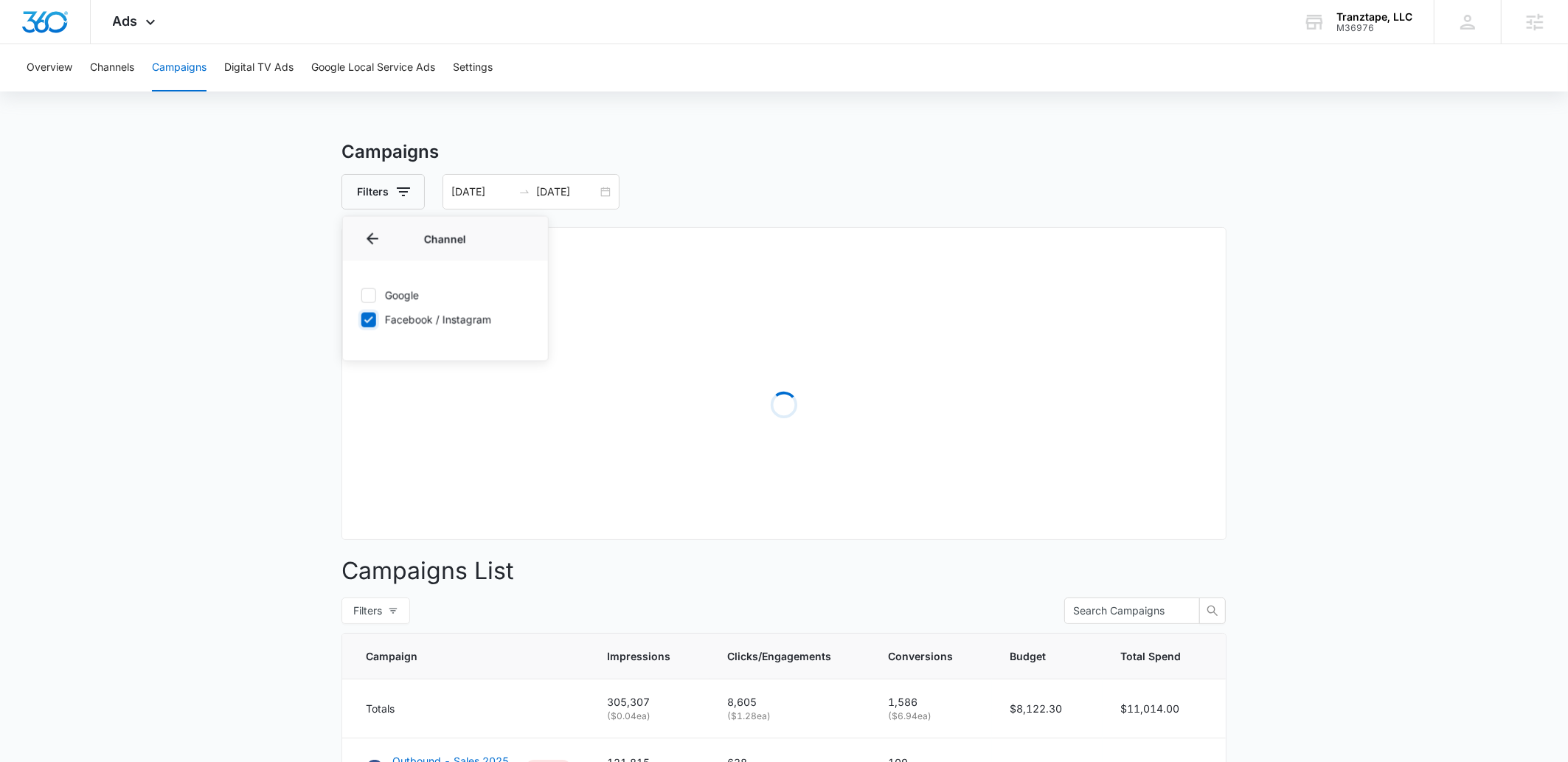
checkbox input "true"
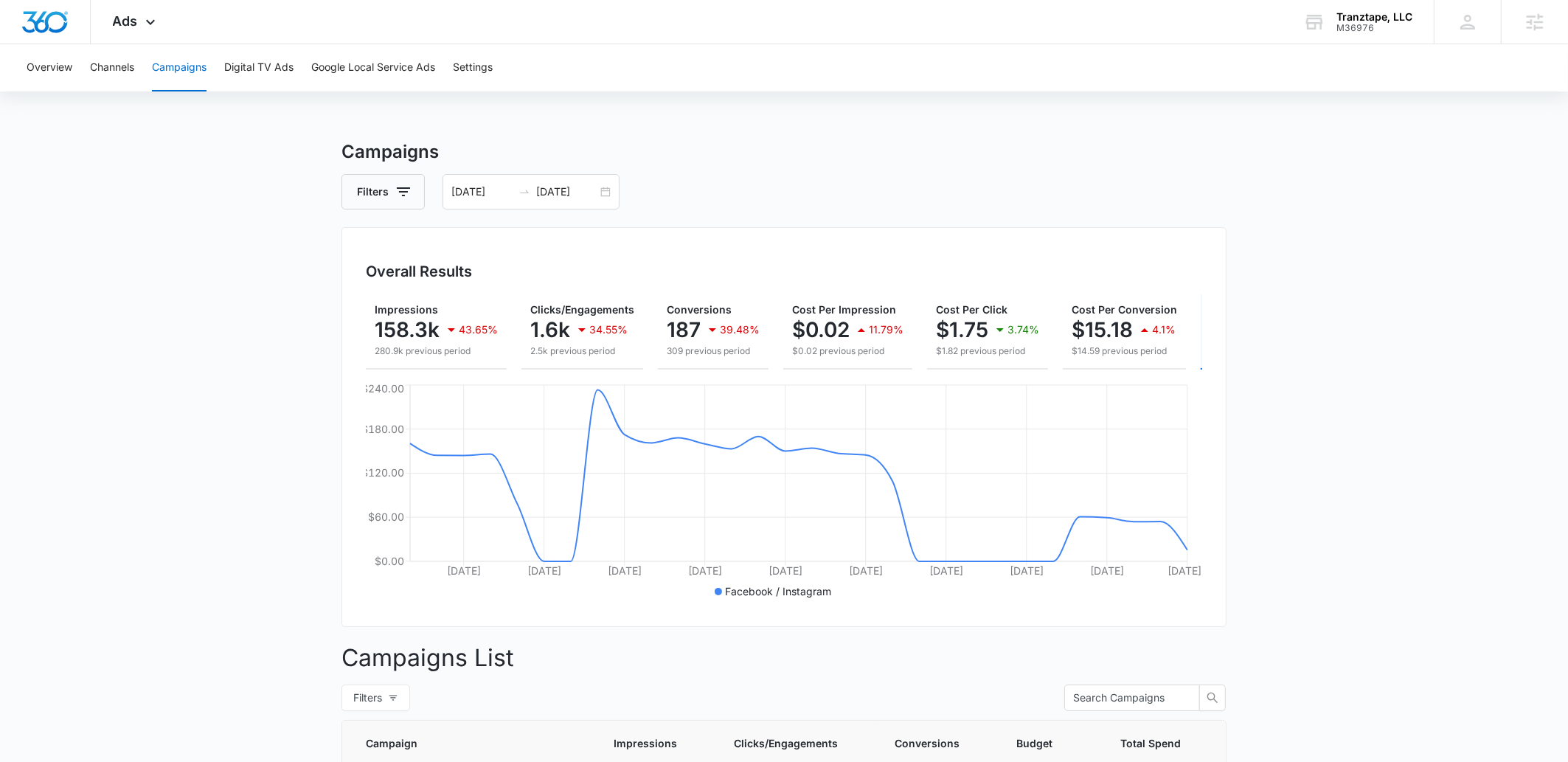
click at [957, 203] on div "Filters 09/01/2025 09/30/2025" at bounding box center [784, 192] width 885 height 35
click at [406, 192] on icon "button" at bounding box center [403, 192] width 18 height 18
click at [512, 246] on icon "Show Channel filters" at bounding box center [518, 246] width 18 height 18
click at [376, 318] on label "Facebook / Instagram" at bounding box center [446, 320] width 170 height 15
click at [361, 319] on input "Facebook / Instagram" at bounding box center [361, 319] width 1 height 1
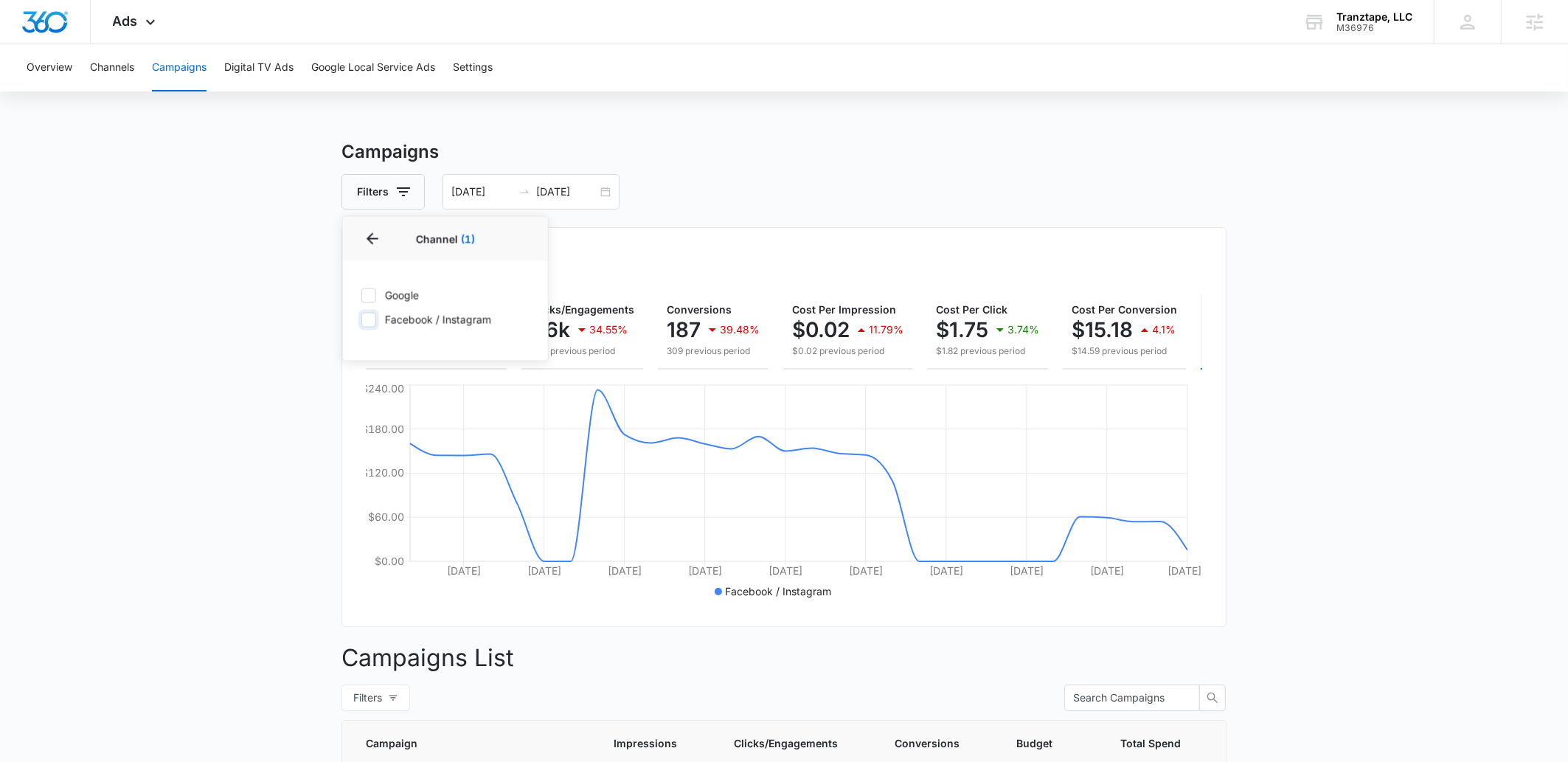
checkbox input "false"
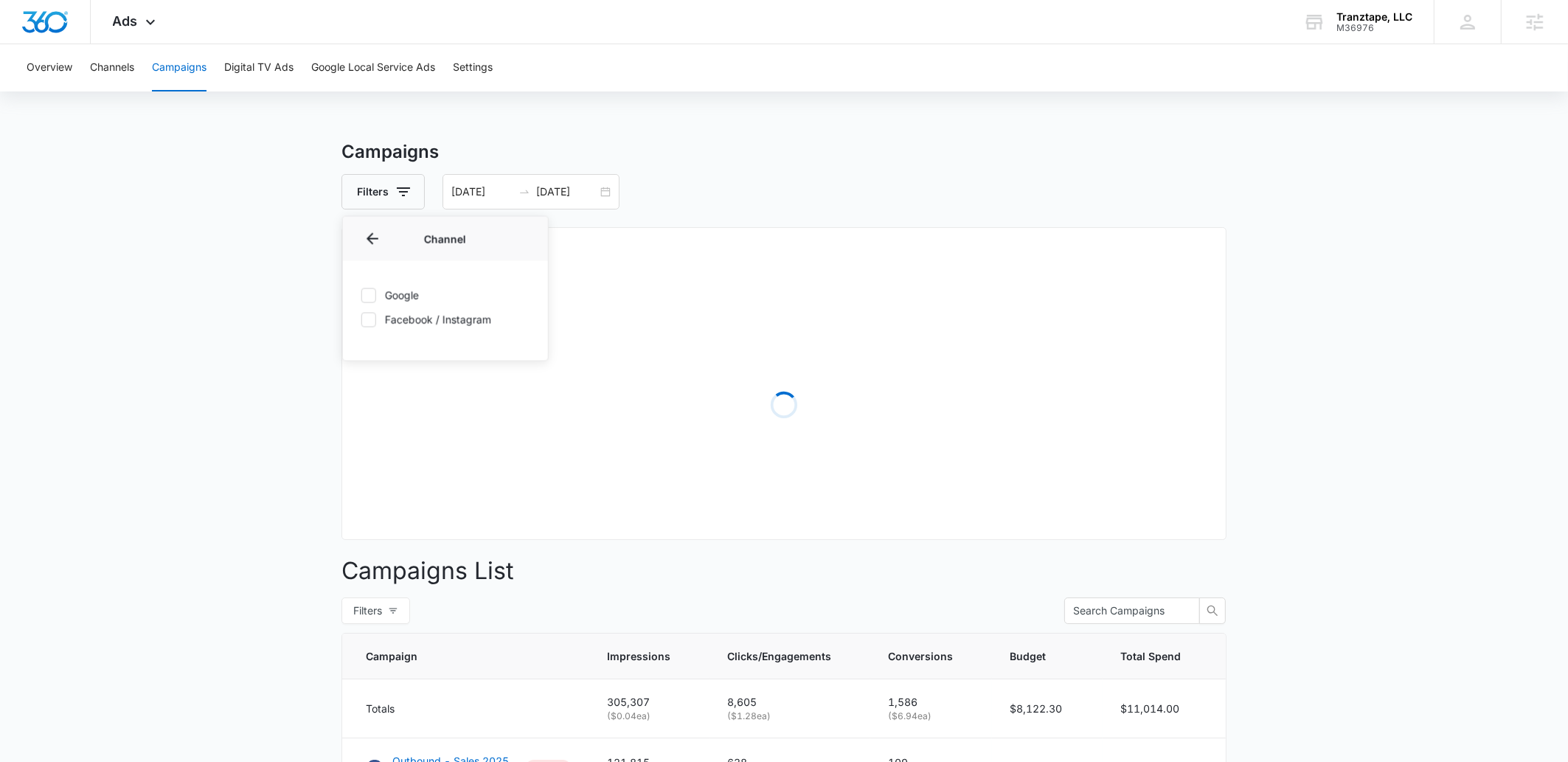
click at [377, 294] on label "Google" at bounding box center [446, 296] width 170 height 15
click at [361, 295] on input "Google" at bounding box center [361, 295] width 1 height 1
checkbox input "true"
